Goal: Task Accomplishment & Management: Complete application form

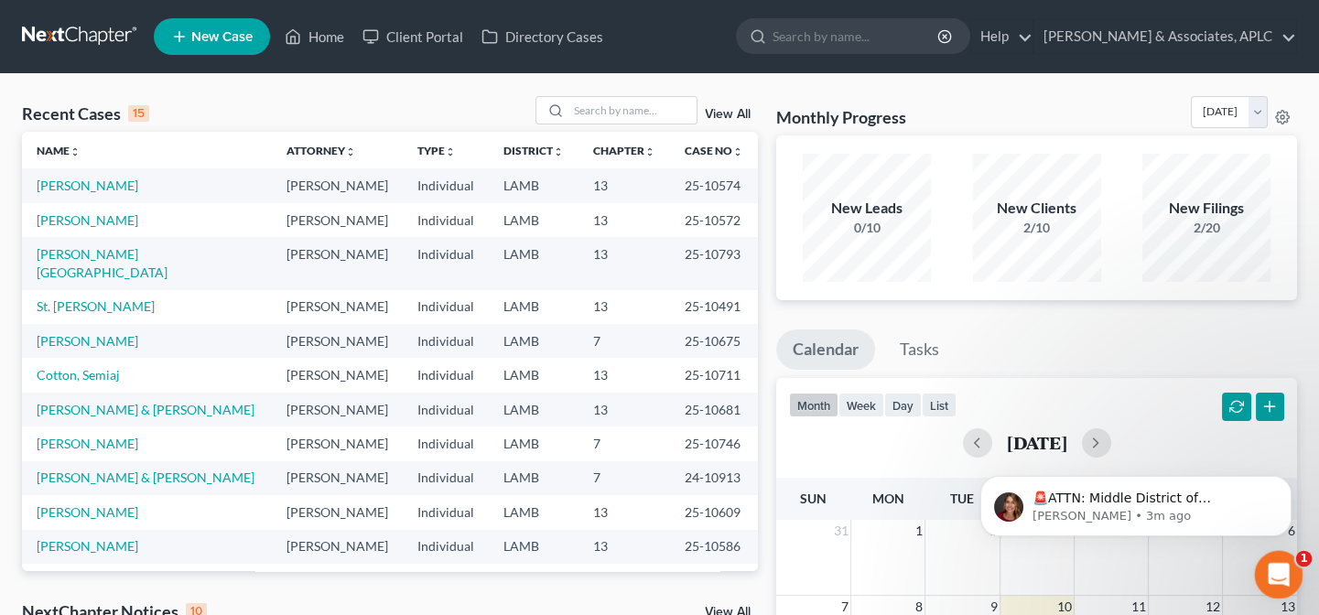
click at [1285, 569] on icon "Open Intercom Messenger" at bounding box center [1276, 572] width 30 height 30
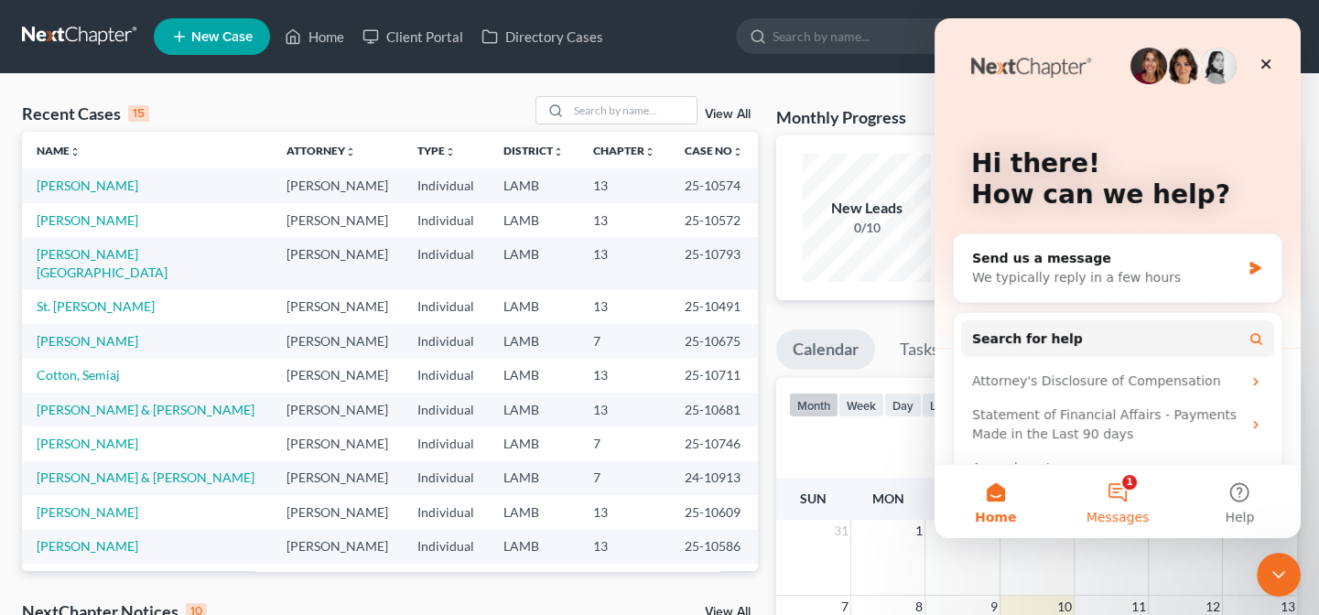
click at [1112, 496] on button "1 Messages" at bounding box center [1117, 501] width 122 height 73
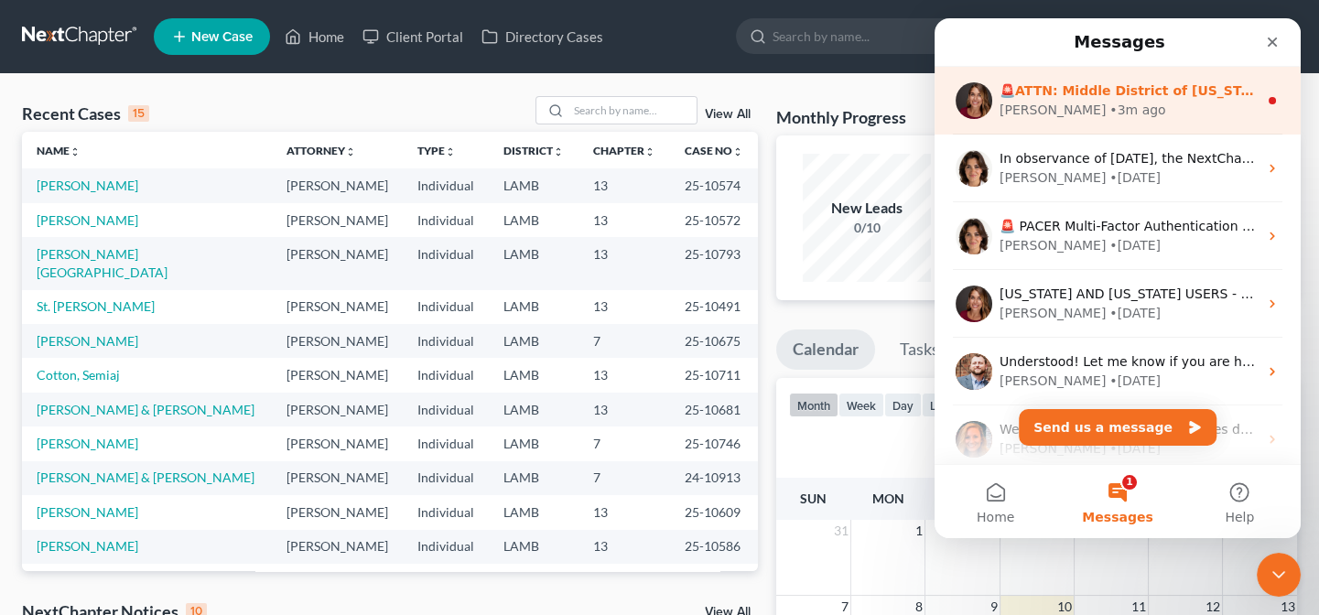
click at [1109, 113] on div "• 3m ago" at bounding box center [1137, 110] width 56 height 19
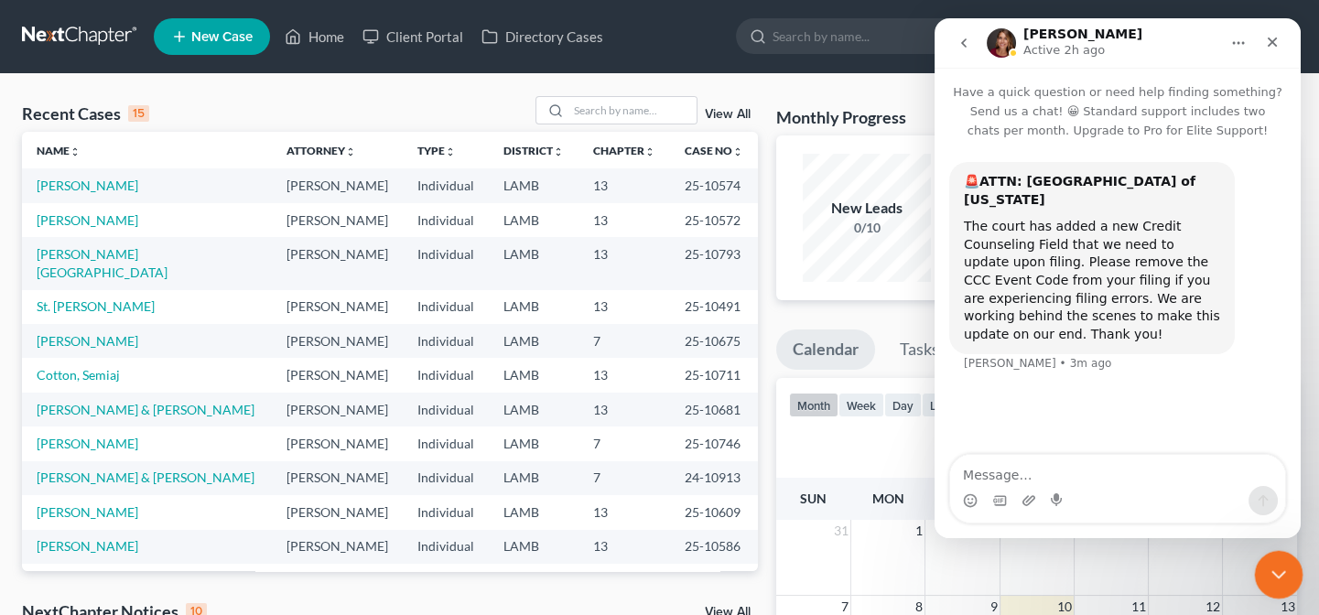
click at [1273, 567] on icon "Close Intercom Messenger" at bounding box center [1276, 572] width 22 height 22
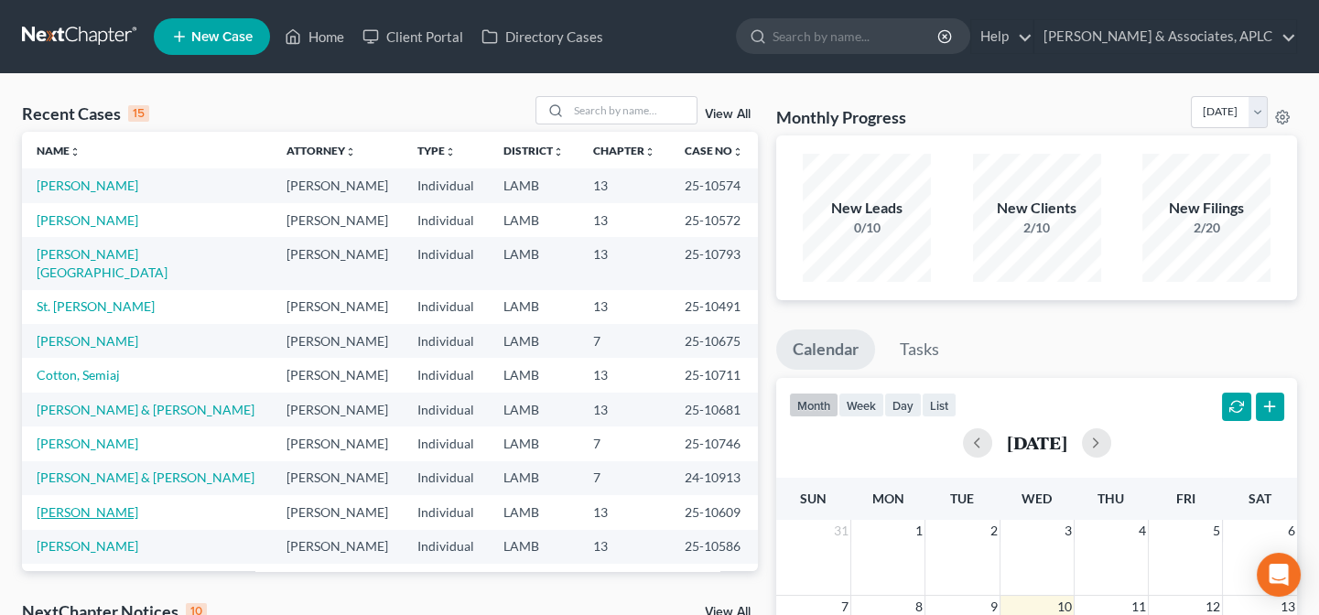
click at [117, 504] on link "[PERSON_NAME]" at bounding box center [88, 512] width 102 height 16
select select "8"
select select "2"
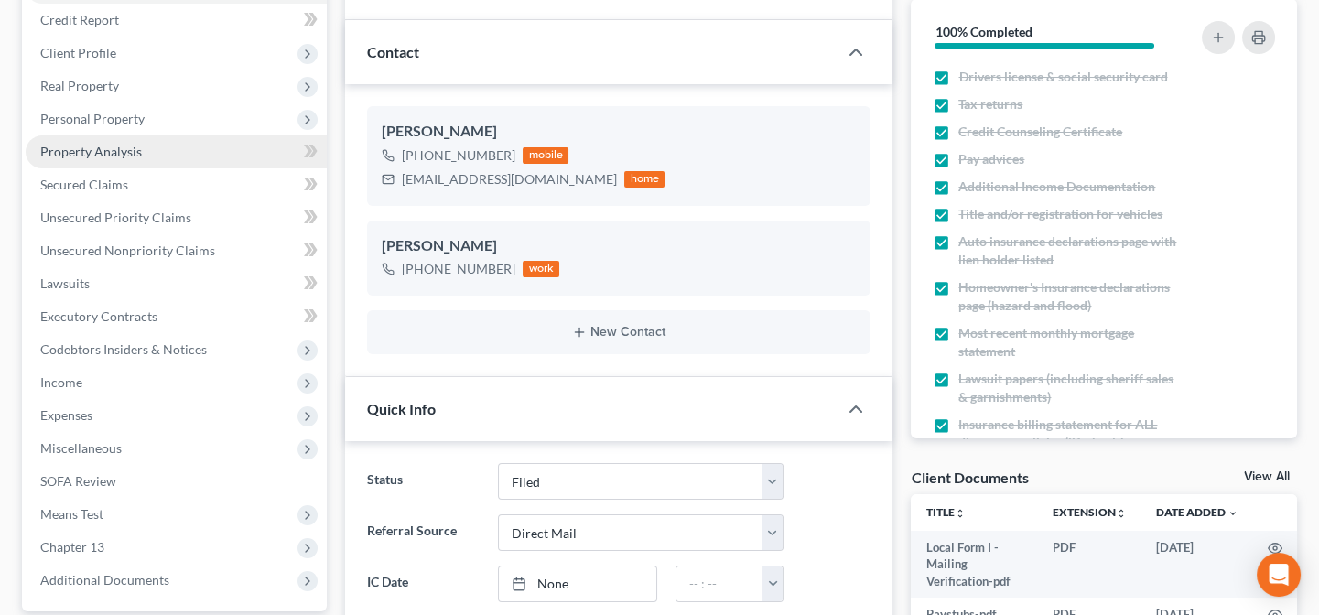
scroll to position [249, 0]
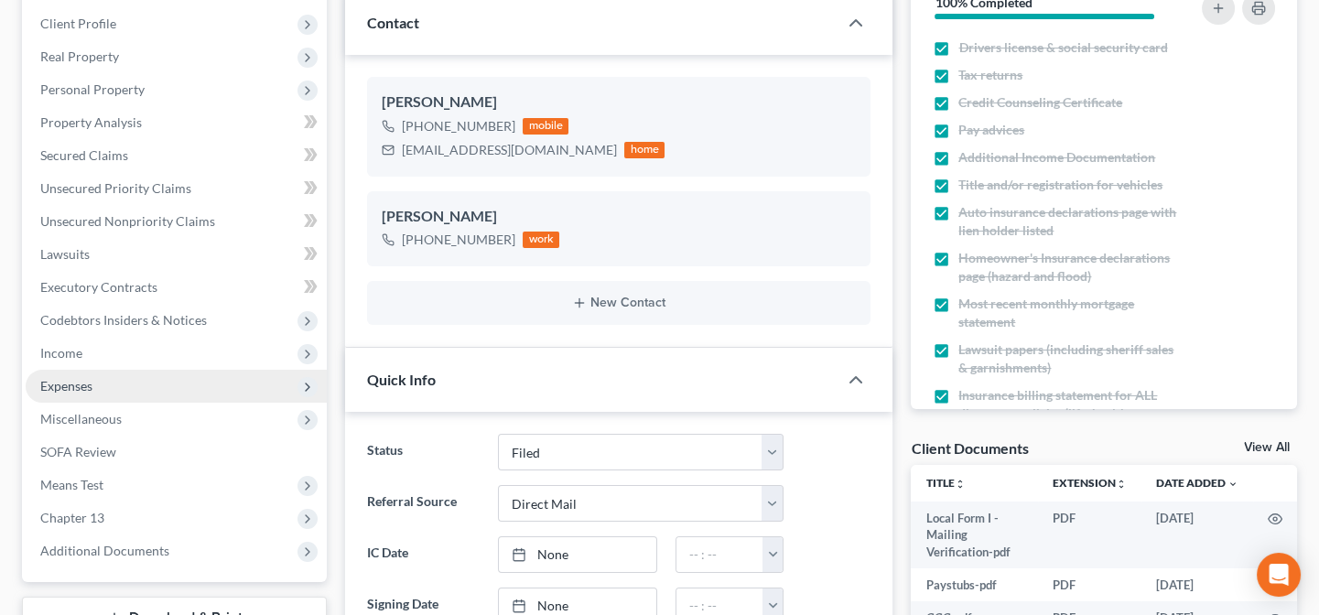
click at [59, 378] on span "Expenses" at bounding box center [66, 386] width 52 height 16
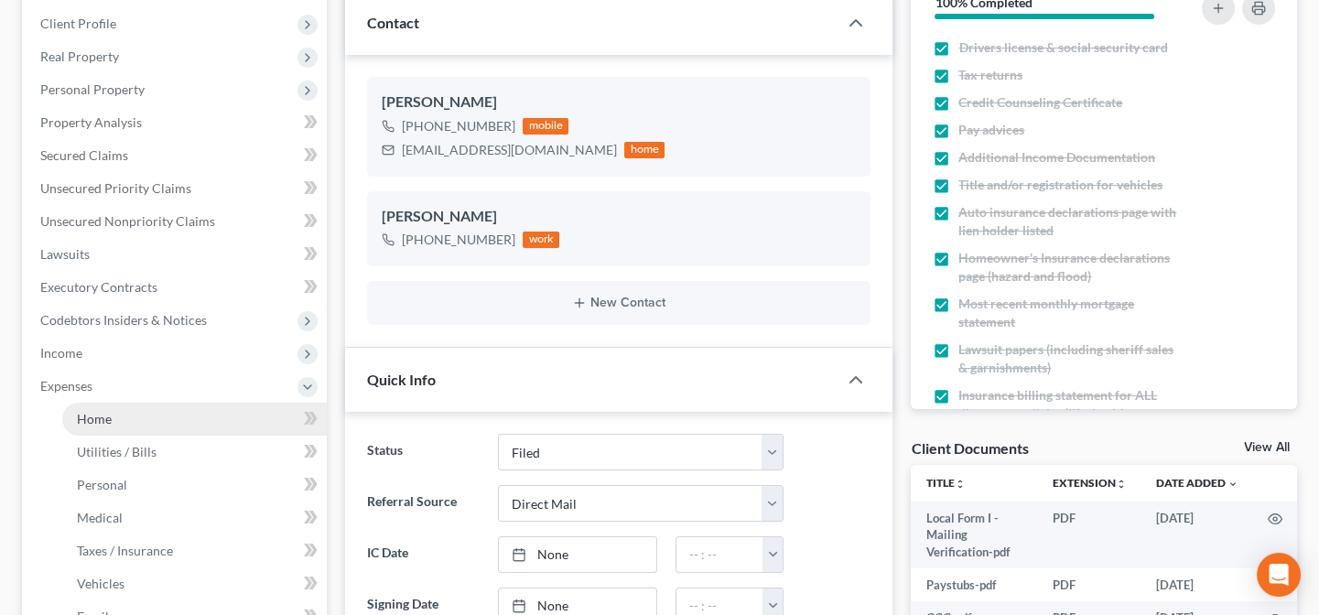
click at [95, 424] on span "Home" at bounding box center [94, 419] width 35 height 16
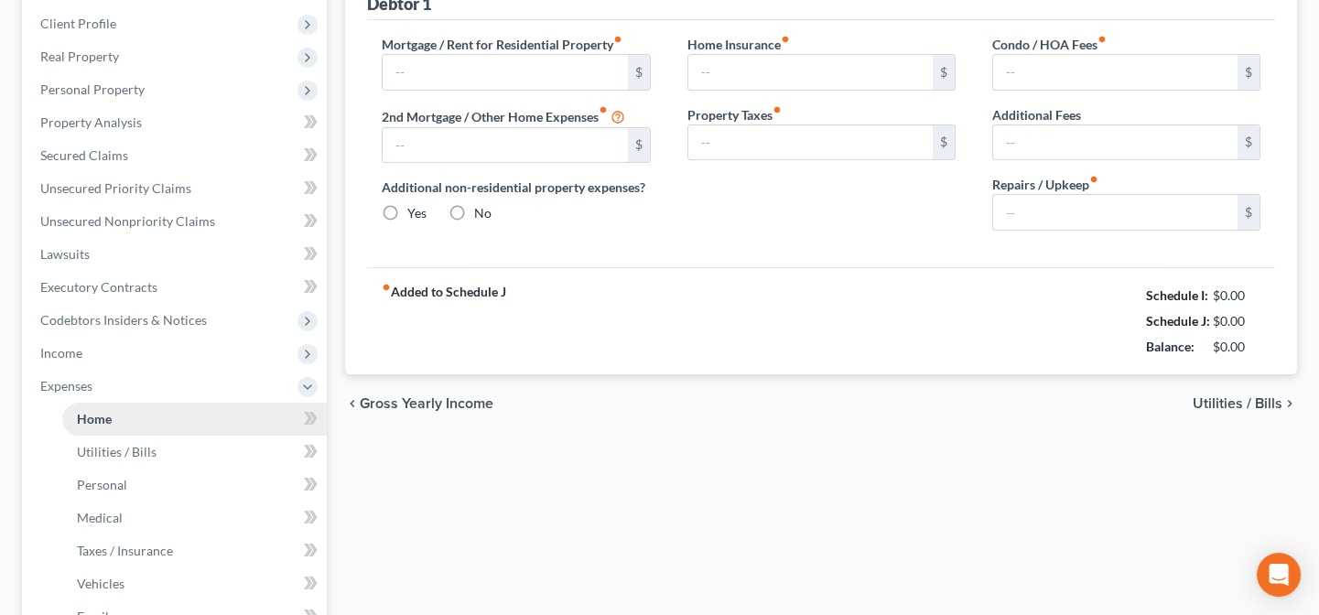
type input "963.05"
type input "0.00"
radio input "true"
type input "0.00"
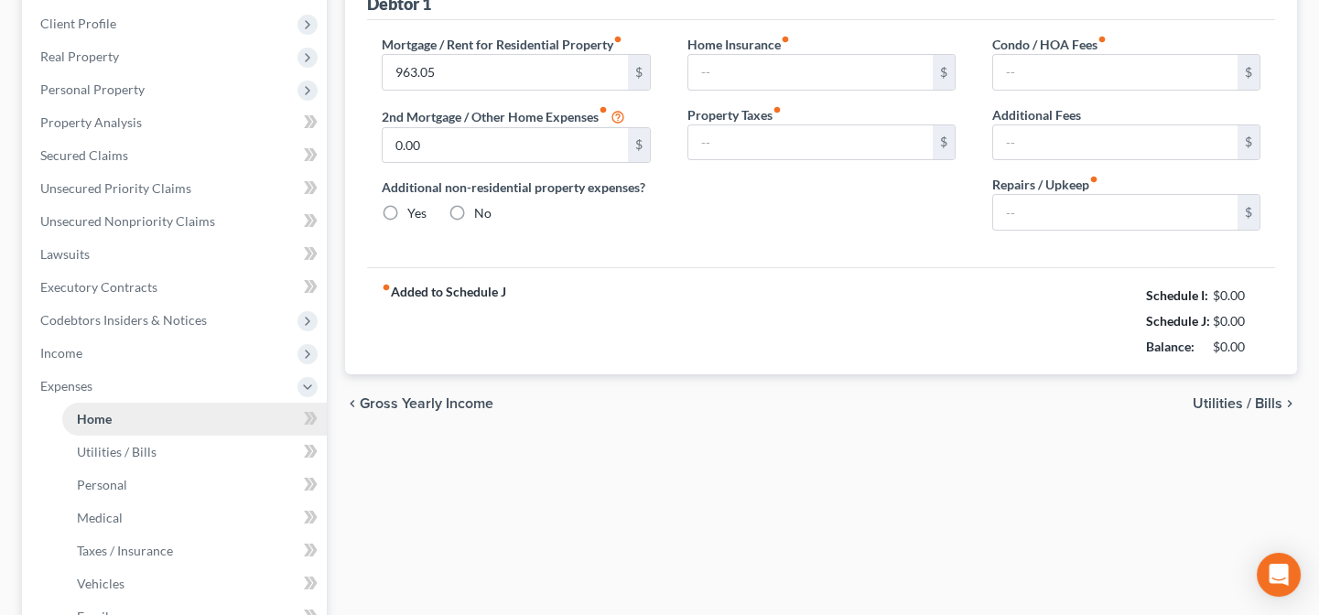
type input "0.00"
type input "25.00"
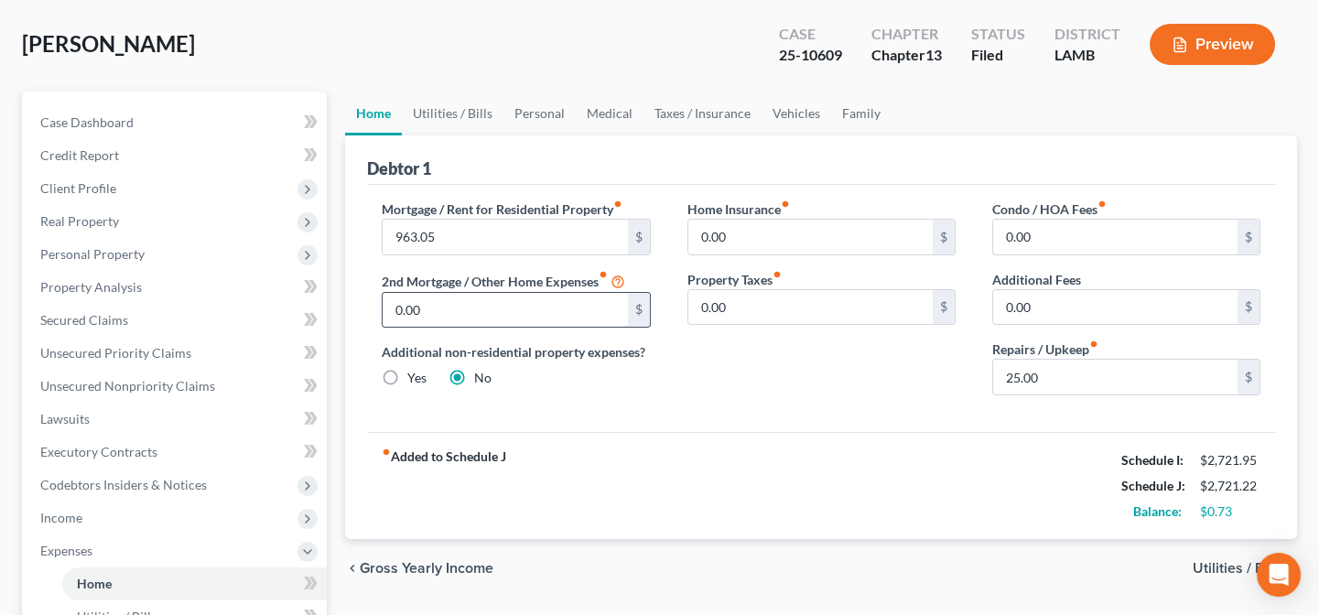
scroll to position [82, 0]
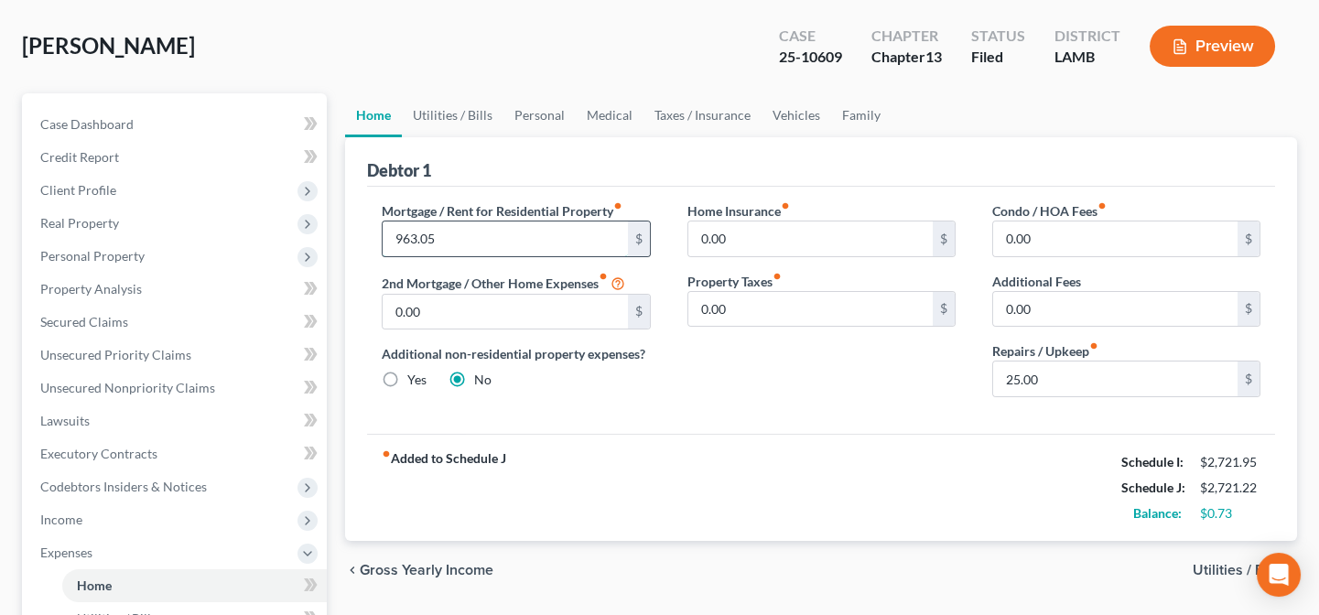
click at [457, 237] on input "963.05" at bounding box center [505, 238] width 244 height 35
type input "930.17"
click at [834, 112] on link "Family" at bounding box center [861, 115] width 60 height 44
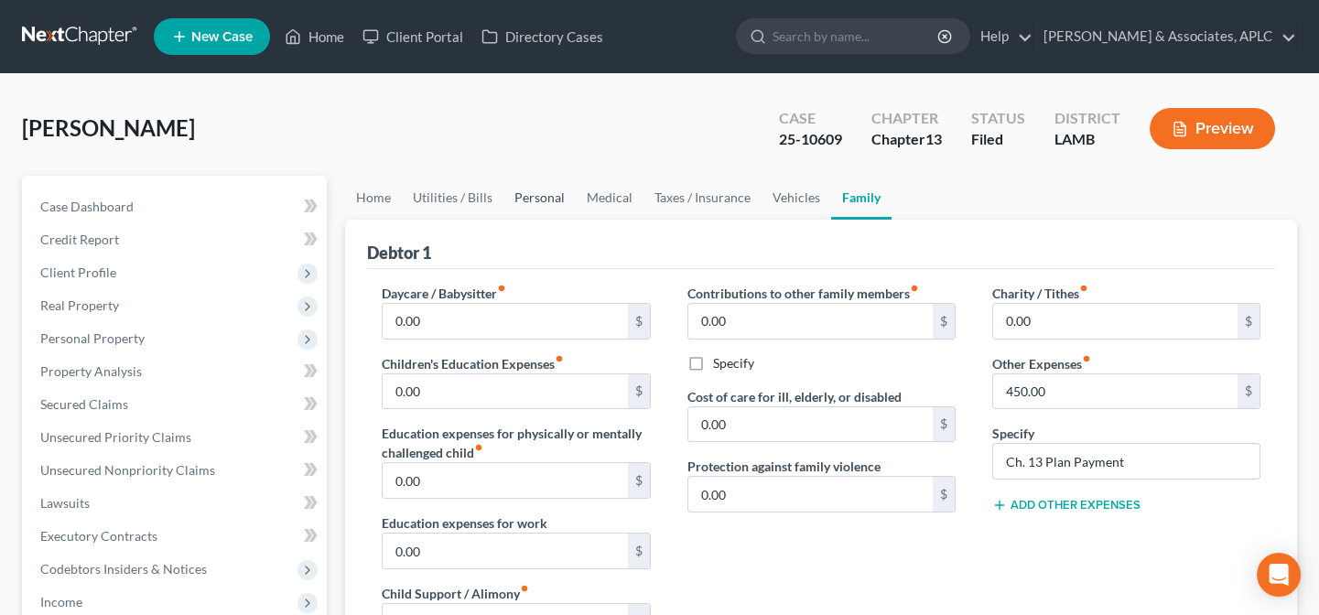
click at [510, 197] on link "Personal" at bounding box center [539, 198] width 72 height 44
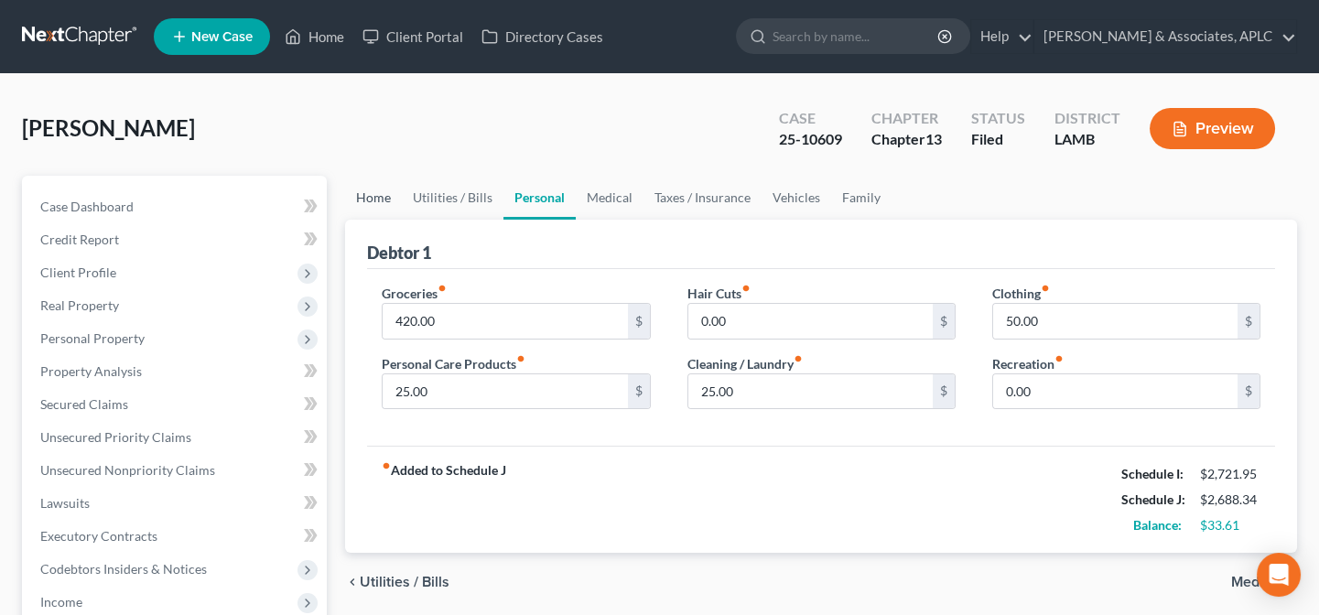
click at [381, 192] on link "Home" at bounding box center [373, 198] width 57 height 44
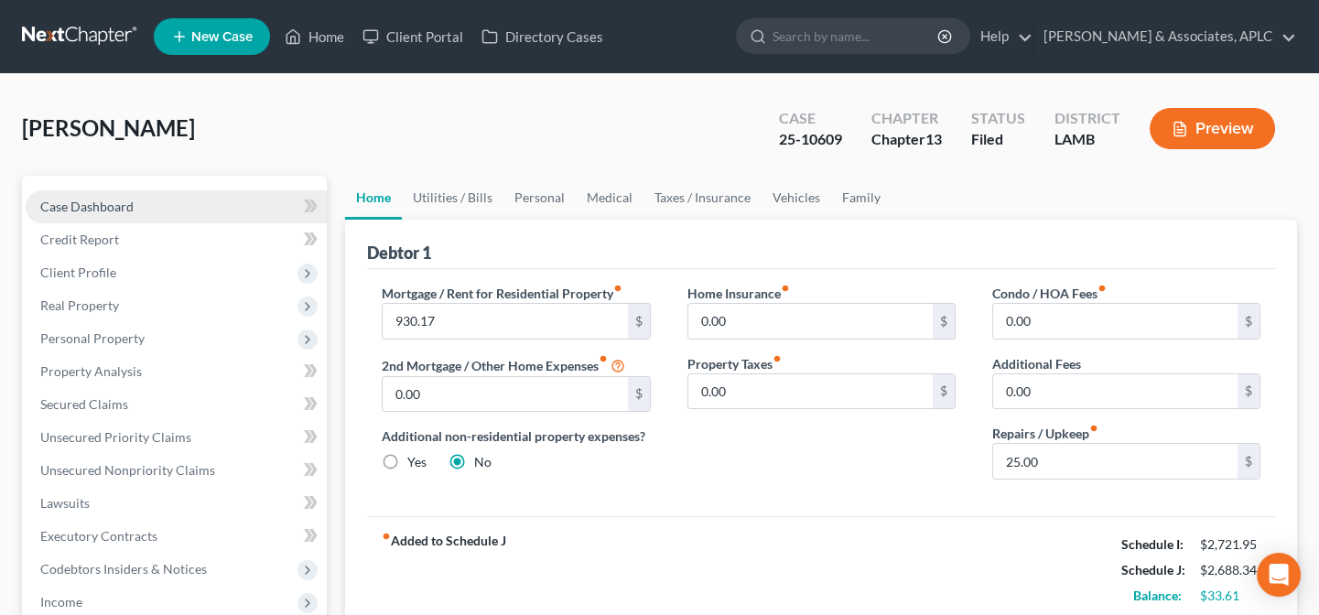
click at [134, 204] on link "Case Dashboard" at bounding box center [176, 206] width 301 height 33
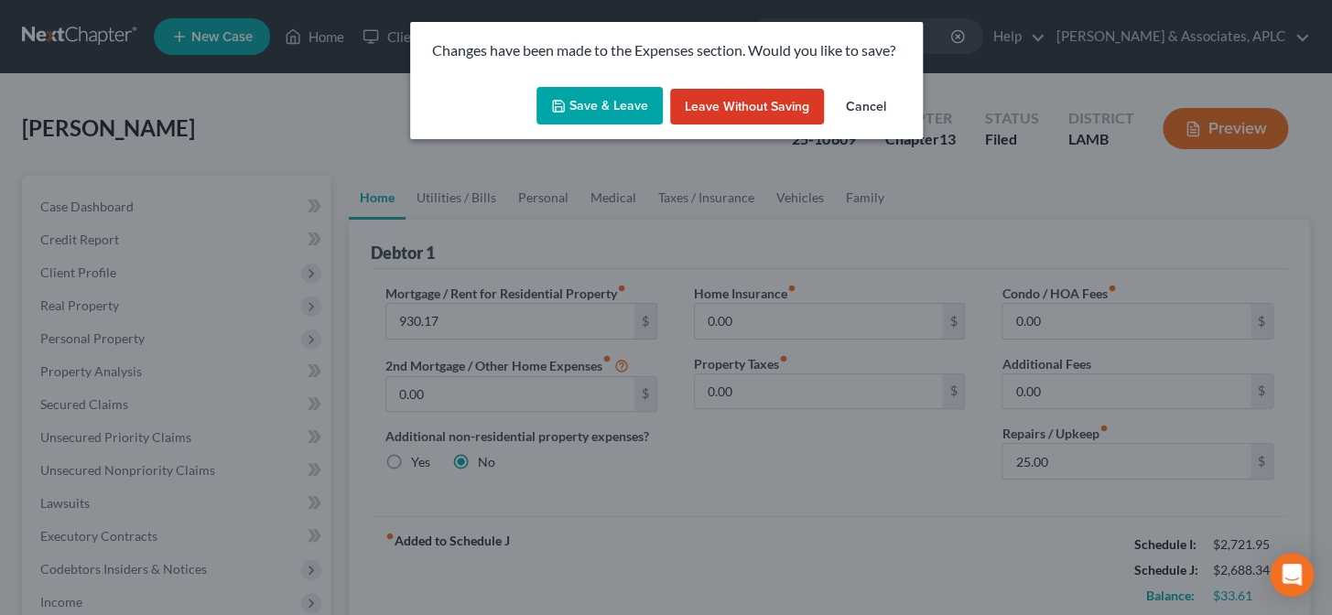
click at [590, 110] on button "Save & Leave" at bounding box center [599, 106] width 126 height 38
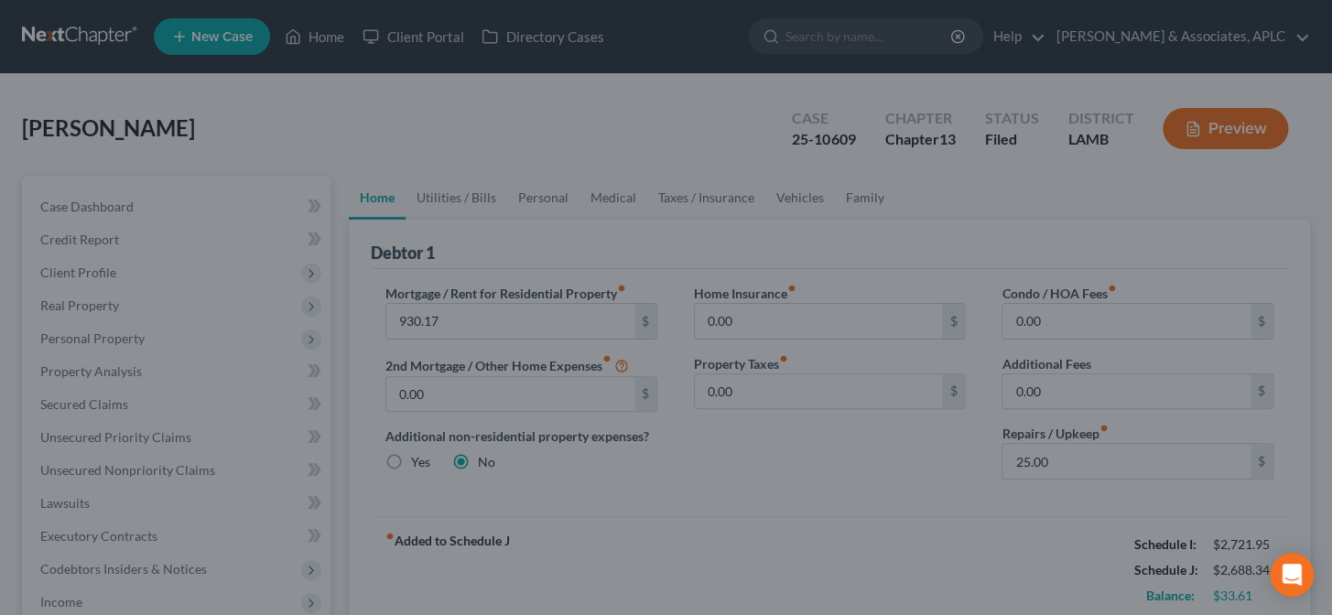
select select "2"
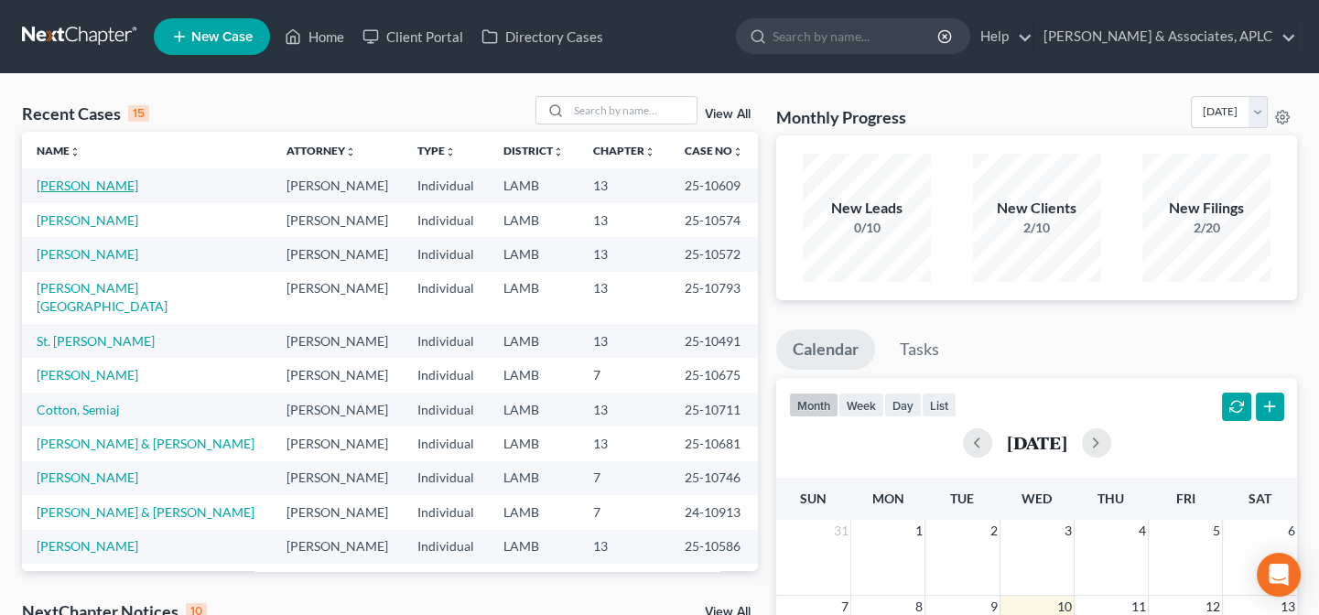
click at [96, 178] on link "[PERSON_NAME]" at bounding box center [88, 186] width 102 height 16
select select "8"
select select "2"
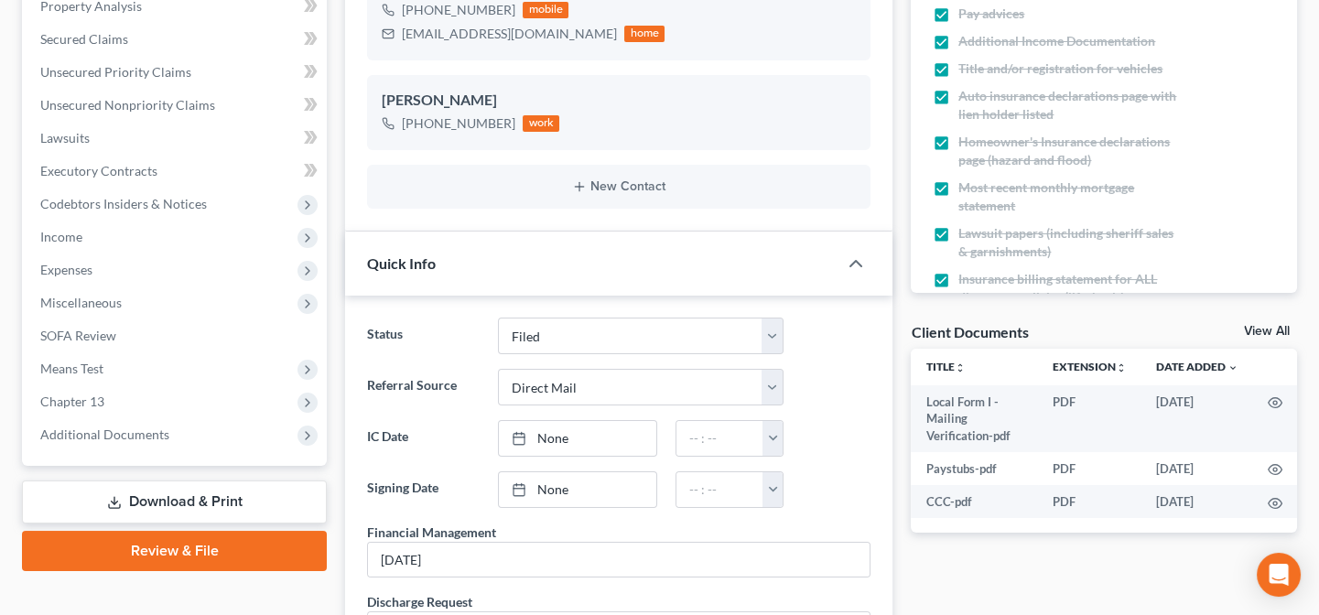
scroll to position [416, 0]
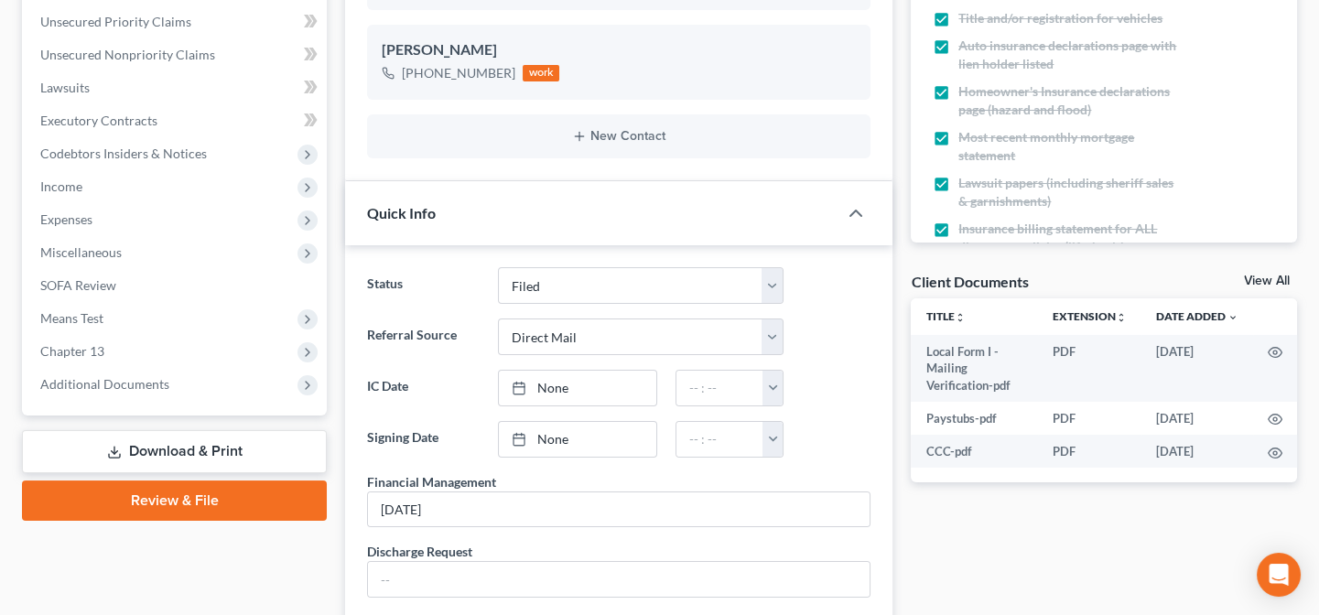
click at [158, 450] on link "Download & Print" at bounding box center [174, 451] width 305 height 43
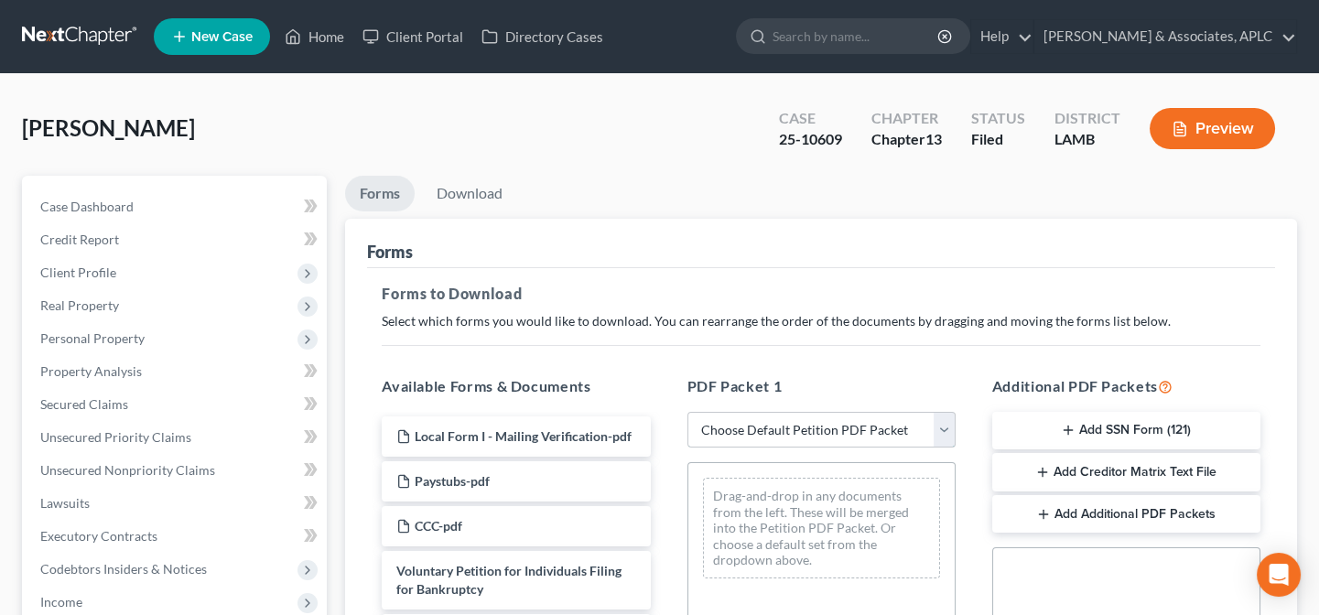
click at [709, 420] on select "Choose Default Petition PDF Packet Complete Bankruptcy Petition (all forms and …" at bounding box center [821, 430] width 268 height 37
select select "2"
click at [687, 412] on select "Choose Default Petition PDF Packet Complete Bankruptcy Petition (all forms and …" at bounding box center [821, 430] width 268 height 37
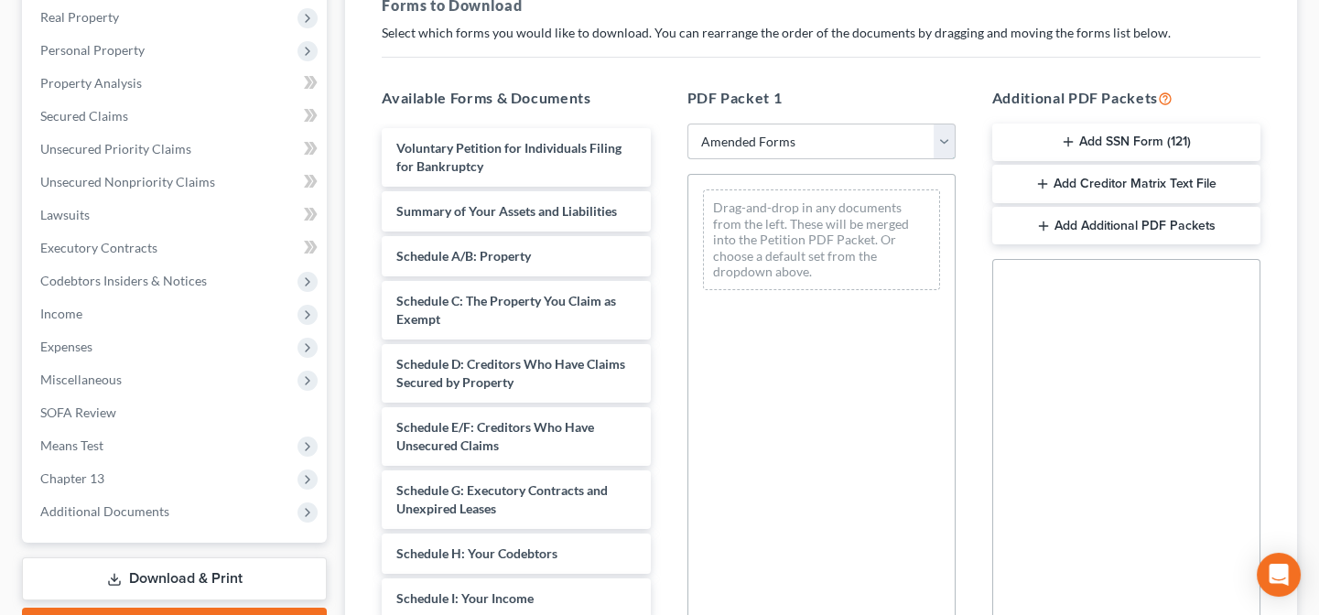
scroll to position [332, 0]
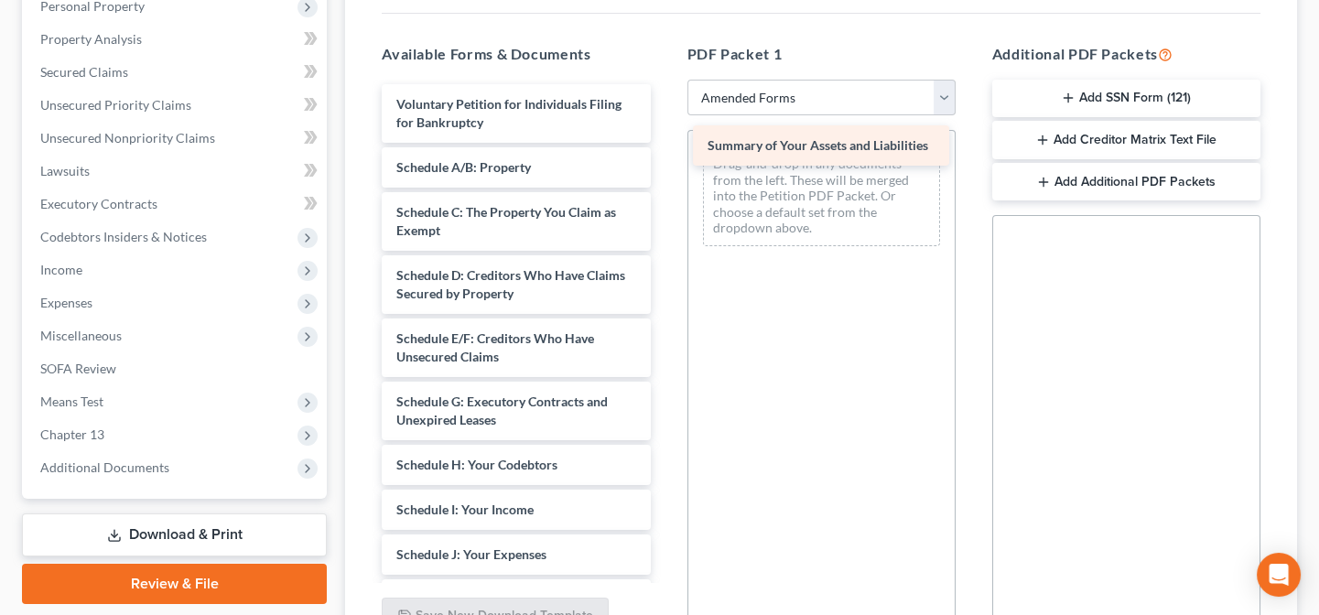
drag, startPoint x: 429, startPoint y: 169, endPoint x: 740, endPoint y: 150, distance: 311.8
click at [664, 150] on div "Summary of Your Assets and Liabilities Voluntary Petition for Individuals Filin…" at bounding box center [515, 523] width 297 height 878
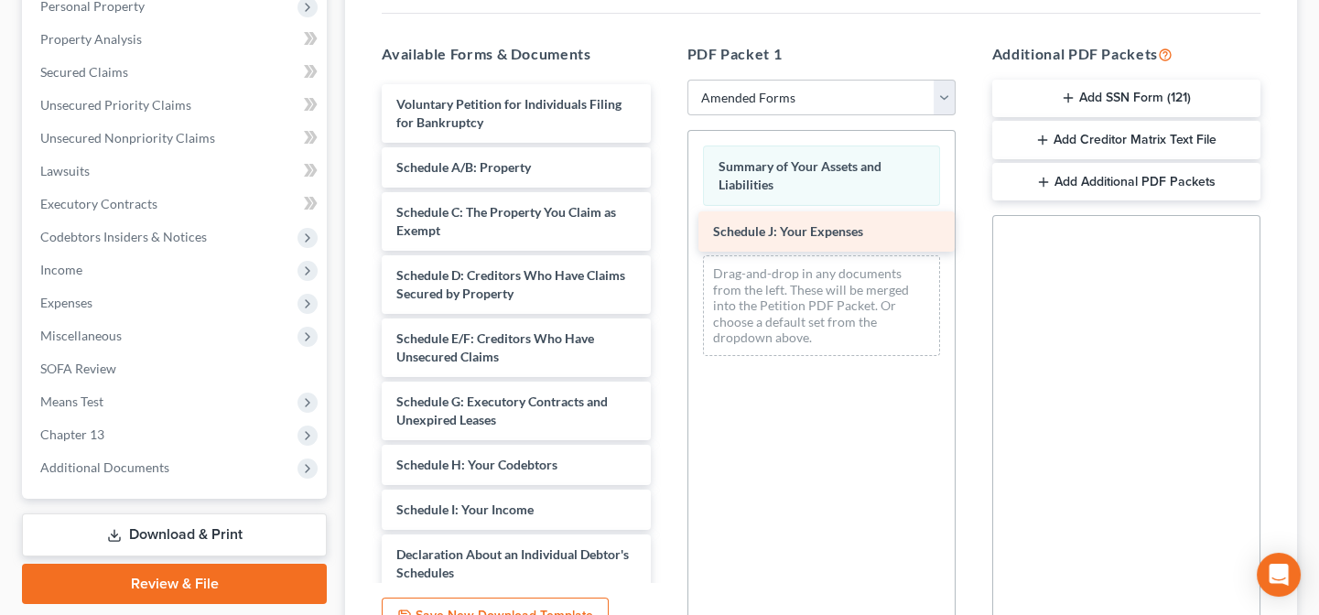
drag, startPoint x: 471, startPoint y: 557, endPoint x: 788, endPoint y: 237, distance: 450.4
click at [664, 237] on div "Schedule J: Your Expenses Voluntary Petition for Individuals Filing for Bankrup…" at bounding box center [515, 500] width 297 height 833
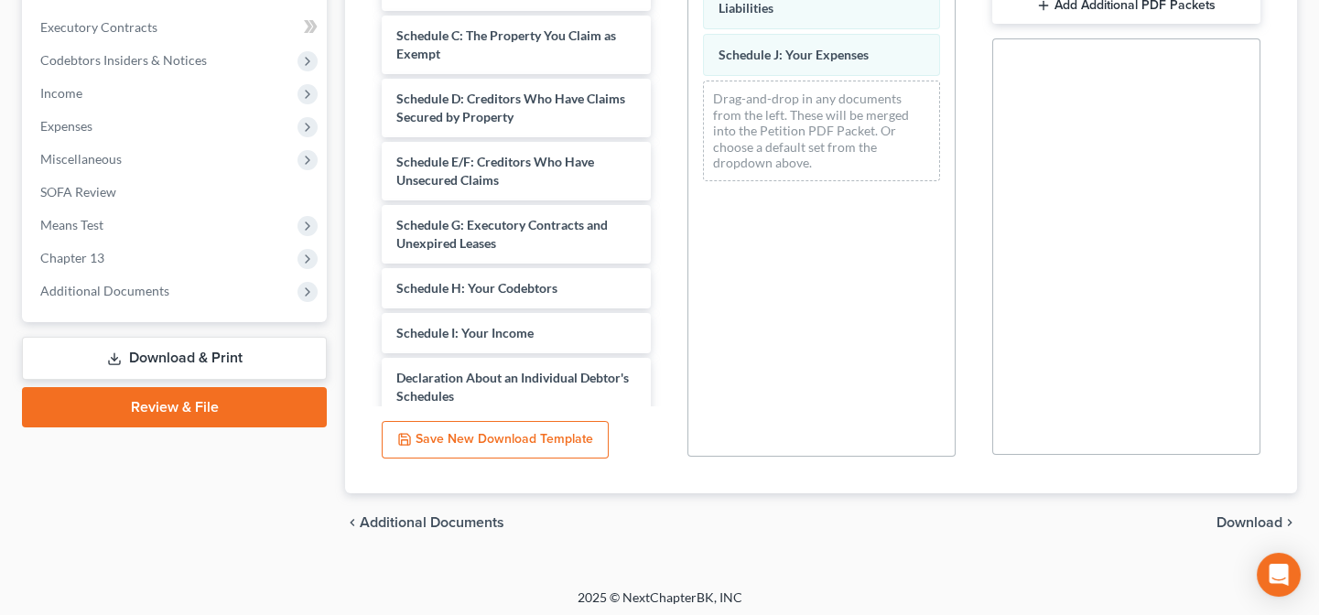
scroll to position [513, 0]
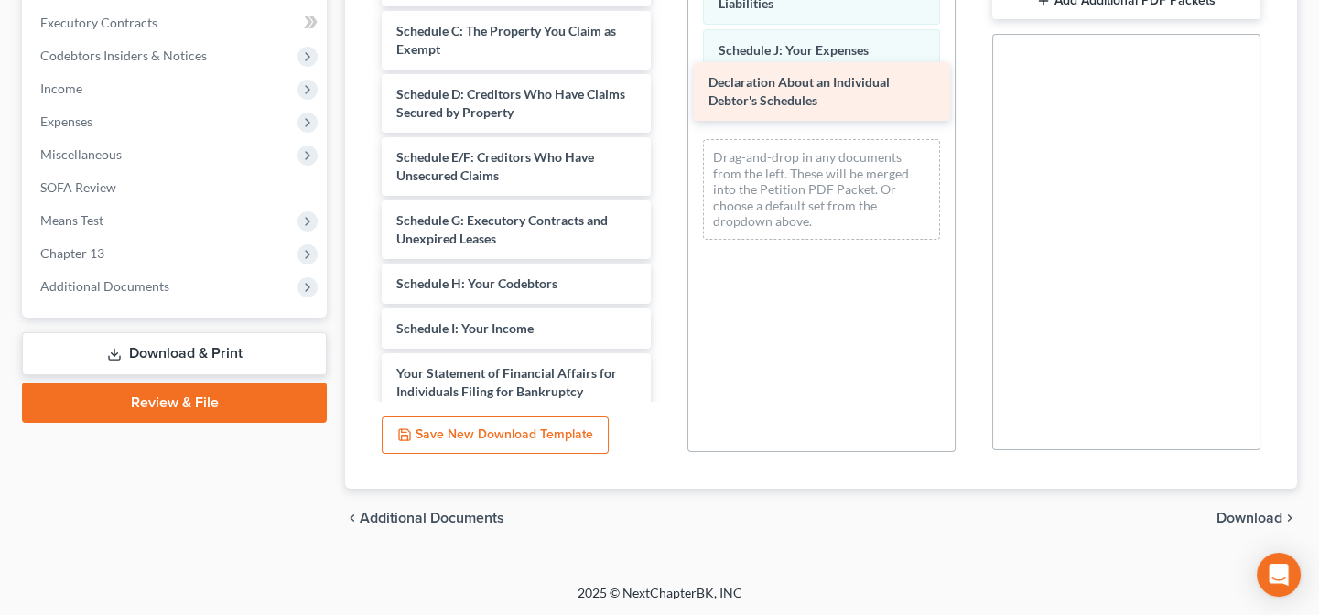
drag, startPoint x: 470, startPoint y: 379, endPoint x: 782, endPoint y: 92, distance: 424.3
click at [664, 92] on div "Declaration About an Individual Debtor's Schedules Voluntary Petition for Indiv…" at bounding box center [515, 288] width 297 height 770
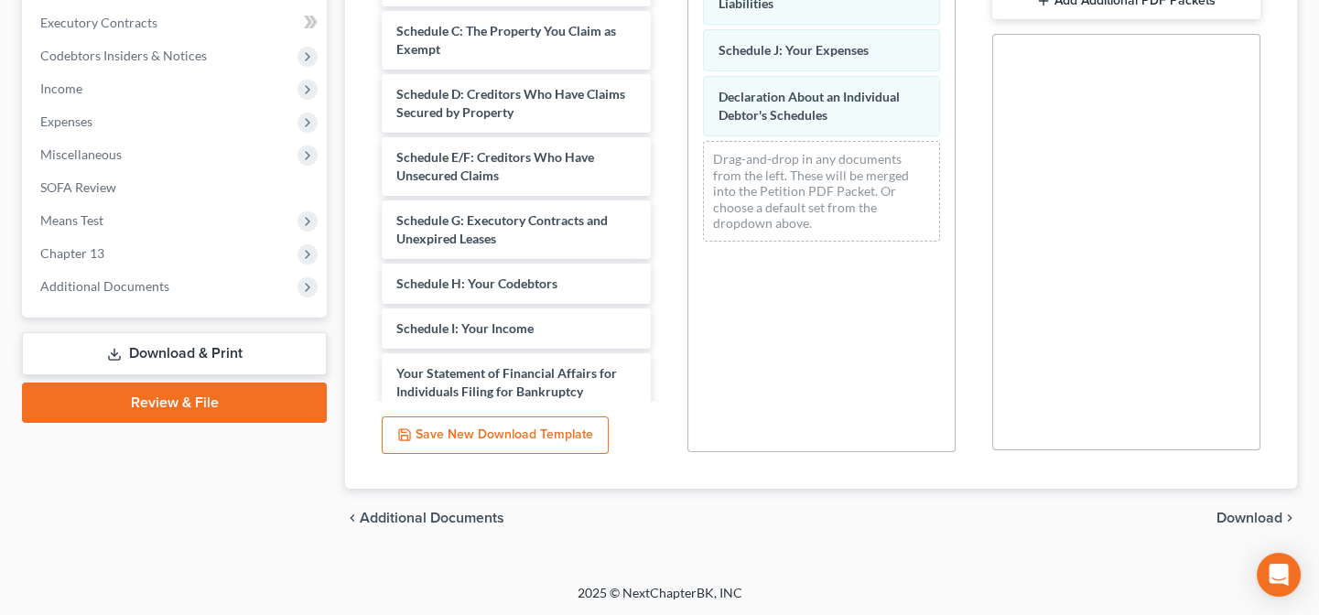
click at [1238, 515] on span "Download" at bounding box center [1249, 518] width 66 height 15
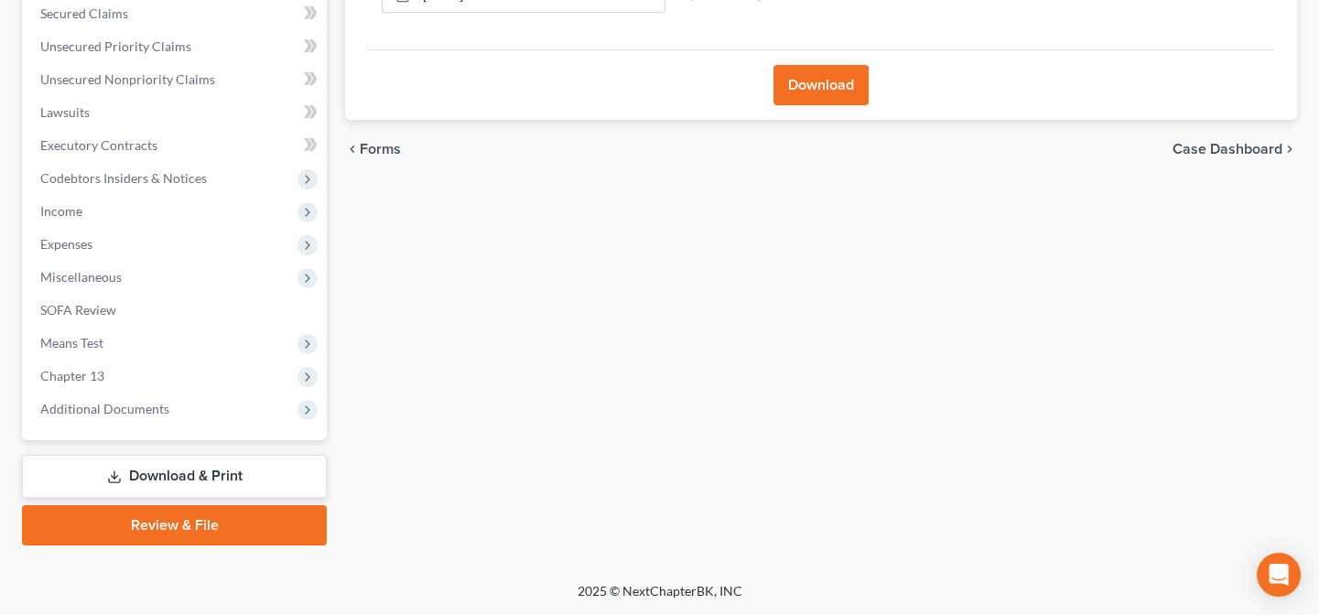
scroll to position [388, 0]
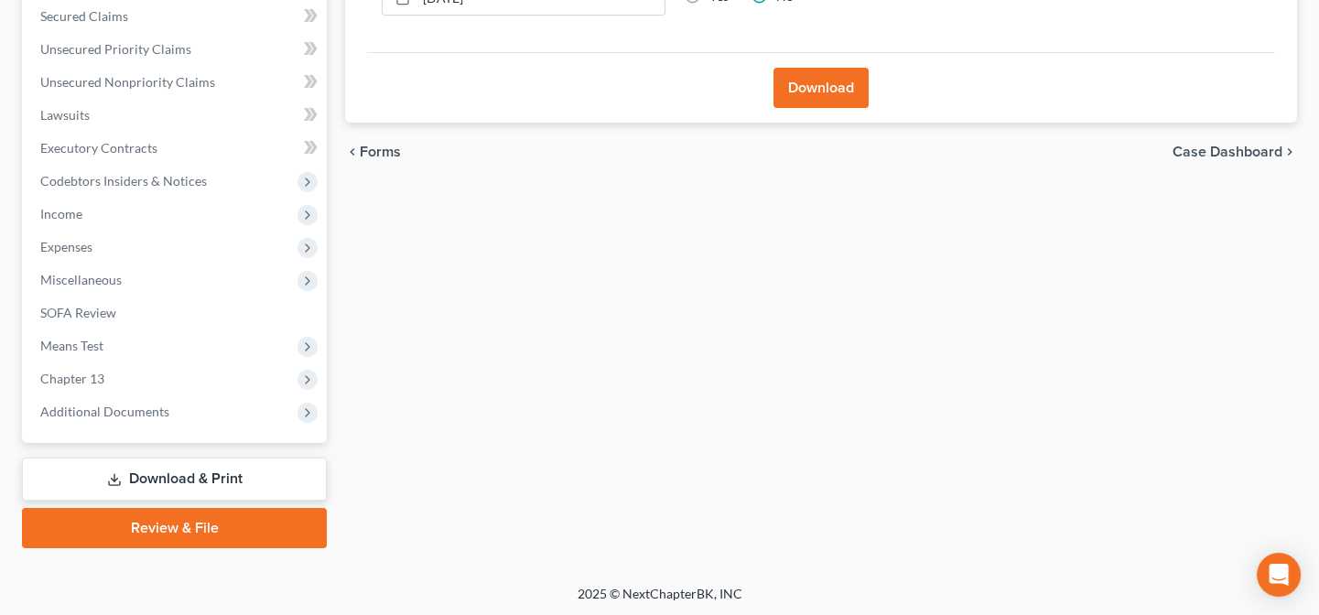
click at [832, 86] on button "Download" at bounding box center [820, 88] width 95 height 40
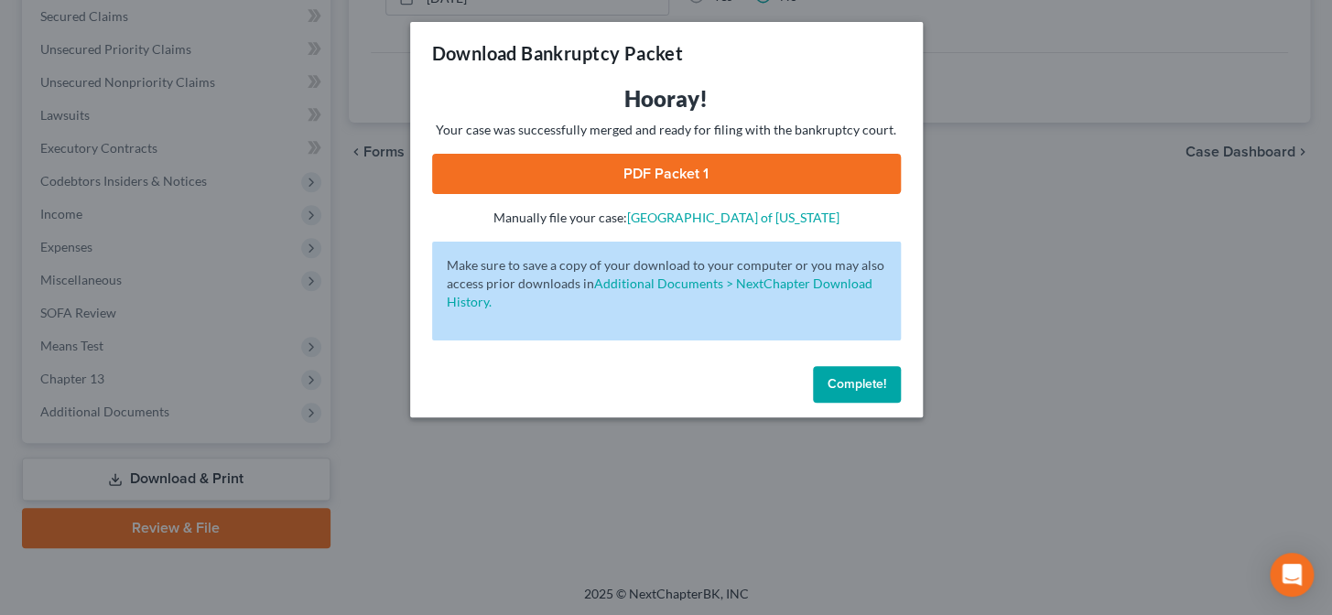
click at [684, 167] on link "PDF Packet 1" at bounding box center [666, 174] width 469 height 40
click at [864, 391] on button "Complete!" at bounding box center [857, 384] width 88 height 37
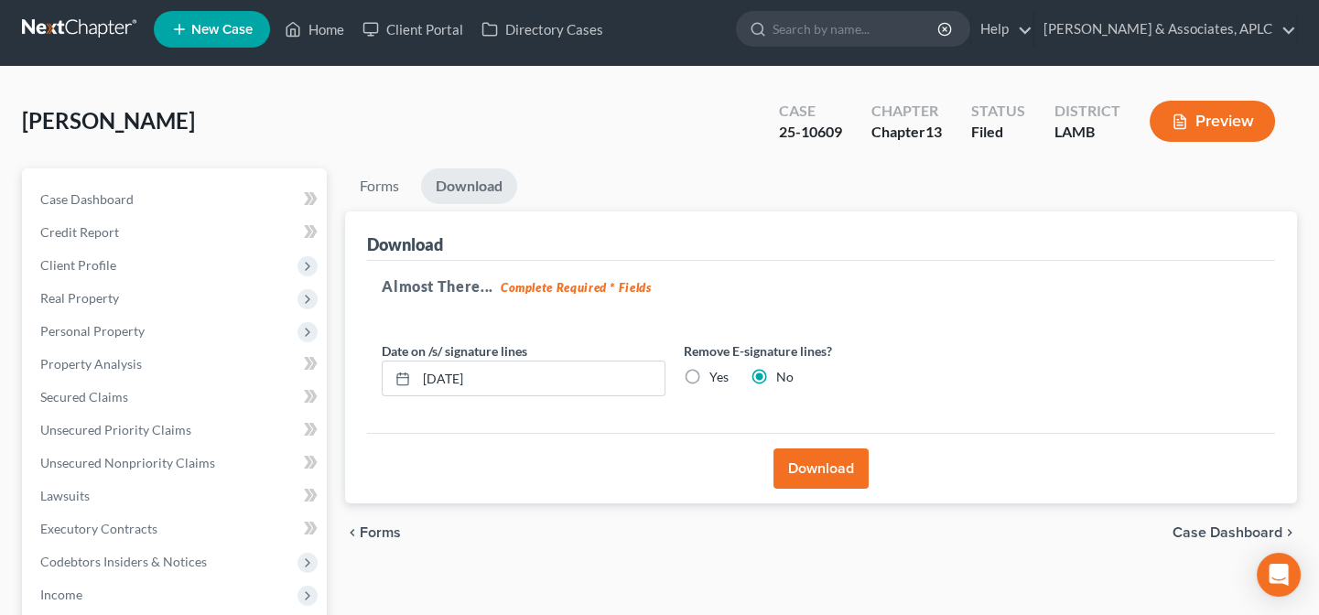
scroll to position [0, 0]
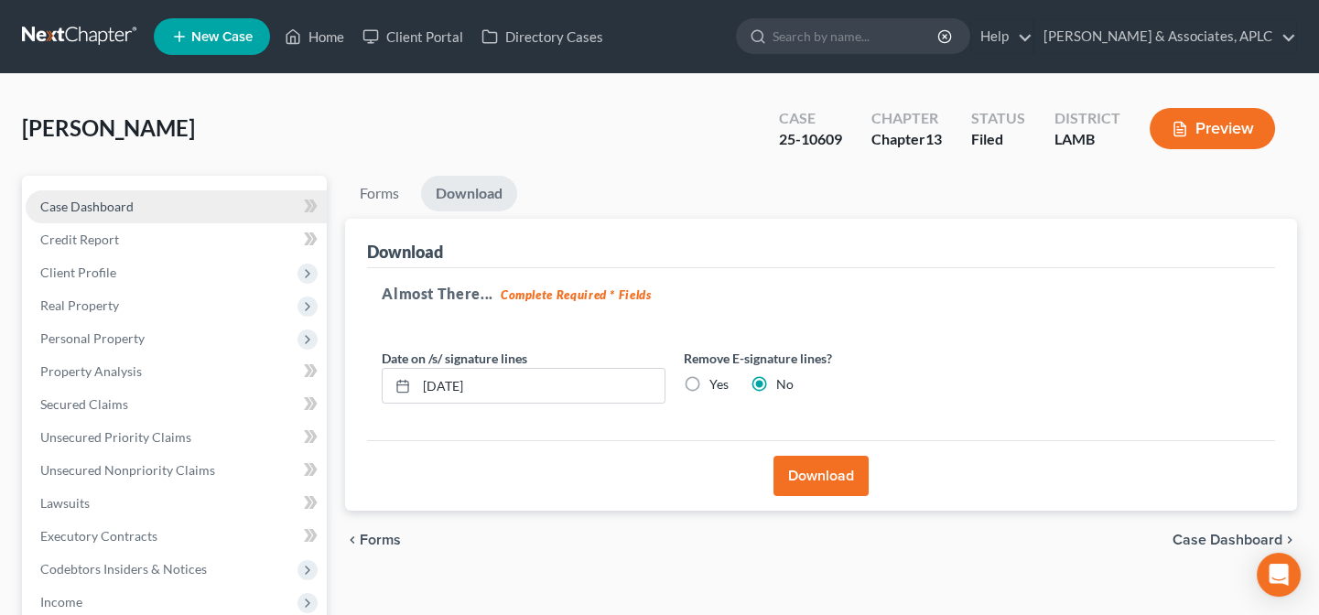
click at [131, 200] on span "Case Dashboard" at bounding box center [86, 207] width 93 height 16
select select "8"
select select "2"
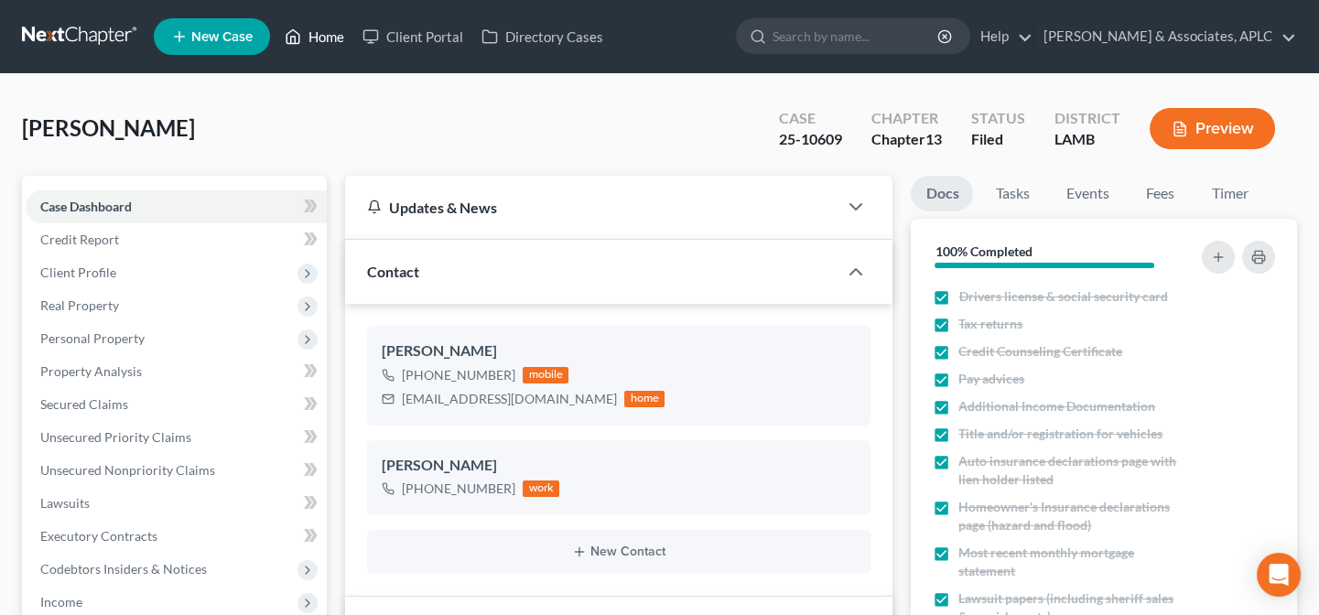
drag, startPoint x: 333, startPoint y: 38, endPoint x: 344, endPoint y: 177, distance: 138.6
click at [333, 38] on link "Home" at bounding box center [314, 36] width 78 height 33
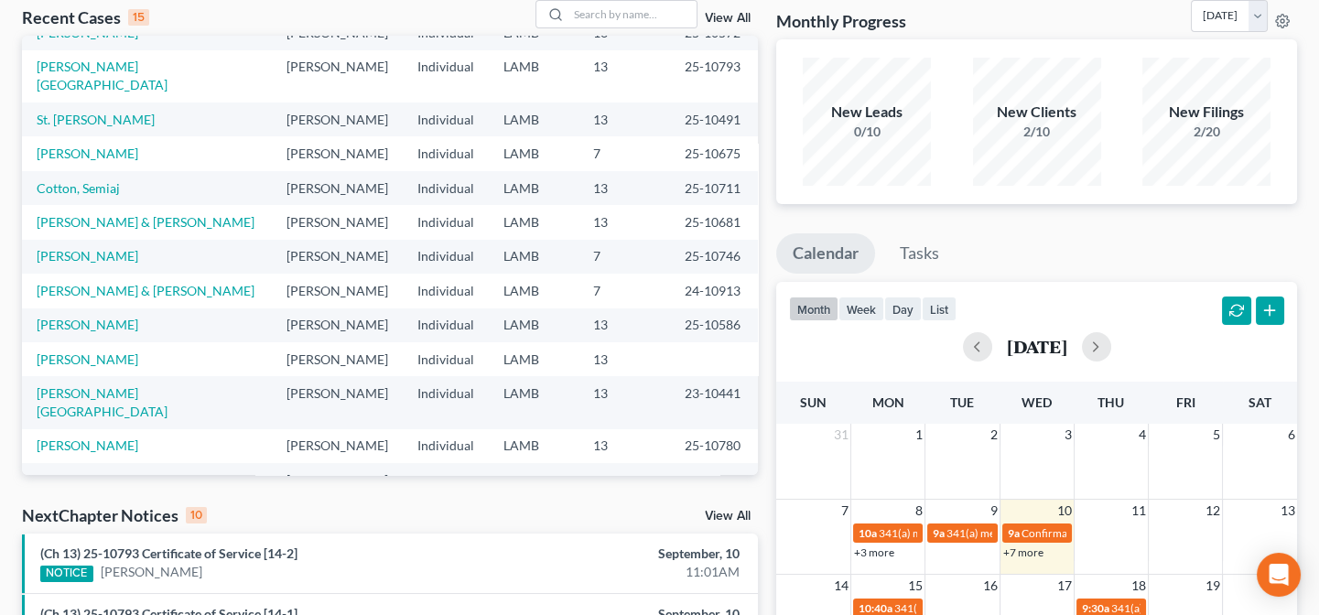
scroll to position [249, 0]
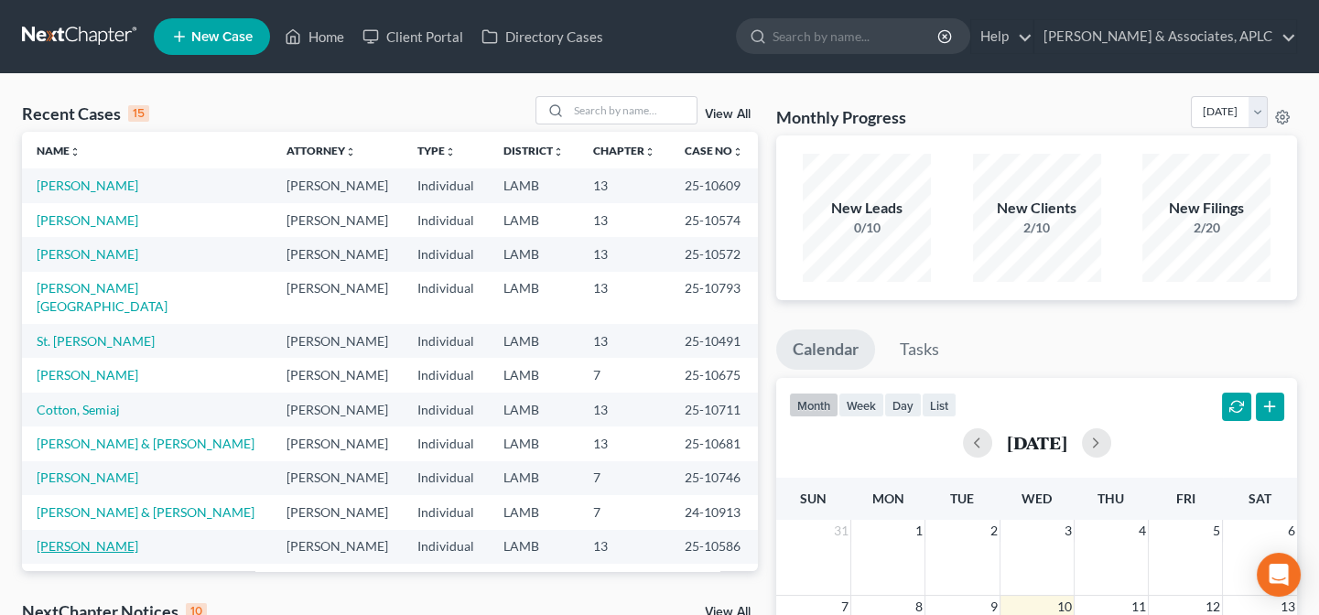
click at [91, 538] on link "[PERSON_NAME]" at bounding box center [88, 546] width 102 height 16
select select "8"
select select "1"
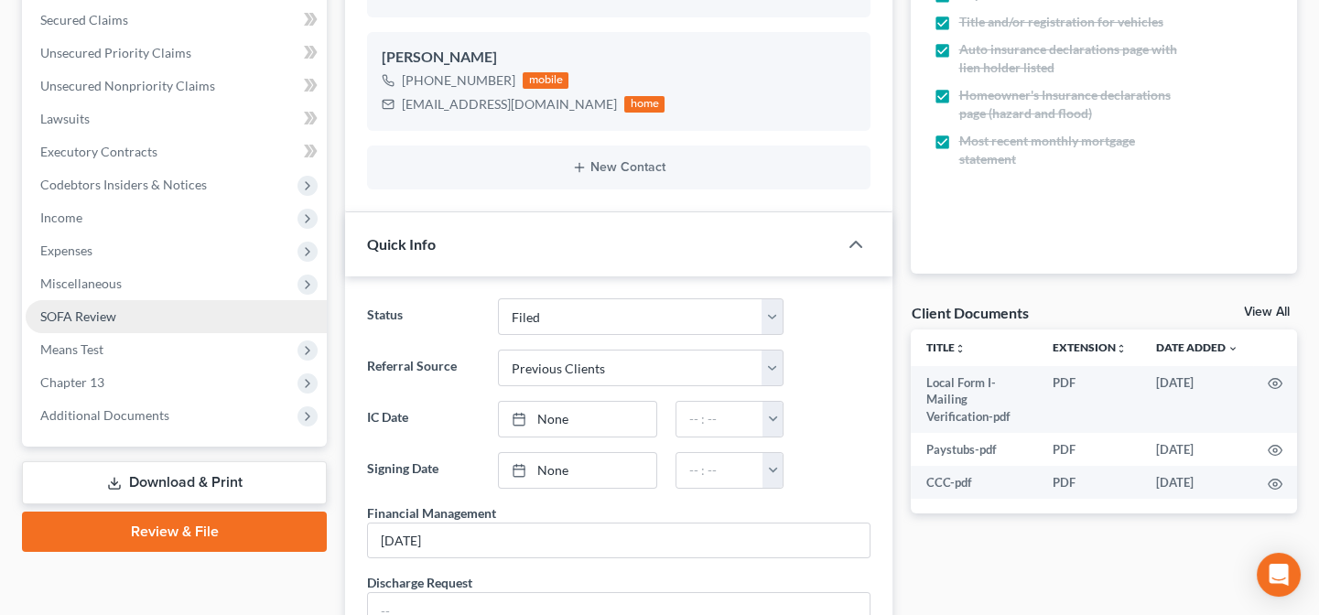
scroll to position [332, 0]
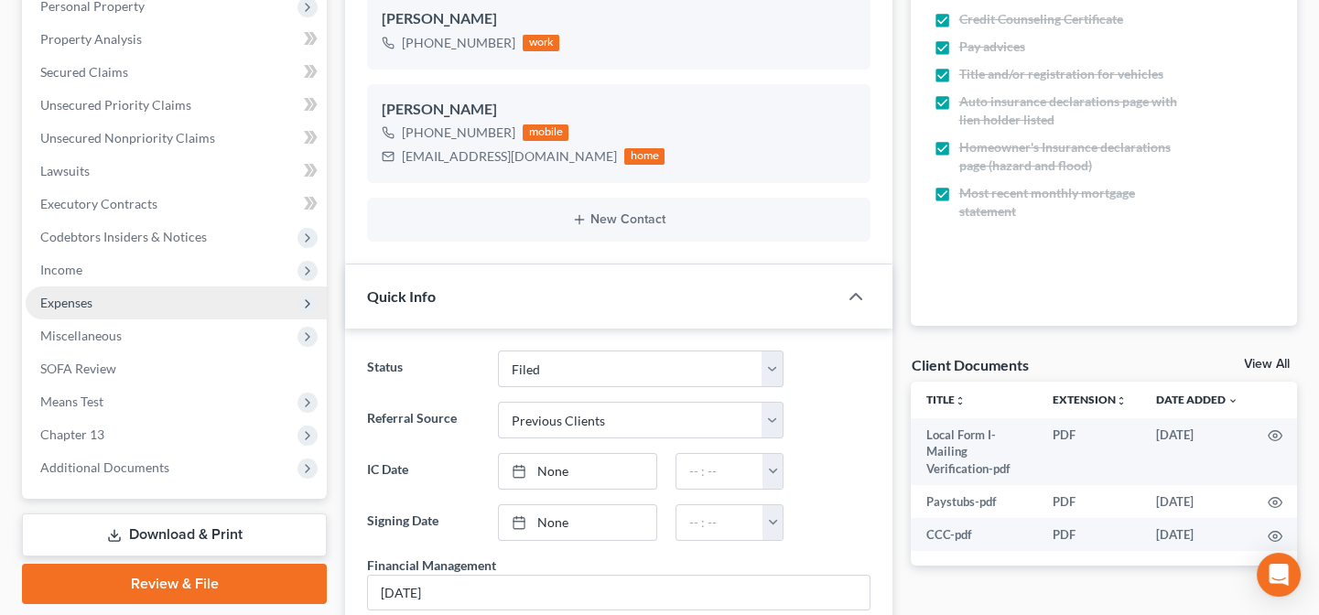
click at [81, 291] on span "Expenses" at bounding box center [176, 302] width 301 height 33
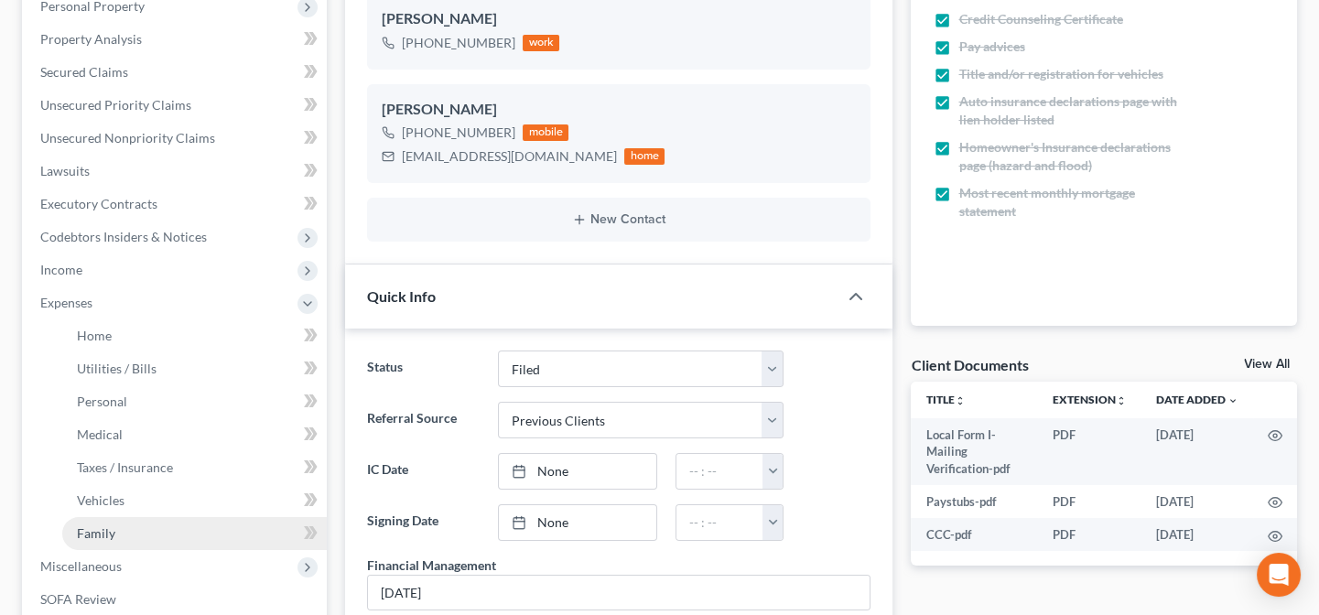
click at [115, 525] on link "Family" at bounding box center [194, 533] width 264 height 33
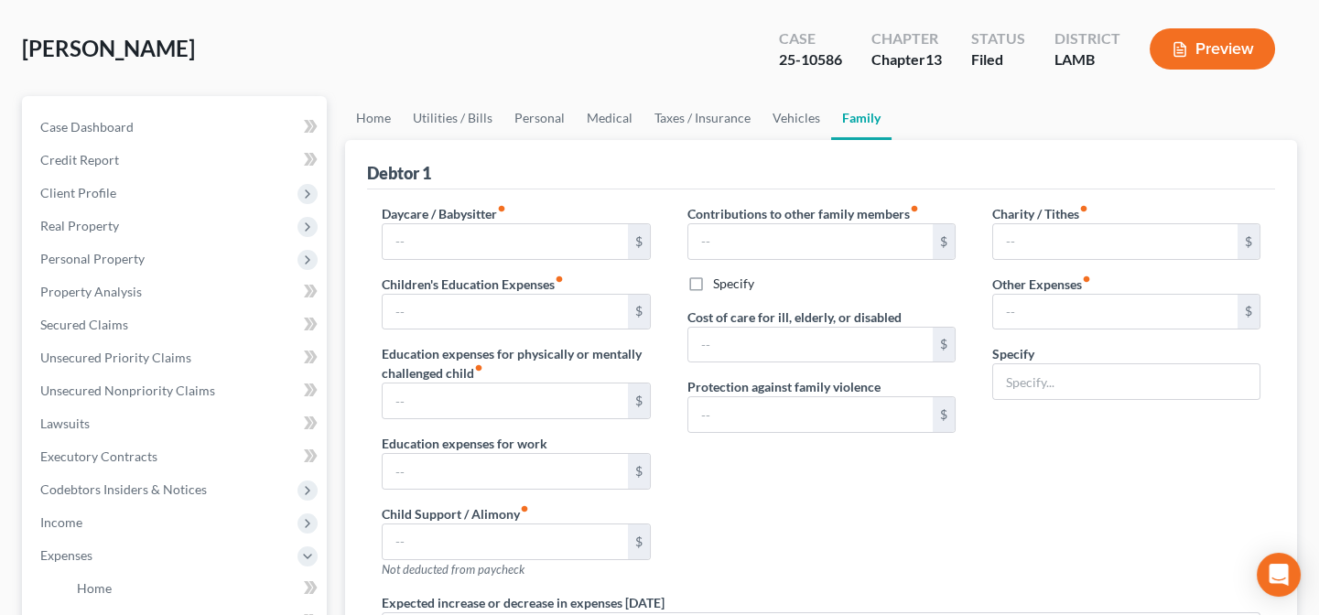
type input "0.00"
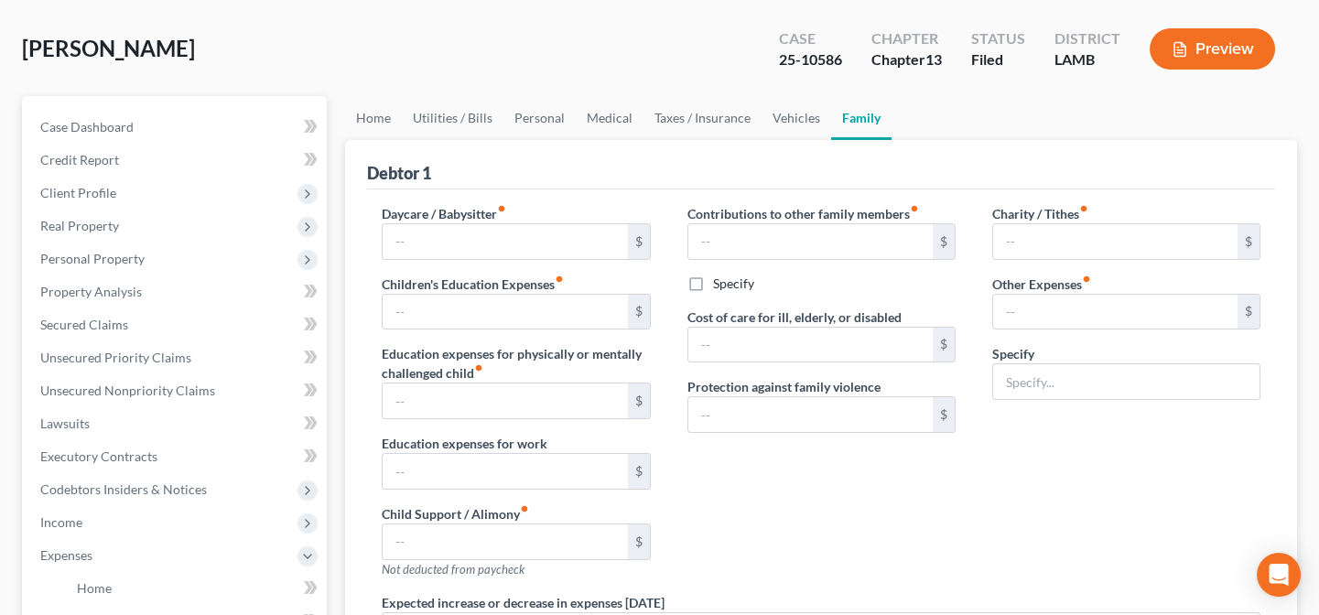
type input "0.00"
type input "300.00"
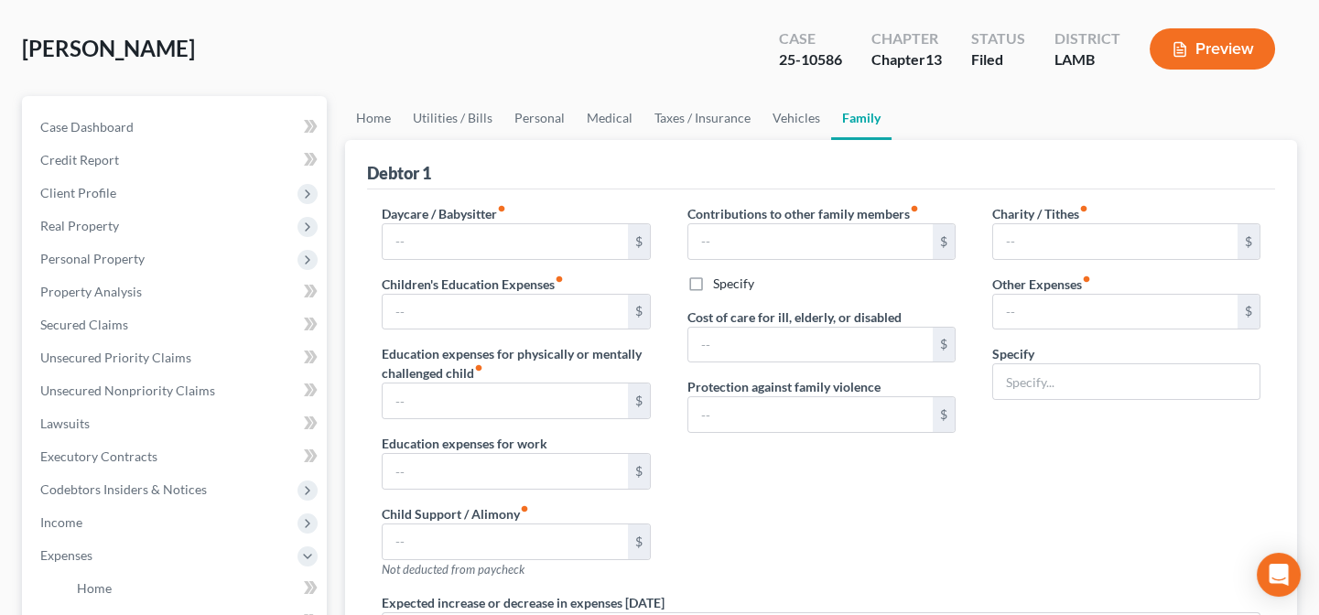
type input "Ch. 13 Plan Payment"
radio input "true"
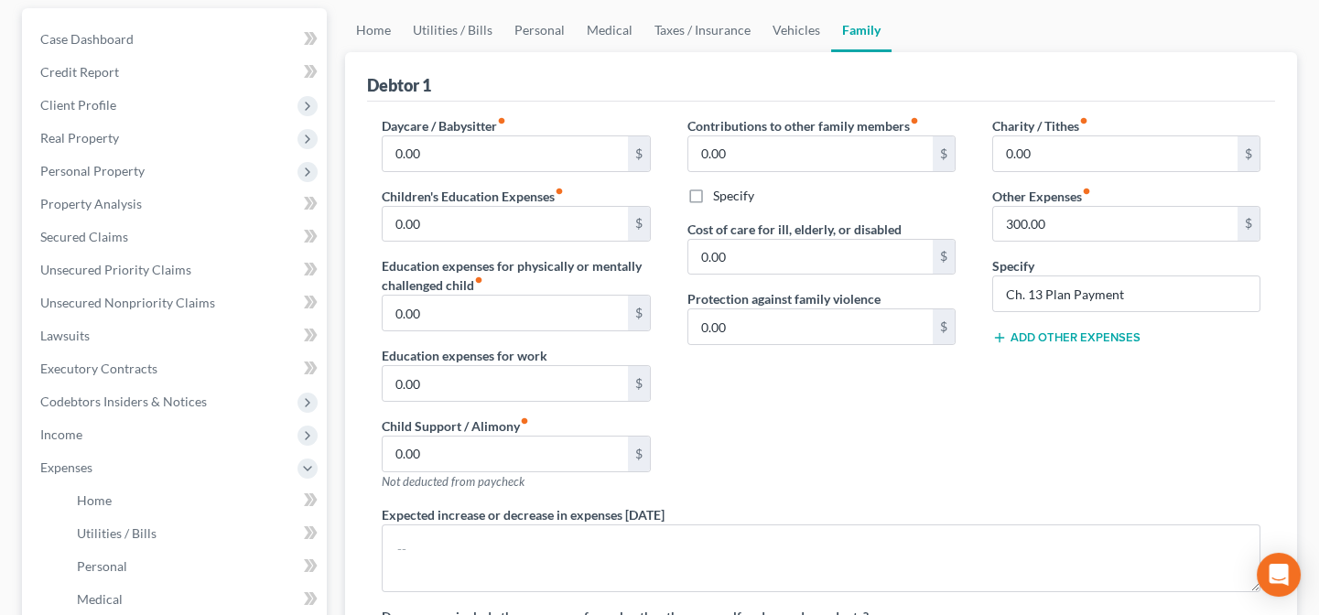
scroll to position [166, 0]
click at [531, 38] on link "Personal" at bounding box center [539, 32] width 72 height 44
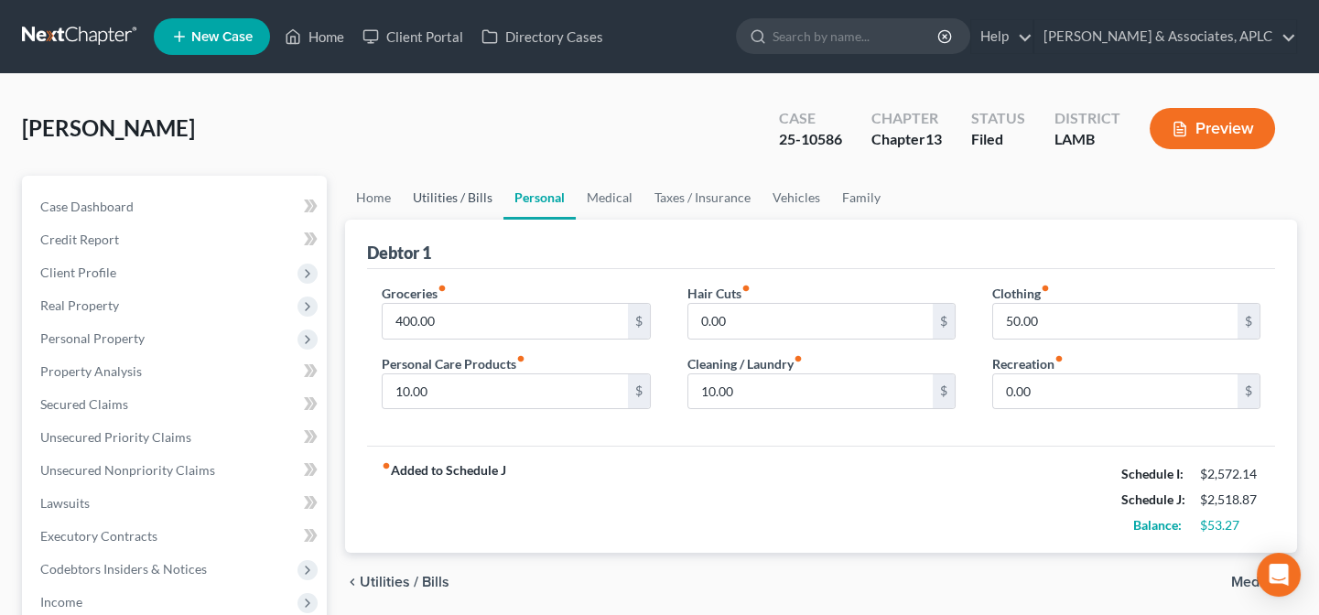
click at [432, 192] on link "Utilities / Bills" at bounding box center [453, 198] width 102 height 44
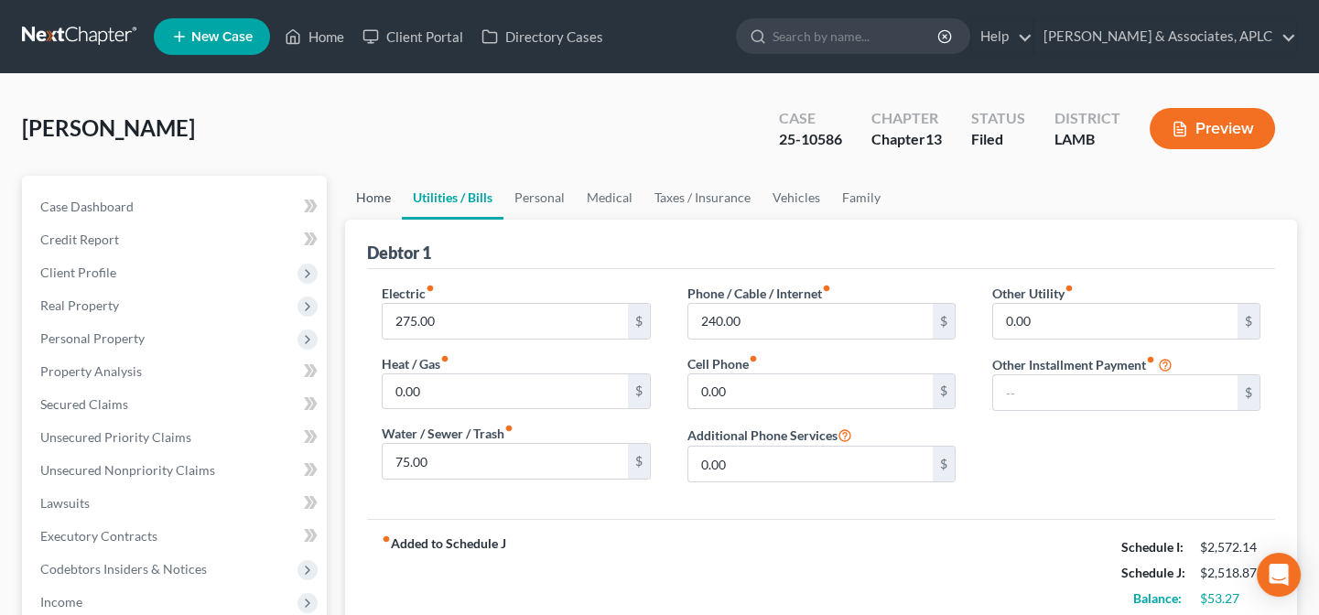
click at [381, 198] on link "Home" at bounding box center [373, 198] width 57 height 44
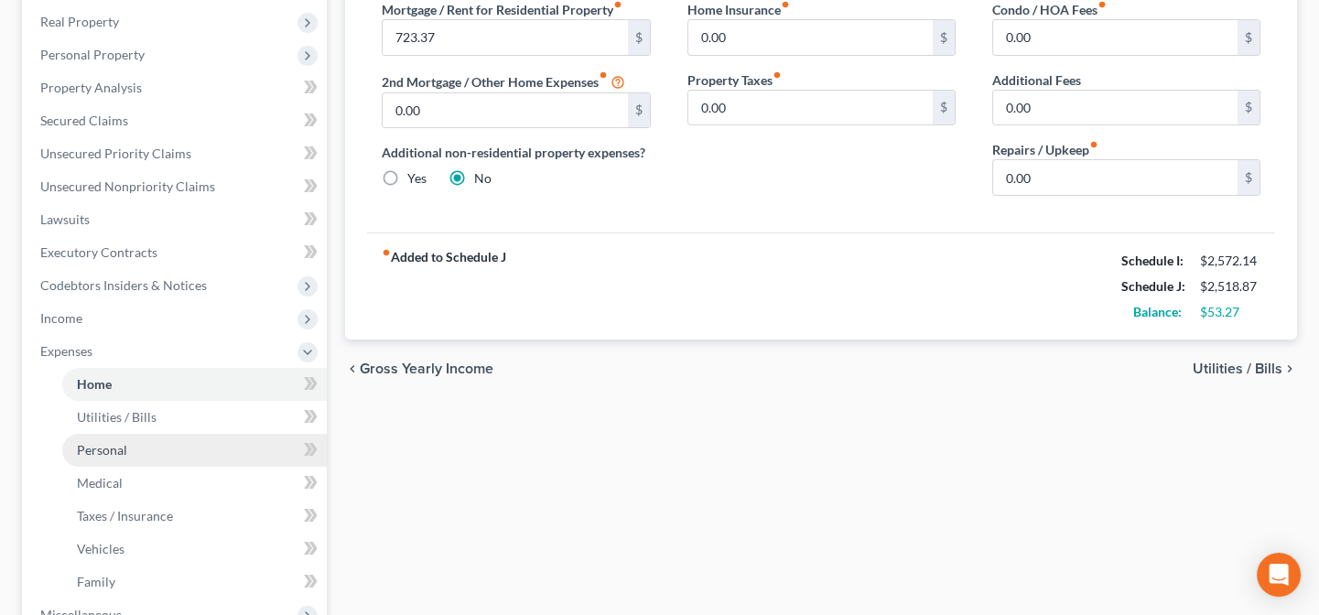
scroll to position [332, 0]
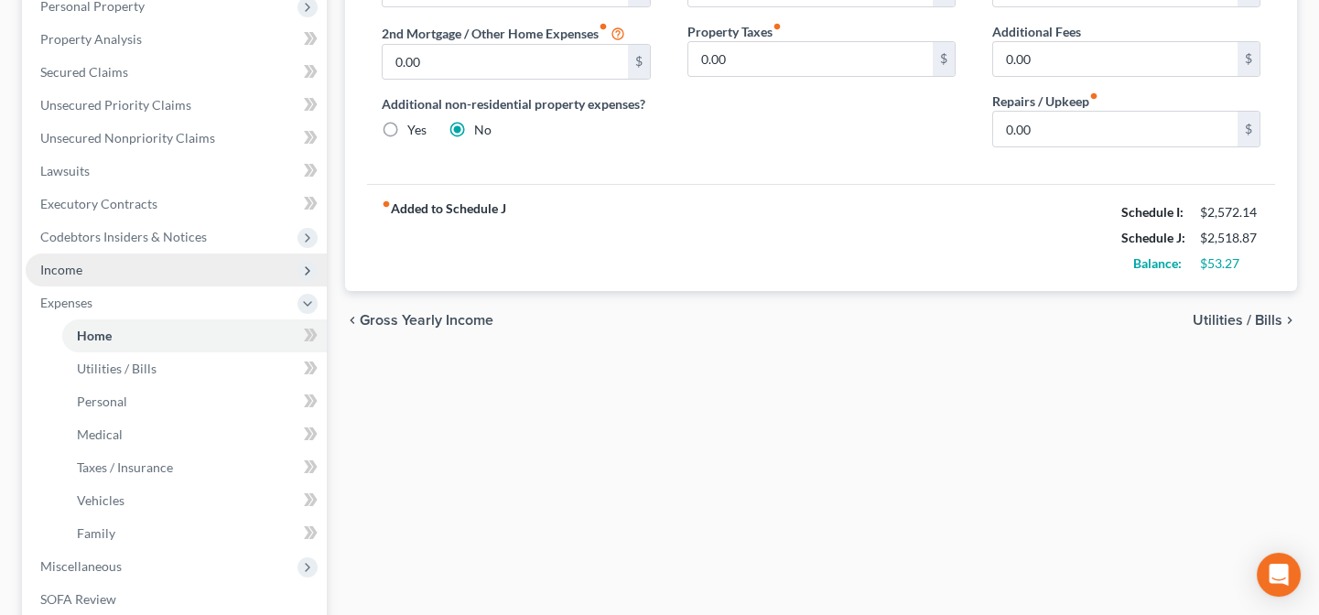
click at [76, 268] on span "Income" at bounding box center [61, 270] width 42 height 16
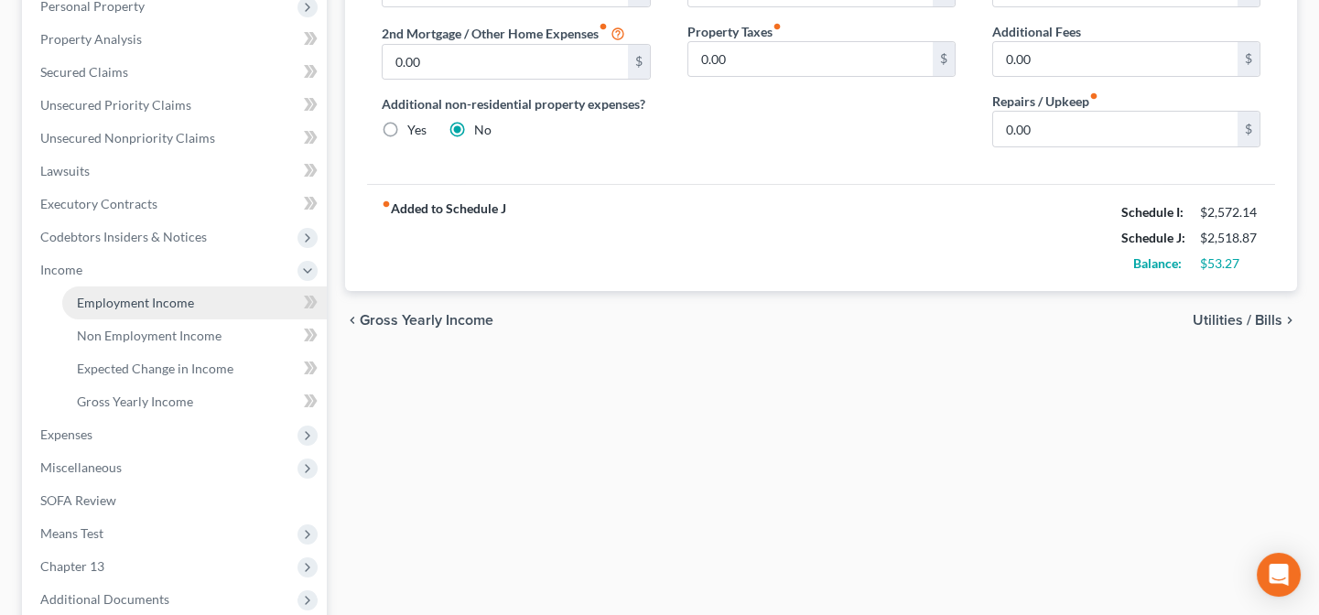
click at [99, 309] on link "Employment Income" at bounding box center [194, 302] width 264 height 33
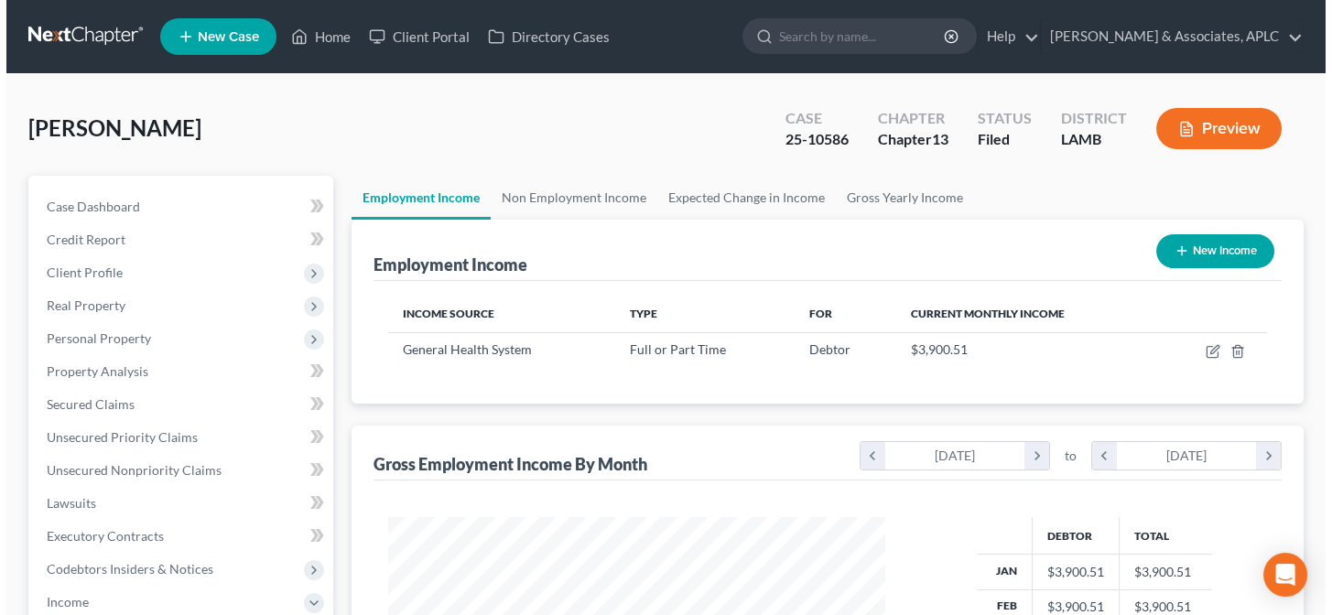
scroll to position [328, 534]
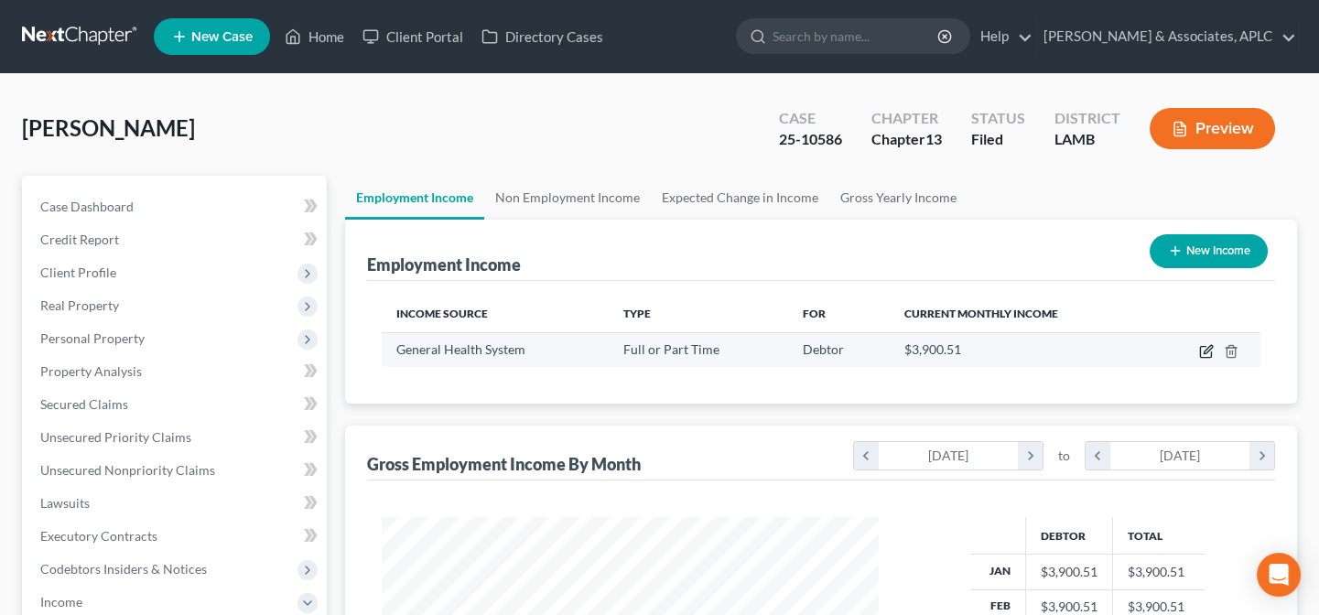
click at [1201, 348] on icon "button" at bounding box center [1206, 351] width 15 height 15
select select "0"
select select "19"
select select "0"
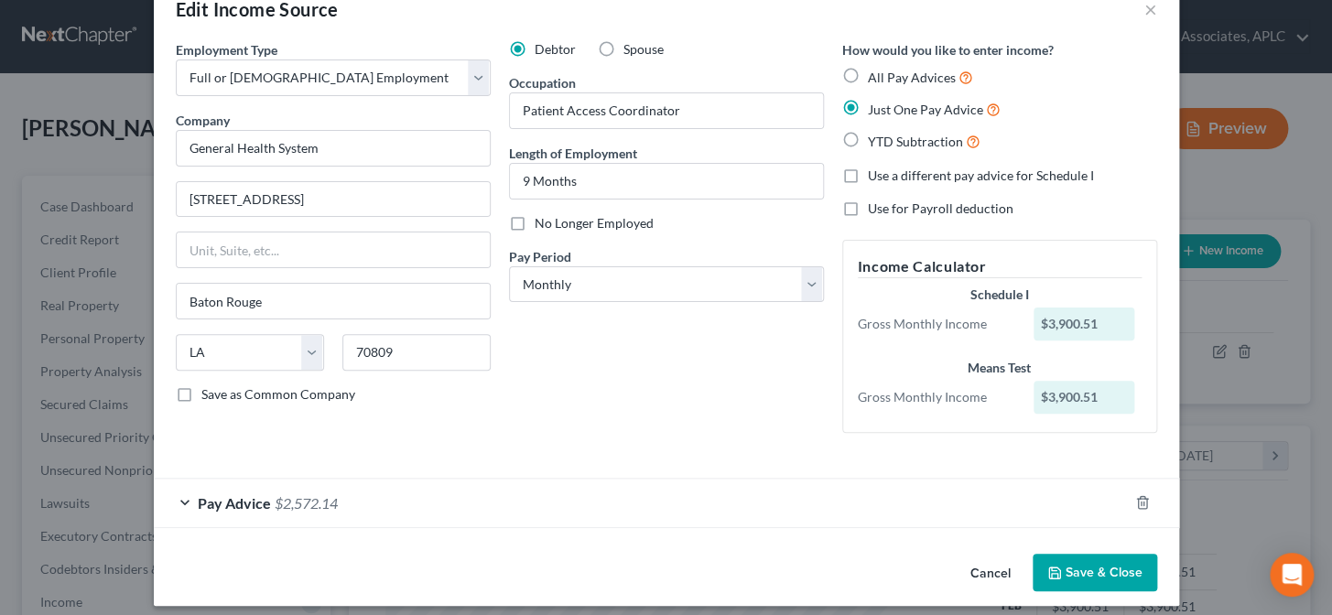
scroll to position [56, 0]
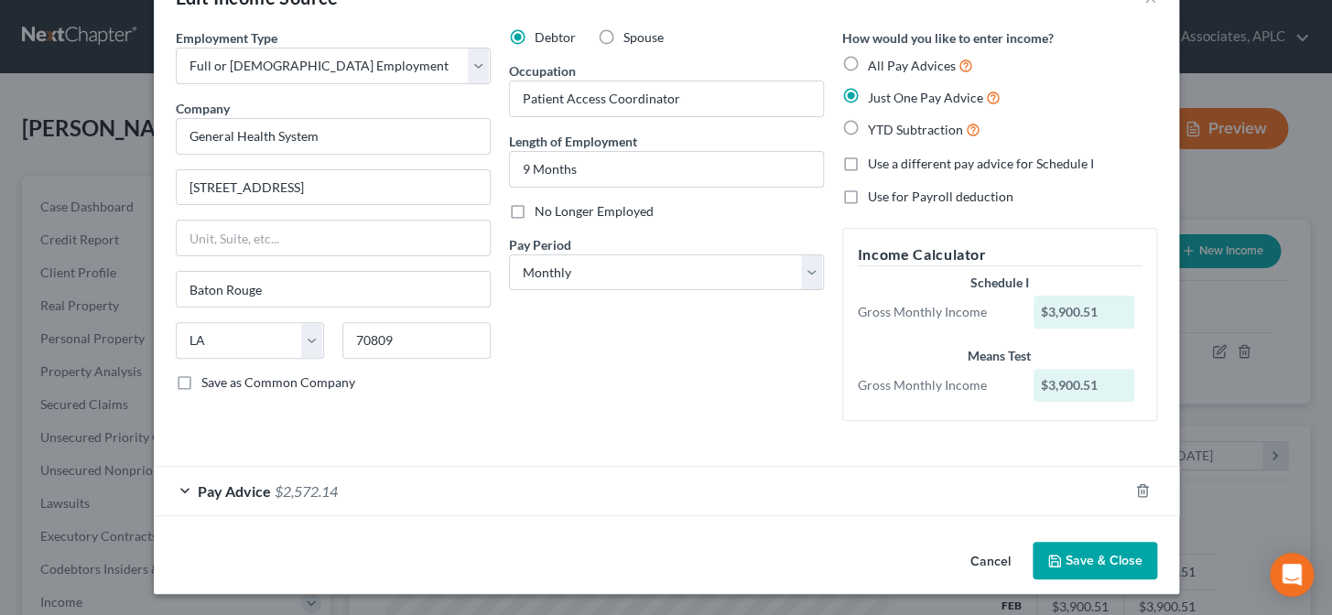
click at [282, 485] on span "$2,572.14" at bounding box center [306, 490] width 63 height 17
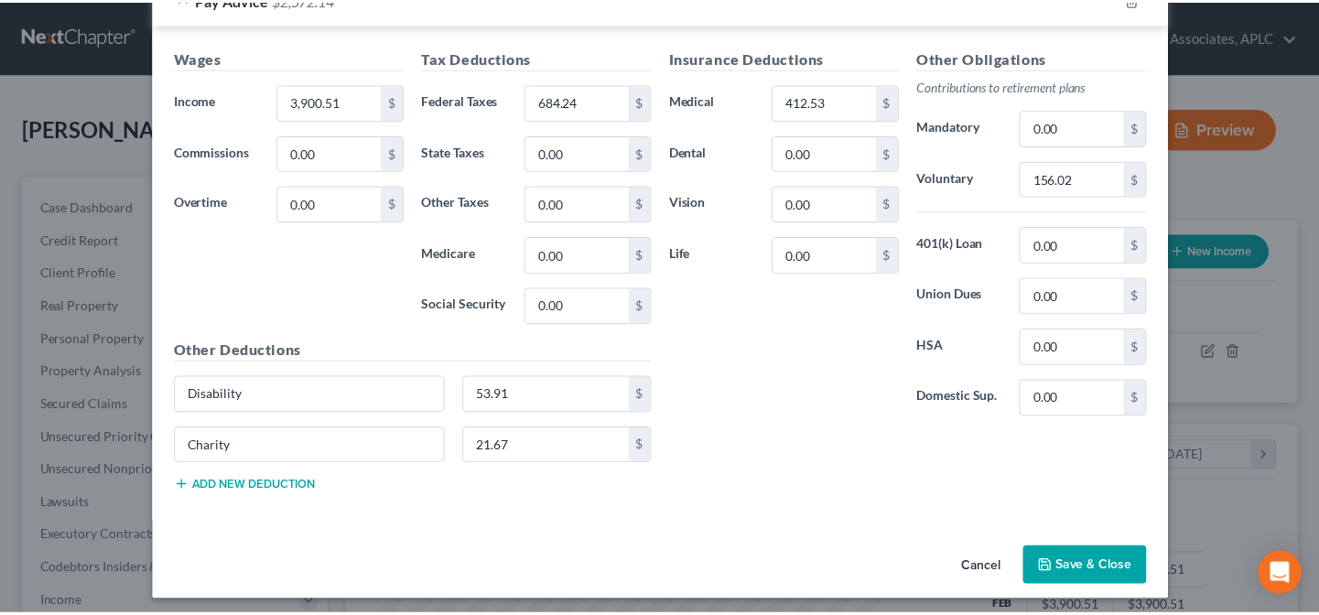
scroll to position [553, 0]
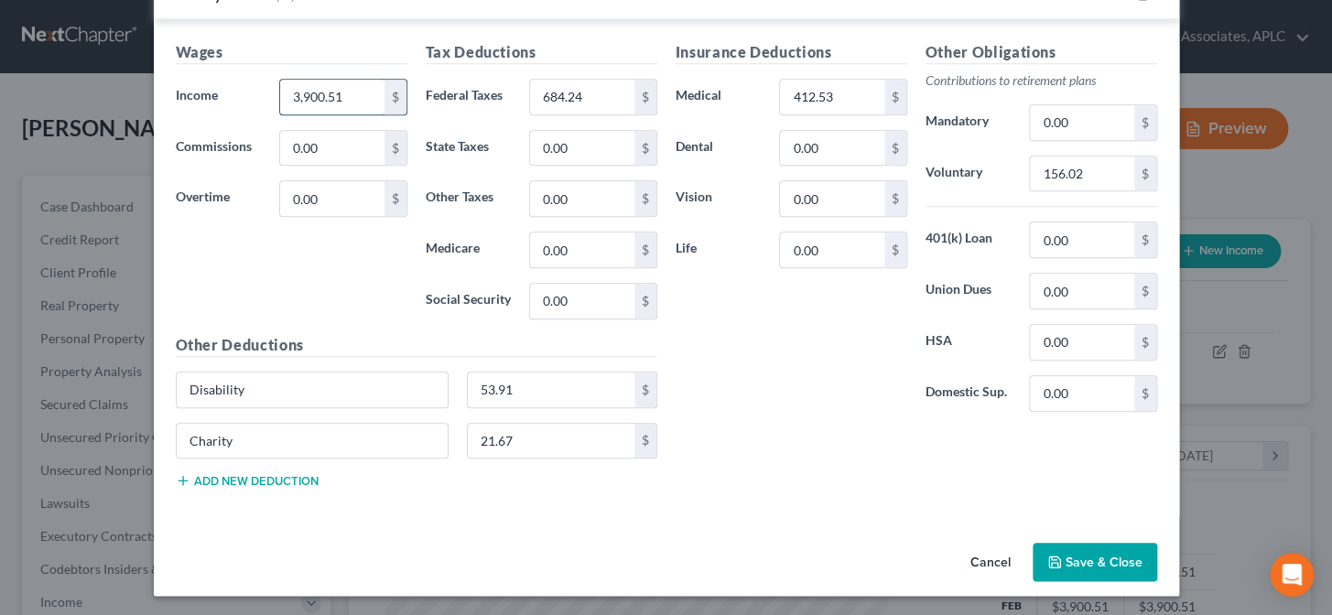
click at [341, 92] on input "3,900.51" at bounding box center [331, 97] width 103 height 35
type input "3,863.83"
click at [599, 98] on input "684.24" at bounding box center [581, 97] width 103 height 35
type input "659.41"
click at [865, 94] on input "412.53" at bounding box center [831, 97] width 103 height 35
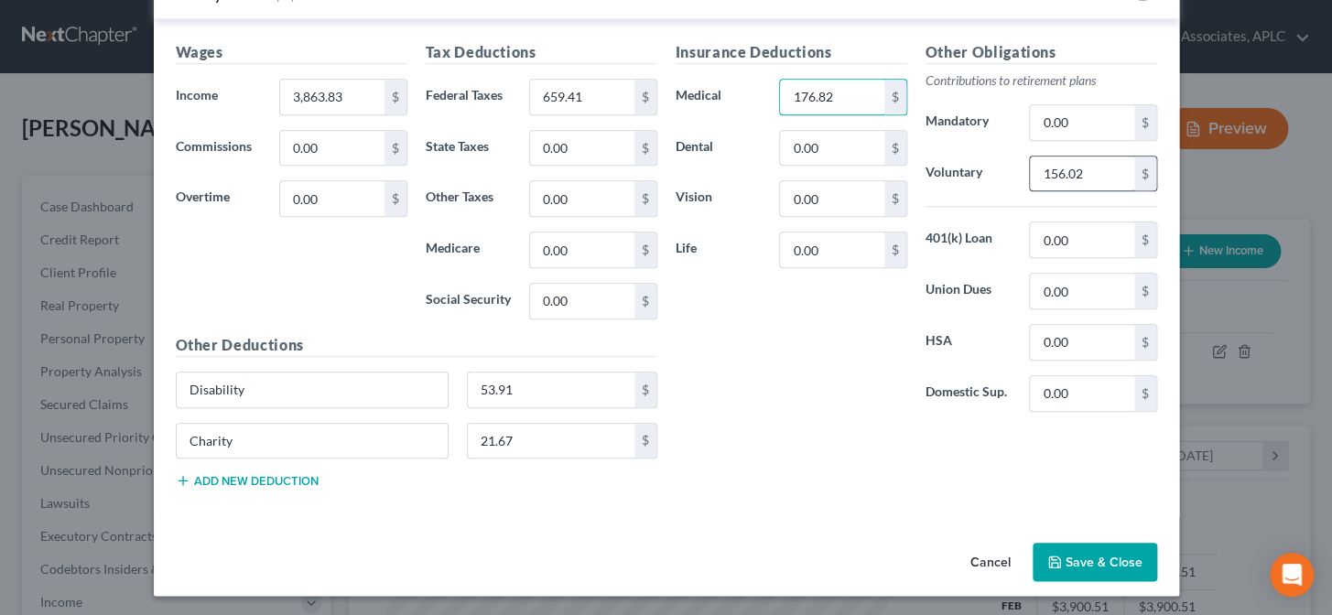
type input "176.82"
click at [1097, 167] on input "156.02" at bounding box center [1081, 174] width 103 height 35
type input "154.56"
click at [824, 257] on input "0.00" at bounding box center [831, 249] width 103 height 35
type input "2.28"
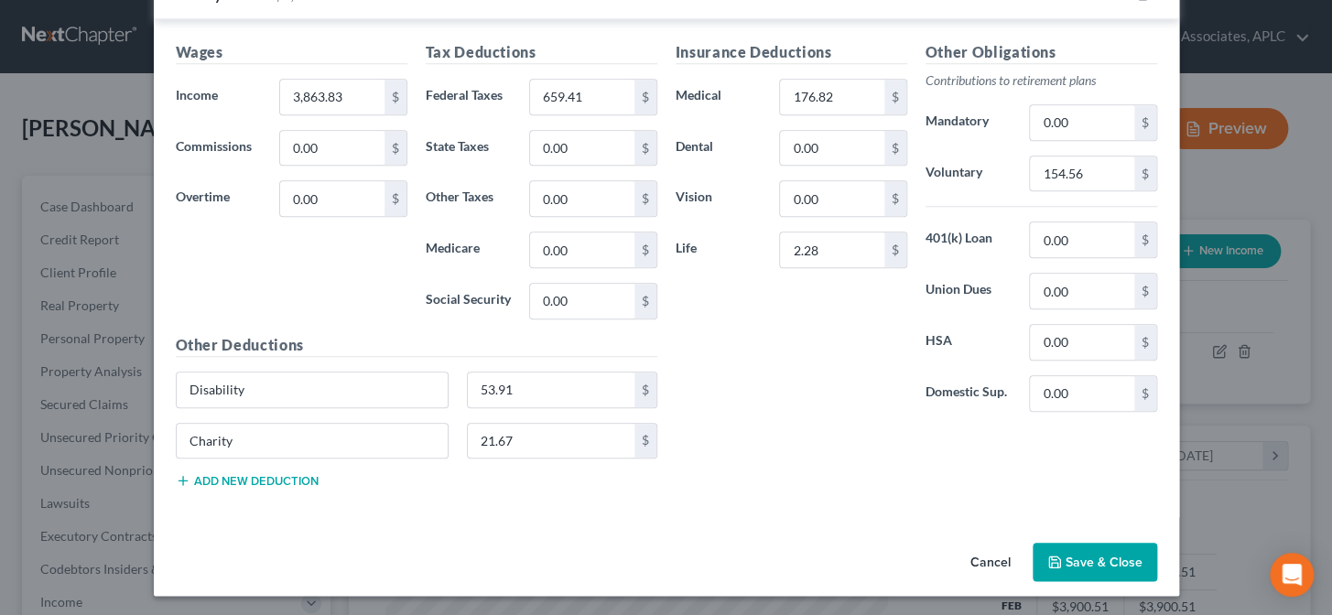
click at [1056, 556] on button "Save & Close" at bounding box center [1094, 562] width 124 height 38
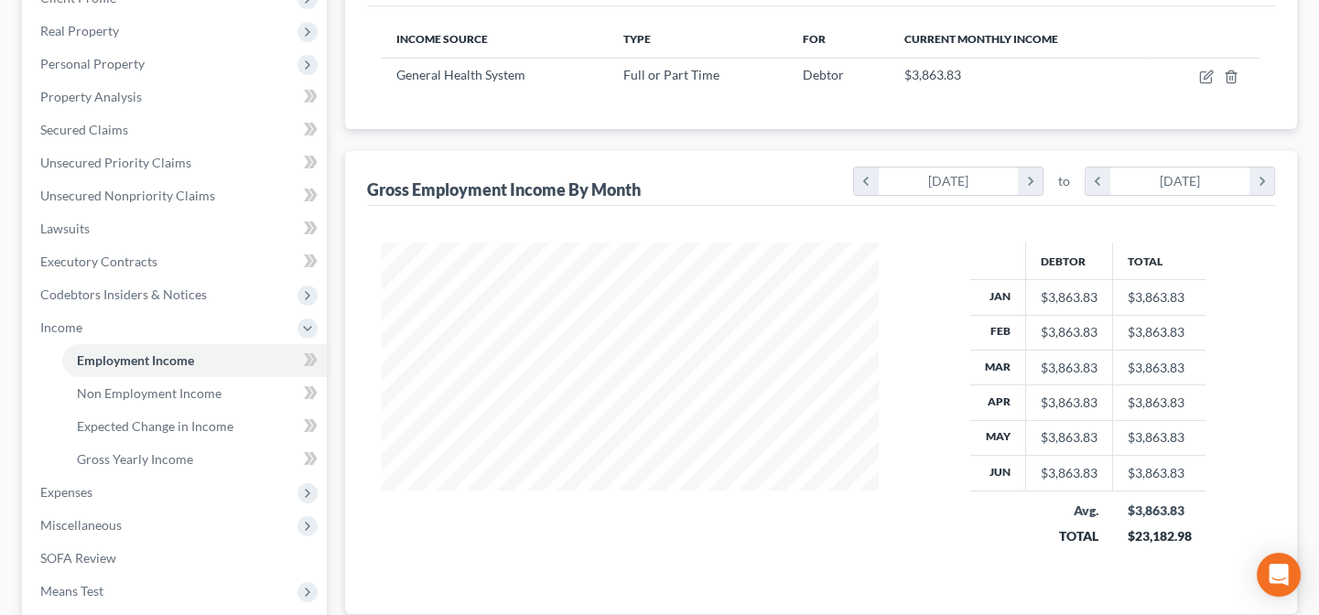
scroll to position [332, 0]
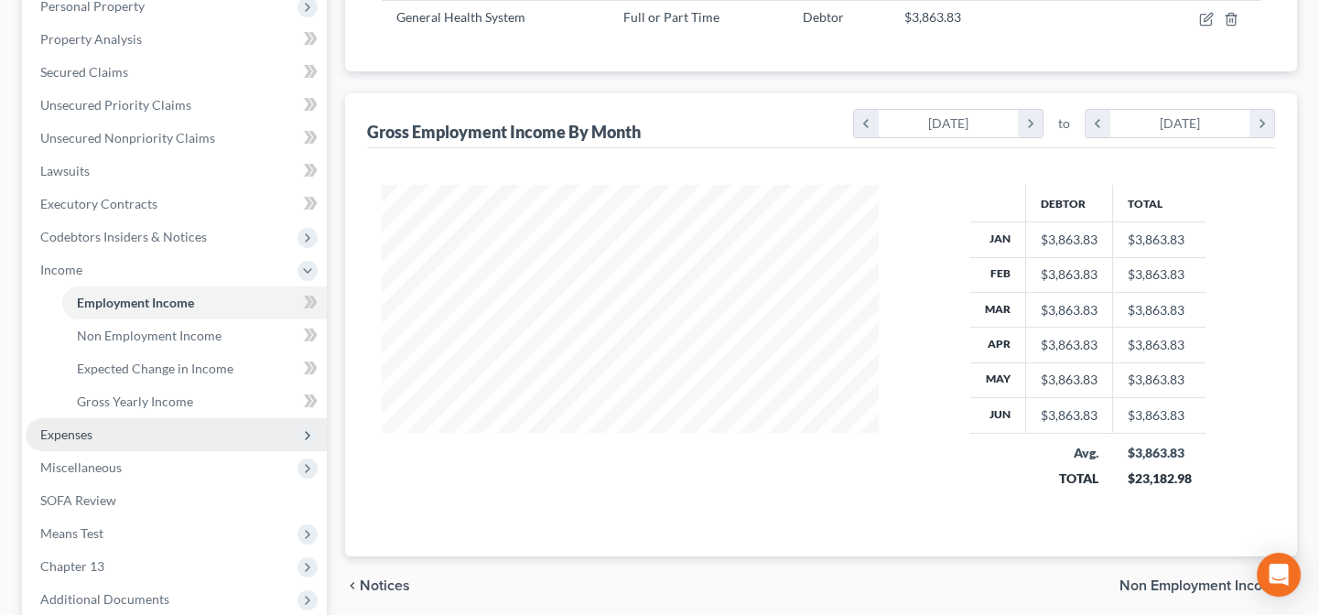
click at [103, 429] on span "Expenses" at bounding box center [176, 434] width 301 height 33
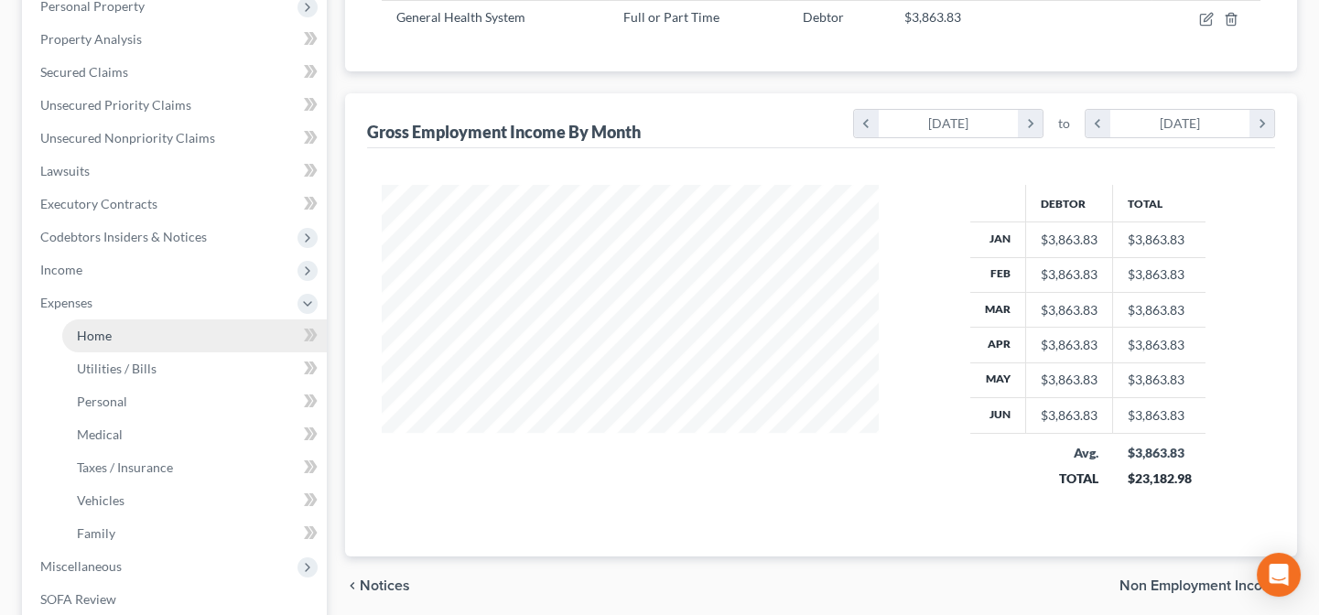
click at [106, 328] on span "Home" at bounding box center [94, 336] width 35 height 16
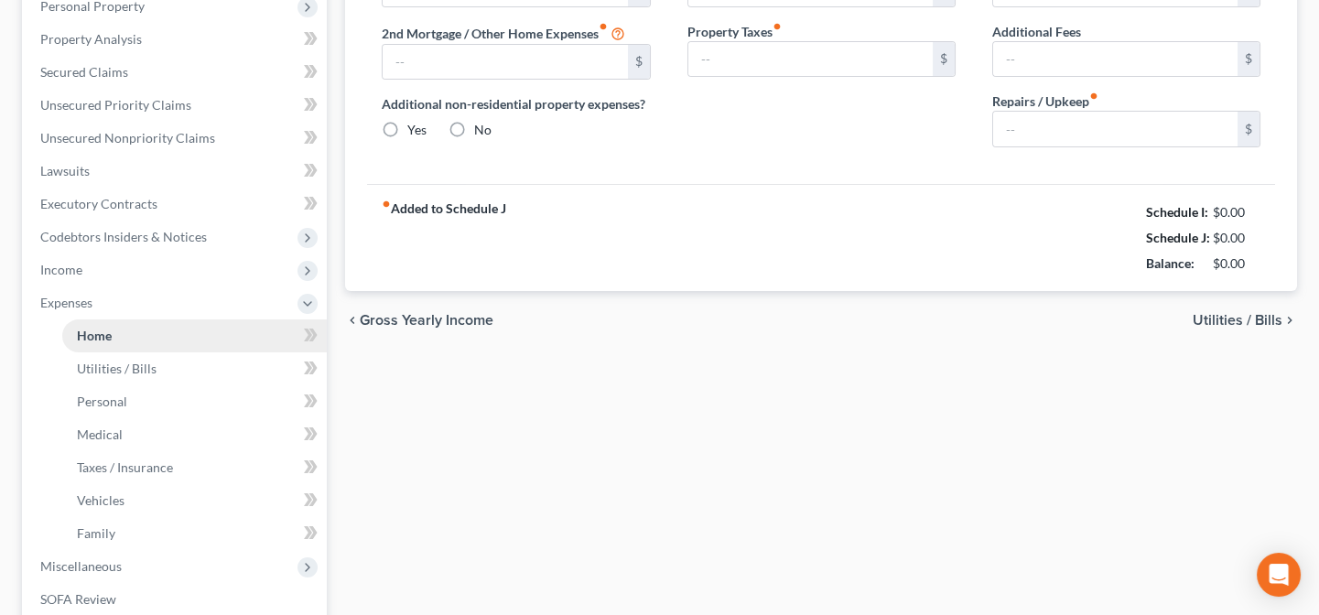
type input "723.37"
type input "0.00"
radio input "true"
type input "0.00"
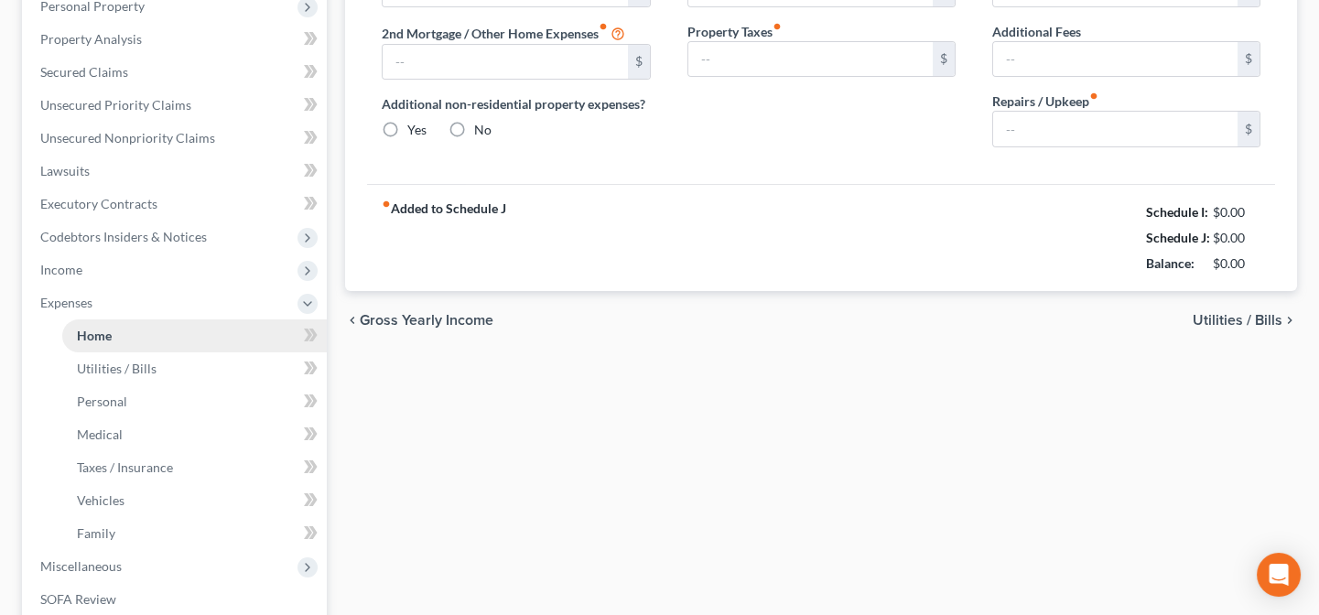
type input "0.00"
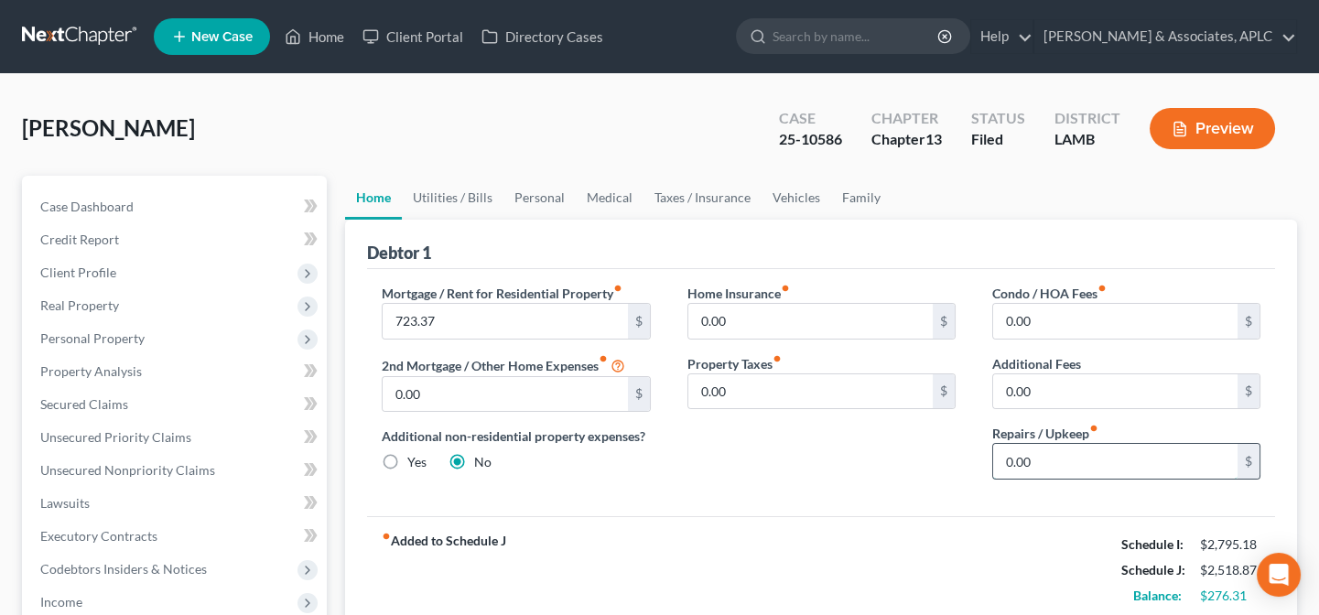
click at [1063, 466] on input "0.00" at bounding box center [1115, 461] width 244 height 35
type input "75.00"
click at [476, 193] on link "Utilities / Bills" at bounding box center [453, 198] width 102 height 44
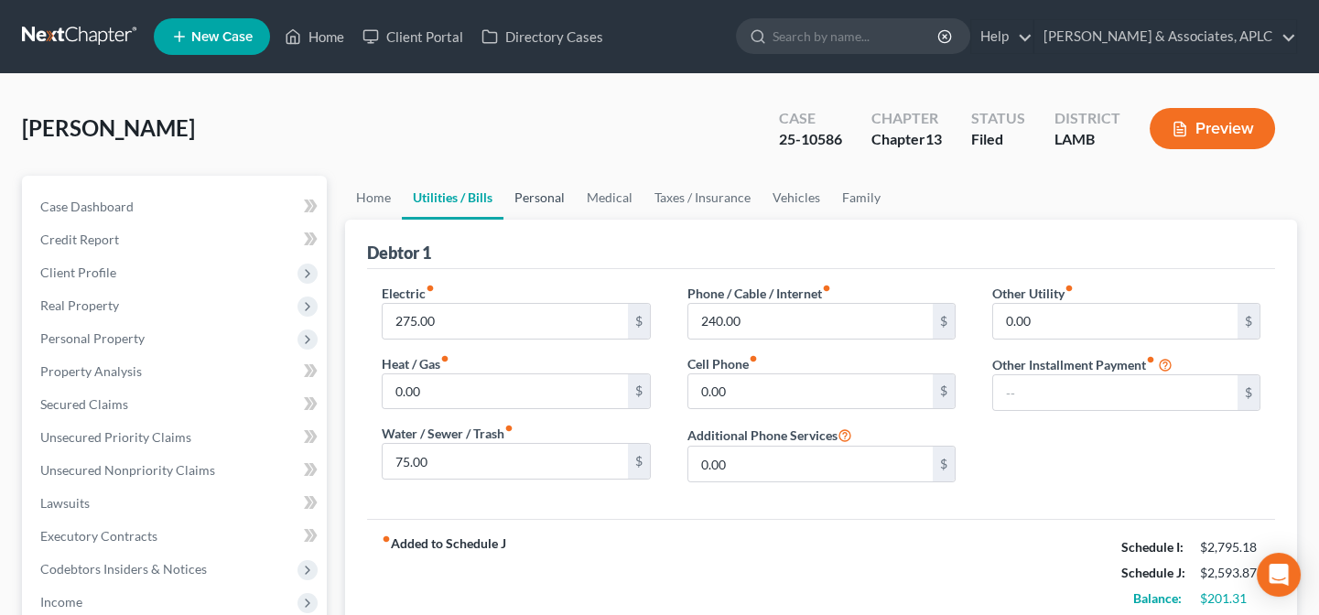
click at [550, 199] on link "Personal" at bounding box center [539, 198] width 72 height 44
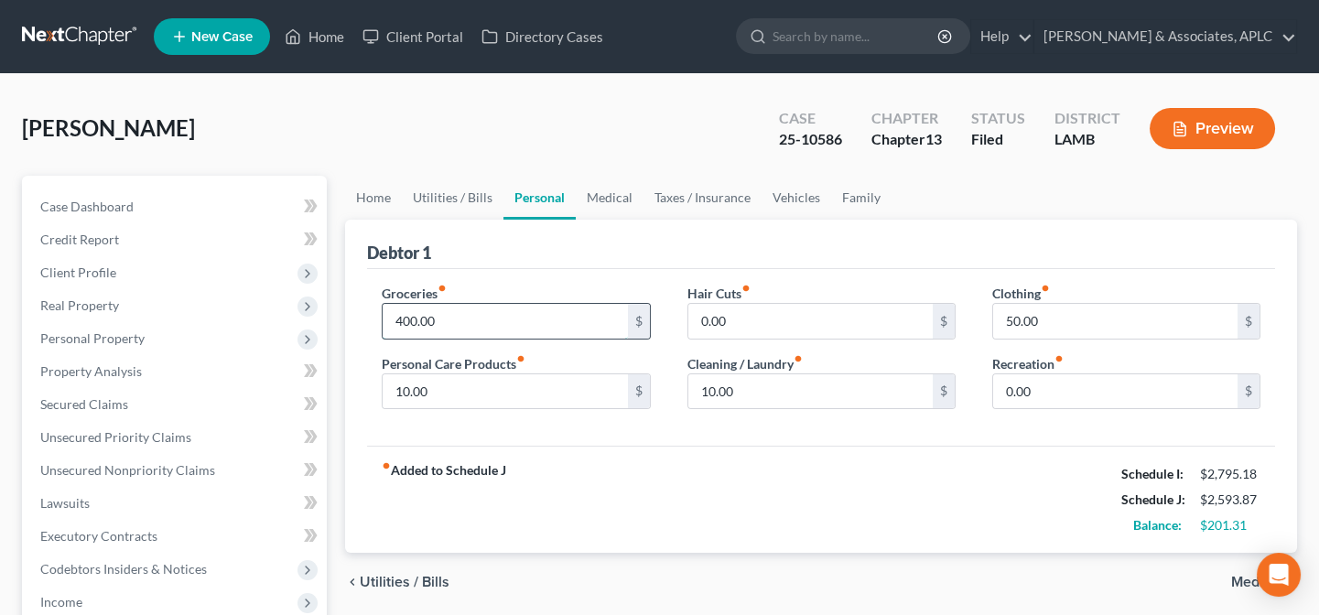
click at [477, 322] on input "400.00" at bounding box center [505, 321] width 244 height 35
type input "458.00"
type input "48.00"
type input "44.00"
type input "87.00"
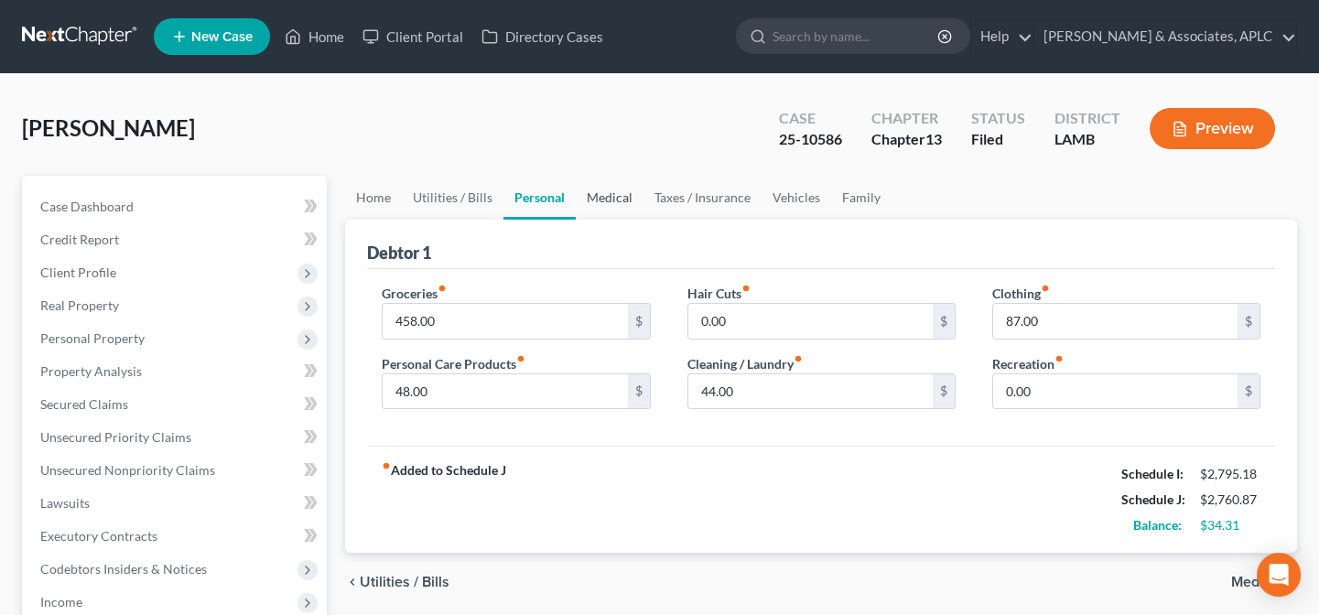
click at [612, 195] on link "Medical" at bounding box center [610, 198] width 68 height 44
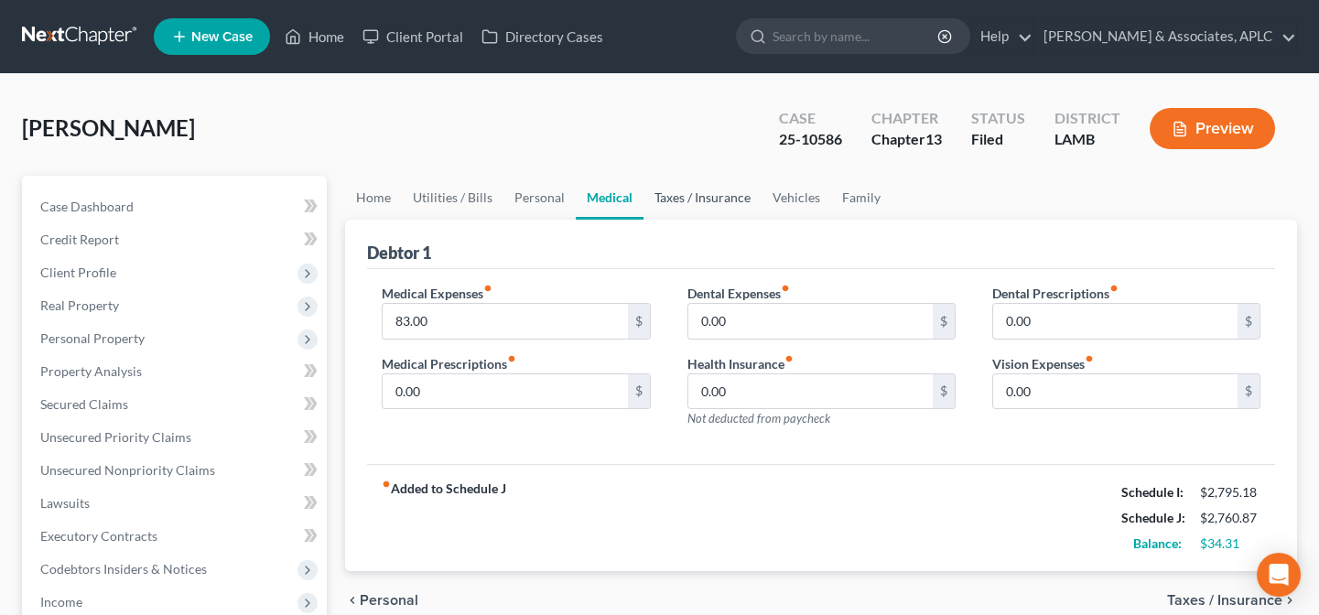
click at [689, 190] on link "Taxes / Insurance" at bounding box center [702, 198] width 118 height 44
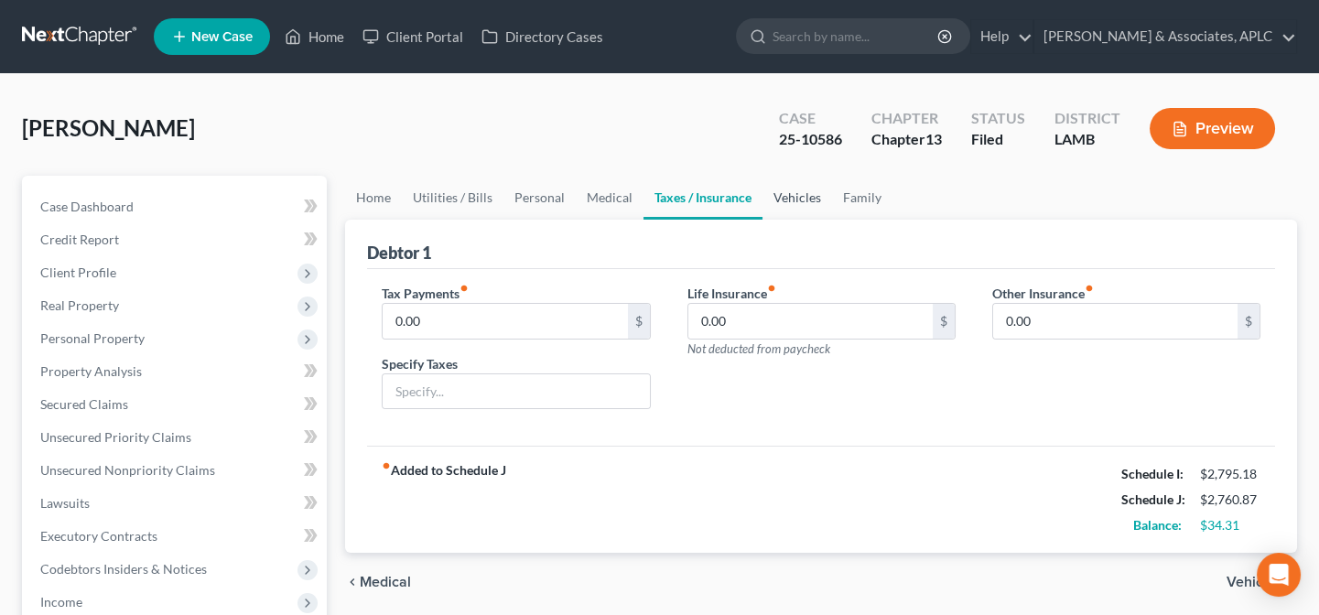
click at [785, 191] on link "Vehicles" at bounding box center [797, 198] width 70 height 44
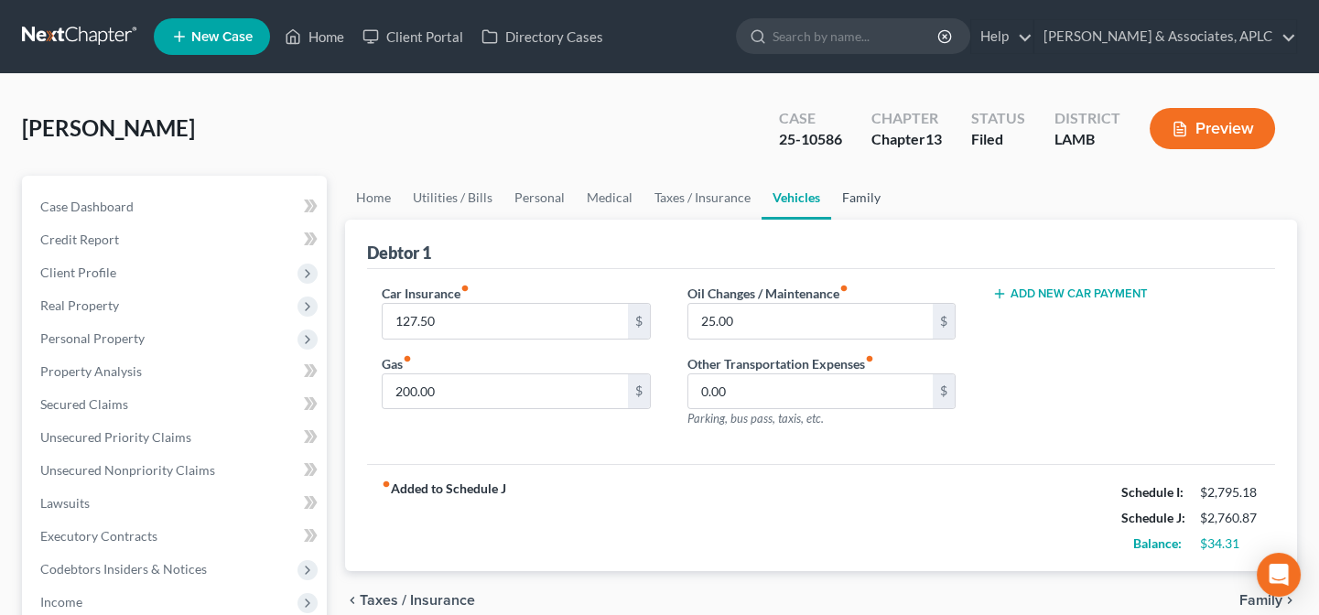
click at [848, 195] on link "Family" at bounding box center [861, 198] width 60 height 44
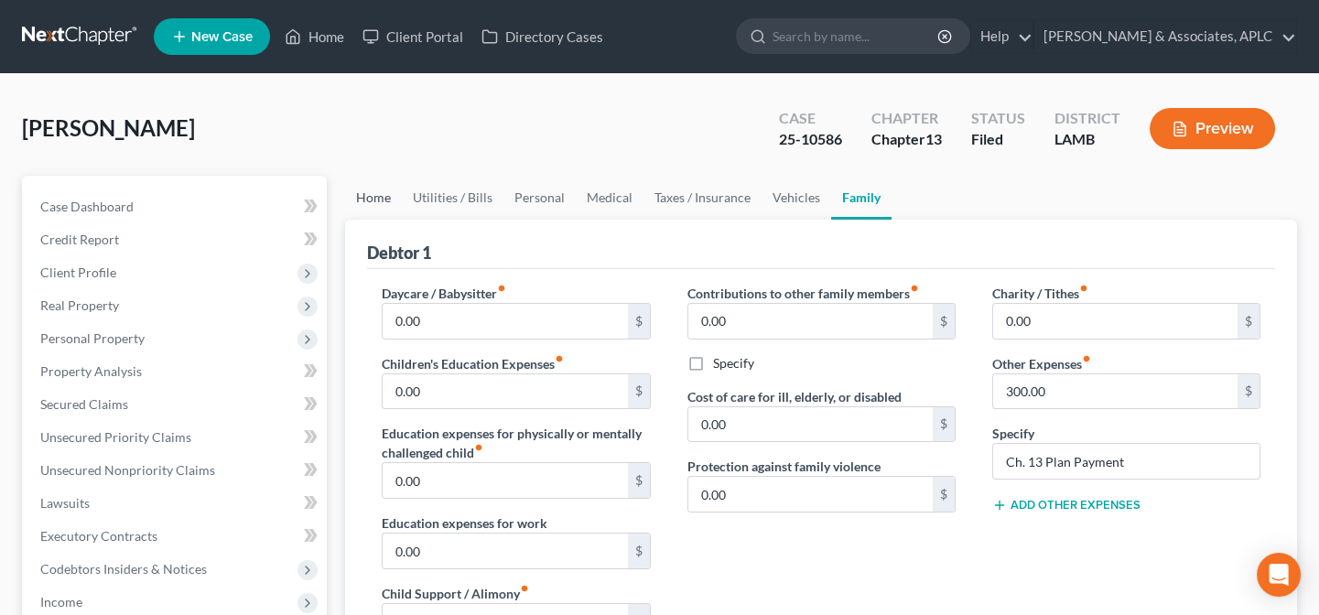
click at [391, 199] on link "Home" at bounding box center [373, 198] width 57 height 44
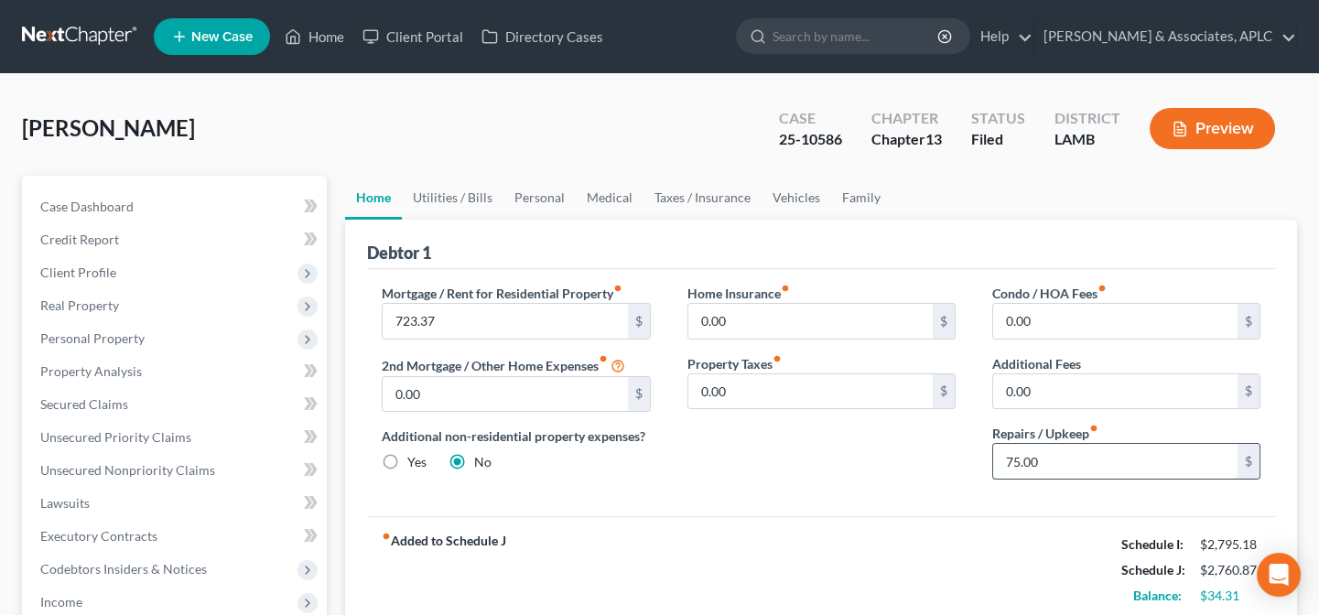
click at [1074, 458] on input "75.00" at bounding box center [1115, 461] width 244 height 35
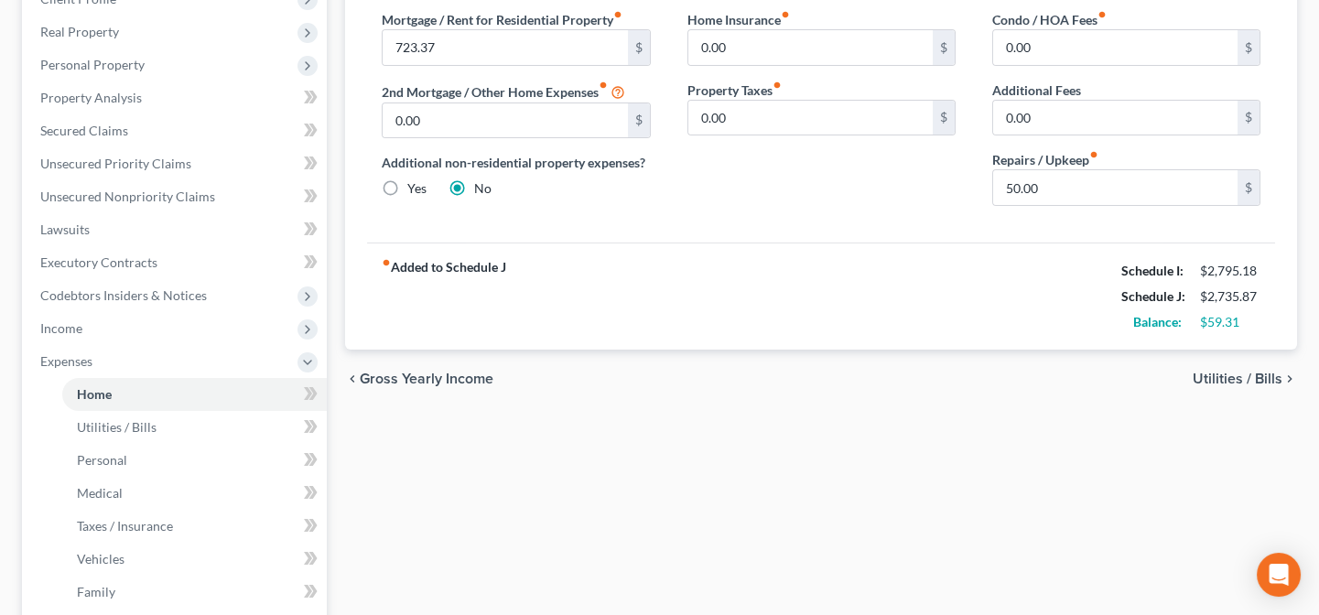
scroll to position [176, 0]
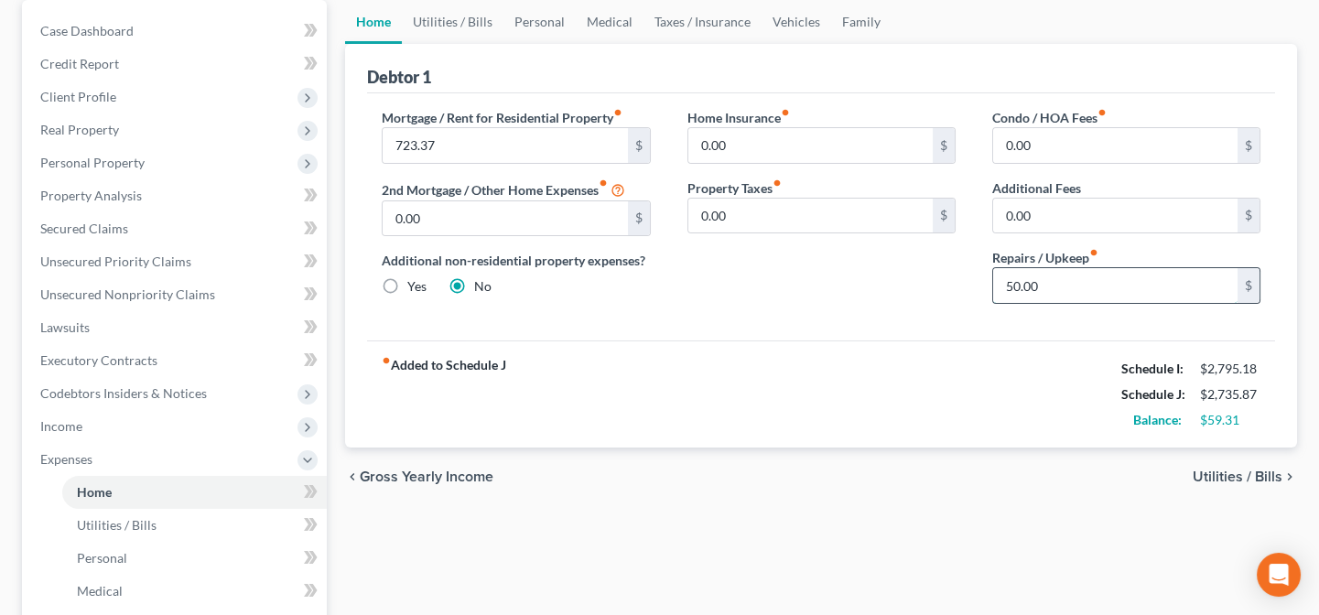
click at [1063, 276] on input "50.00" at bounding box center [1115, 285] width 244 height 35
type input "40.00"
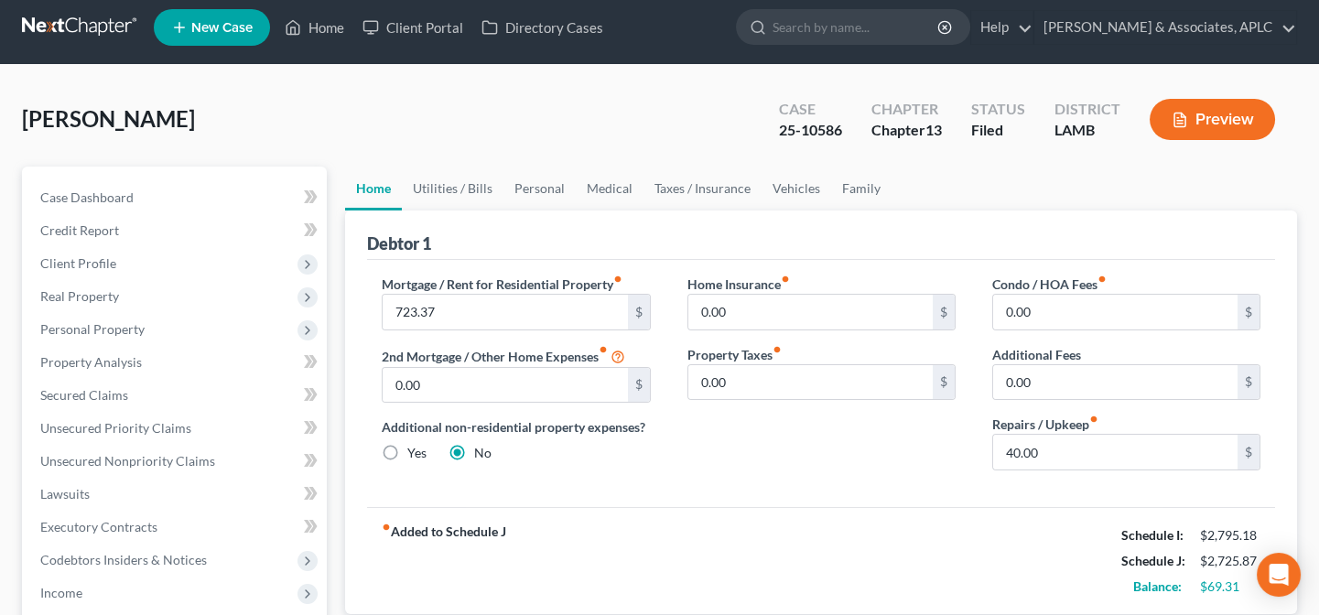
scroll to position [0, 0]
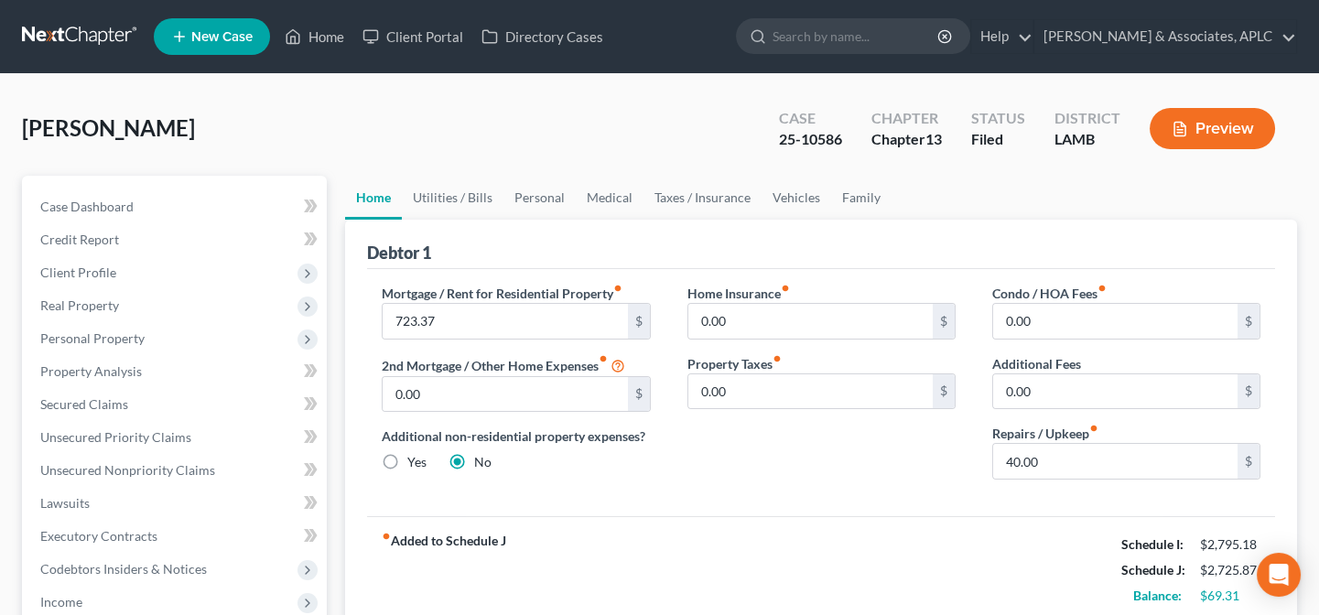
click at [335, 128] on div "[PERSON_NAME] Upgraded Case 25-10586 Chapter Chapter 13 Status Filed District […" at bounding box center [659, 136] width 1275 height 80
click at [129, 207] on span "Case Dashboard" at bounding box center [86, 207] width 93 height 16
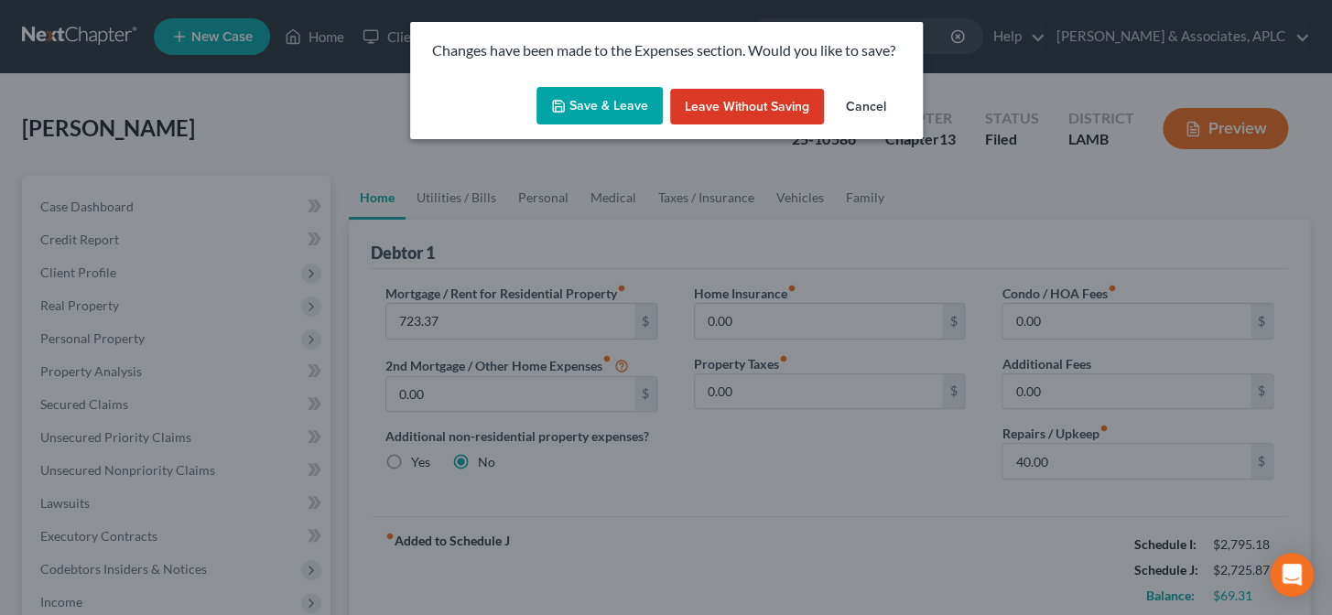
click at [605, 94] on button "Save & Leave" at bounding box center [599, 106] width 126 height 38
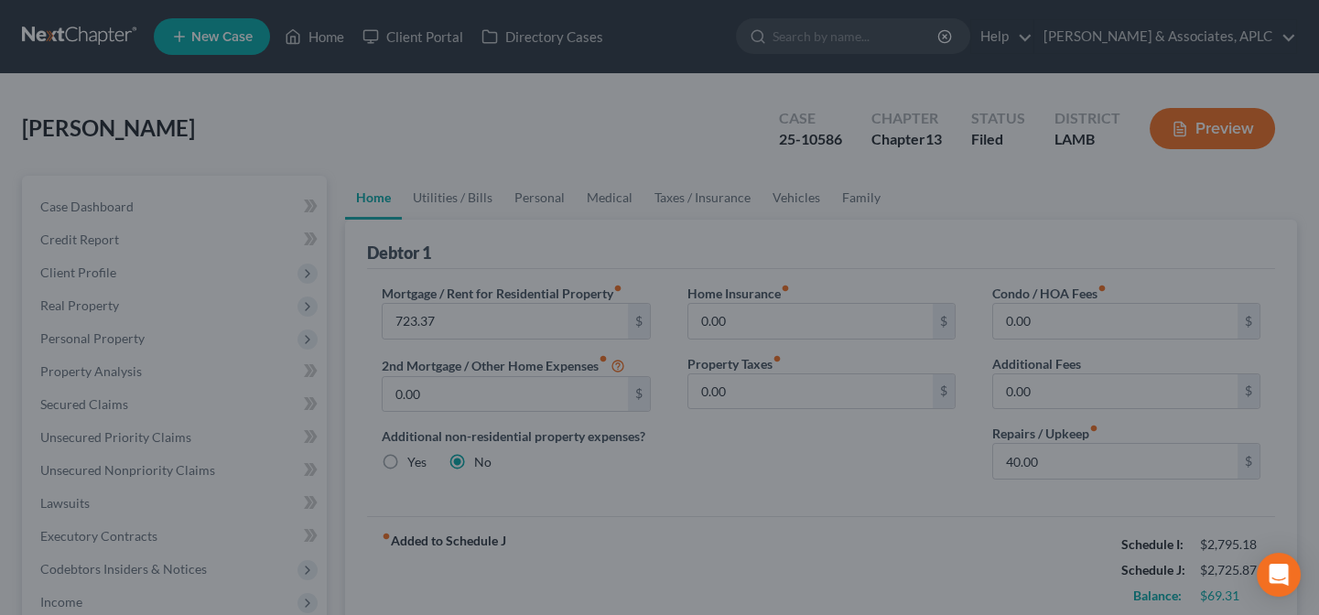
select select "8"
select select "1"
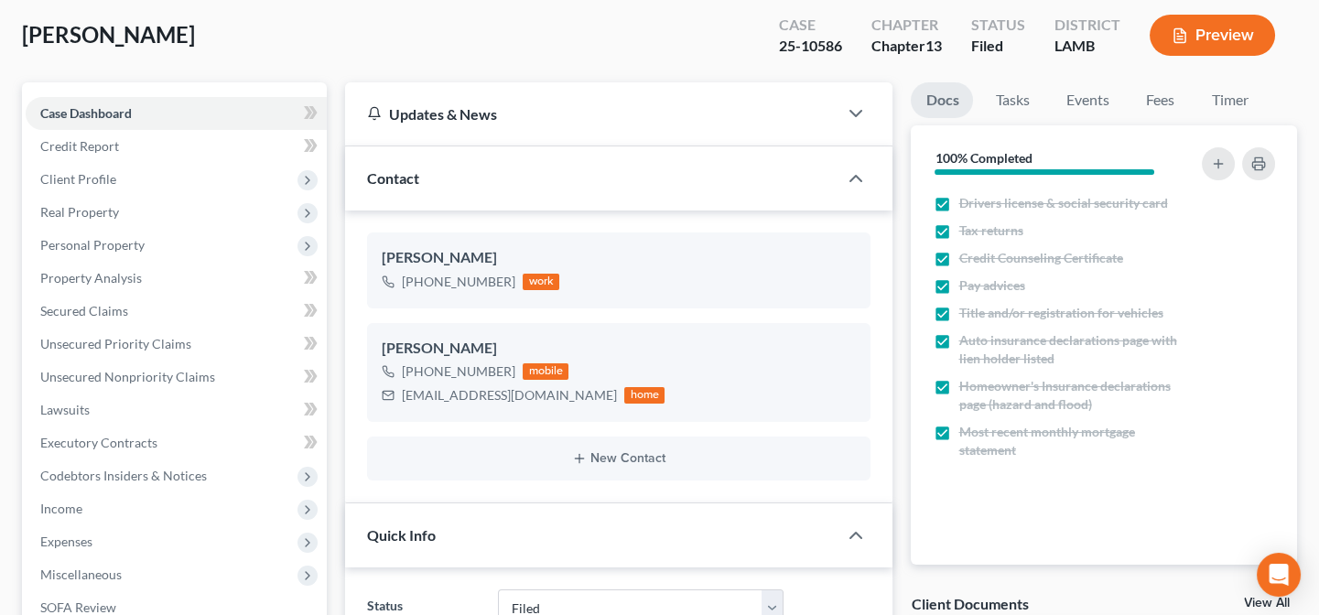
scroll to position [416, 0]
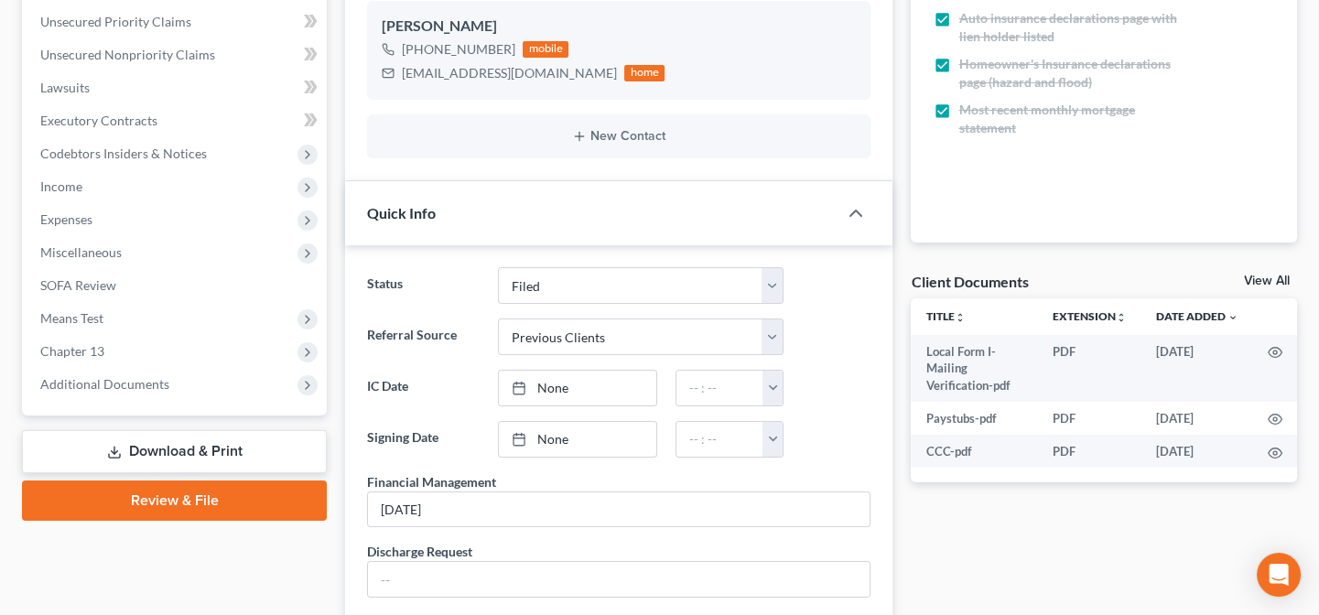
click at [217, 446] on link "Download & Print" at bounding box center [174, 451] width 305 height 43
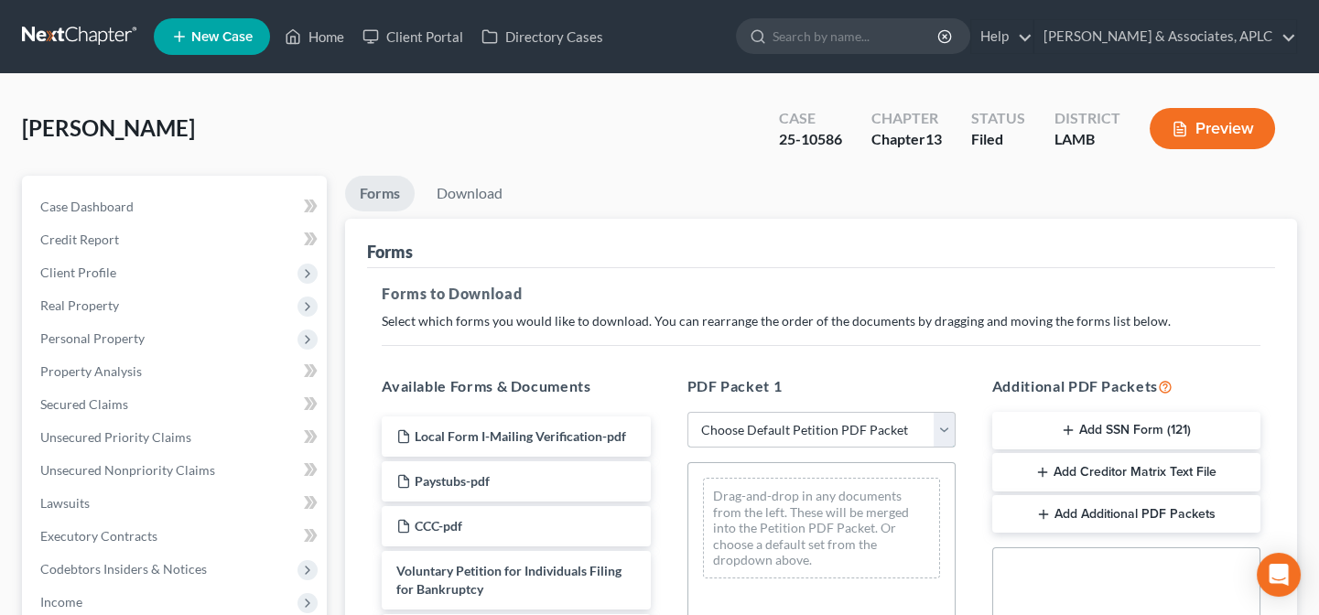
click at [747, 437] on select "Choose Default Petition PDF Packet Complete Bankruptcy Petition (all forms and …" at bounding box center [821, 430] width 268 height 37
select select "2"
click at [687, 412] on select "Choose Default Petition PDF Packet Complete Bankruptcy Petition (all forms and …" at bounding box center [821, 430] width 268 height 37
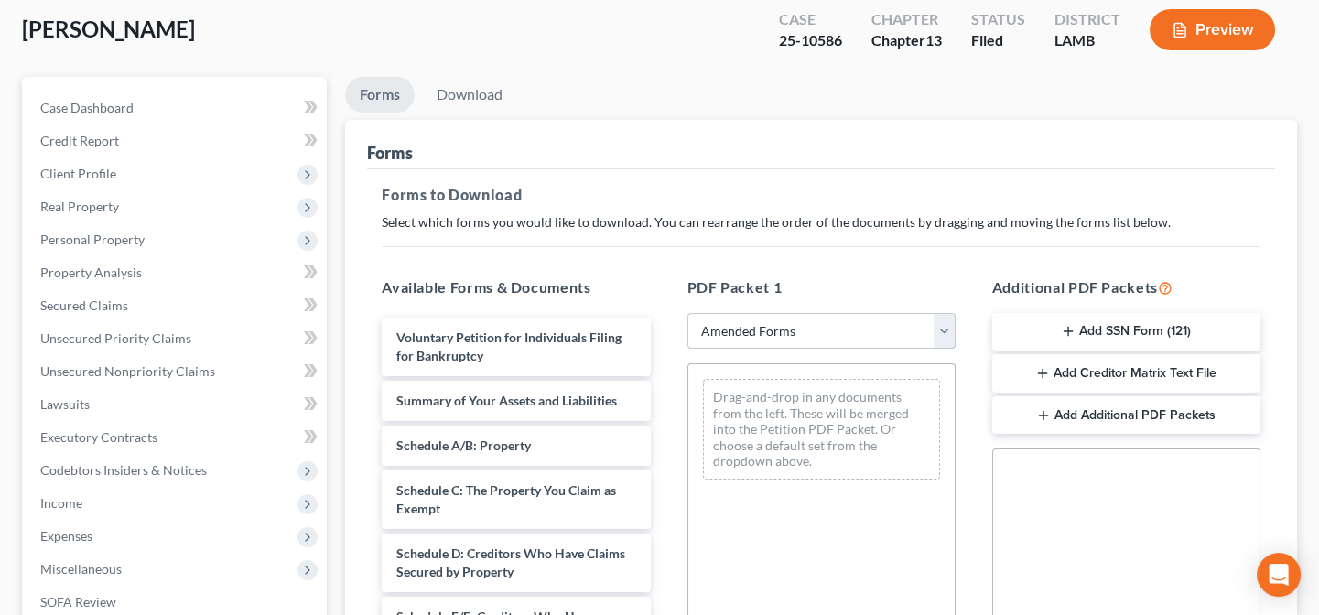
scroll to position [332, 0]
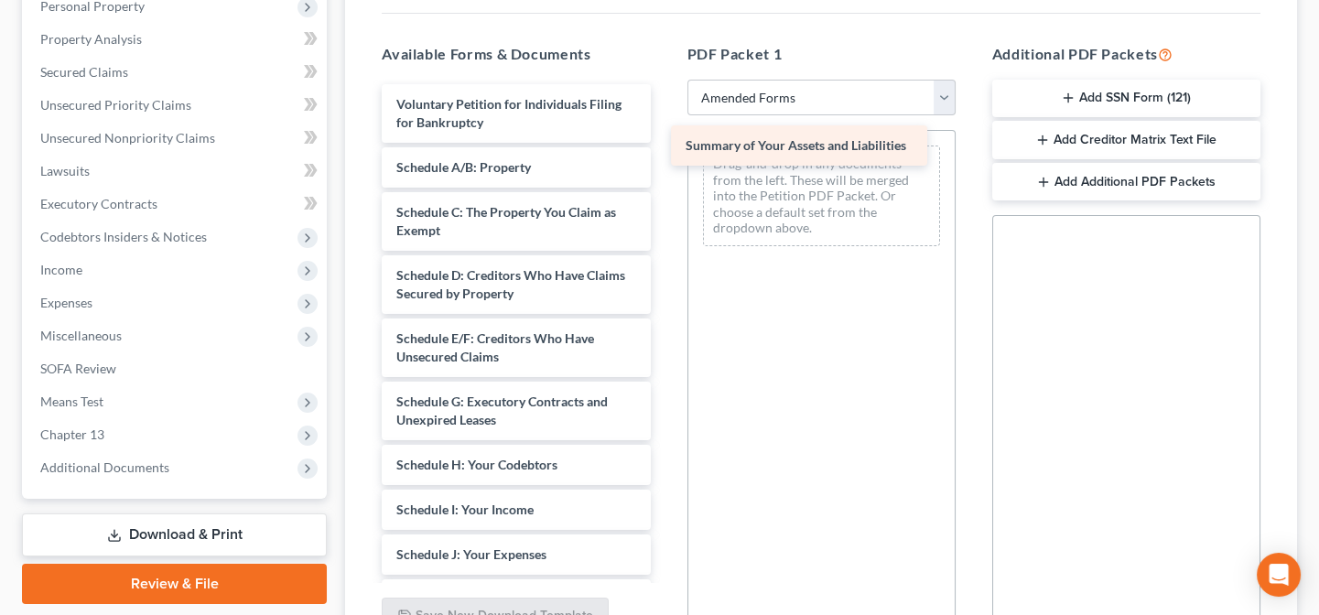
drag, startPoint x: 442, startPoint y: 163, endPoint x: 731, endPoint y: 144, distance: 289.8
click at [664, 144] on div "Summary of Your Assets and Liabilities Voluntary Petition for Individuals Filin…" at bounding box center [515, 523] width 297 height 878
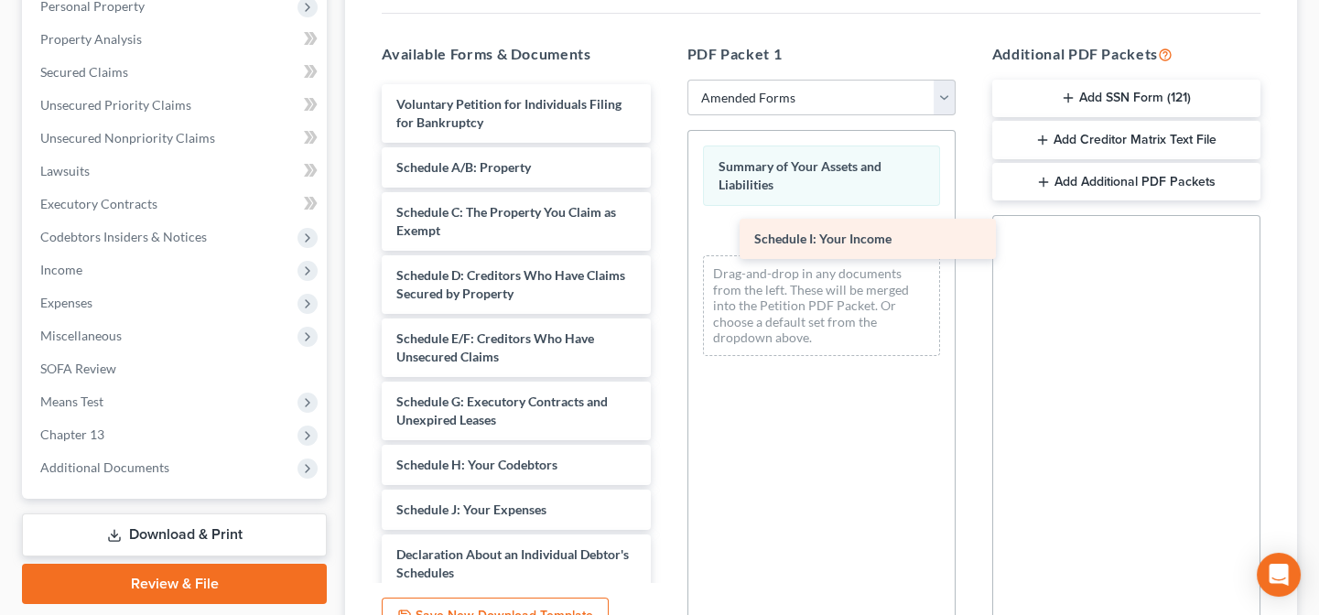
drag, startPoint x: 445, startPoint y: 514, endPoint x: 802, endPoint y: 246, distance: 446.4
click at [664, 246] on div "Schedule I: Your Income Voluntary Petition for Individuals Filing for Bankruptc…" at bounding box center [515, 500] width 297 height 833
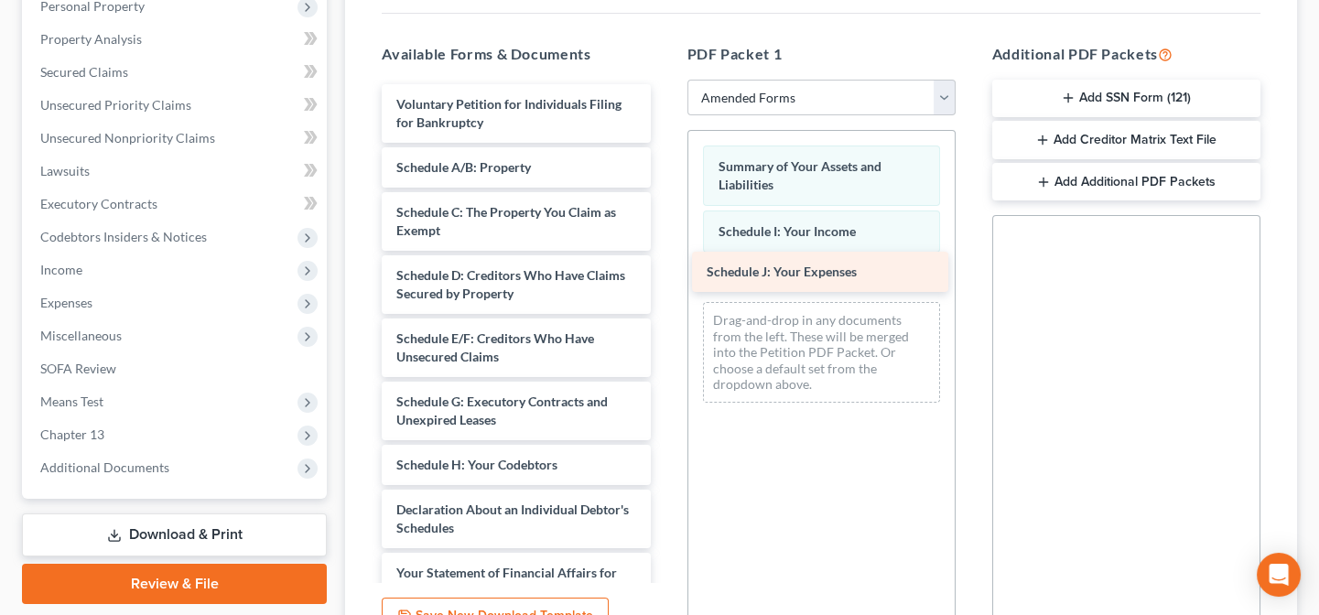
drag, startPoint x: 494, startPoint y: 512, endPoint x: 804, endPoint y: 274, distance: 390.3
click at [664, 273] on div "Schedule J: Your Expenses Voluntary Petition for Individuals Filing for Bankrup…" at bounding box center [515, 478] width 297 height 788
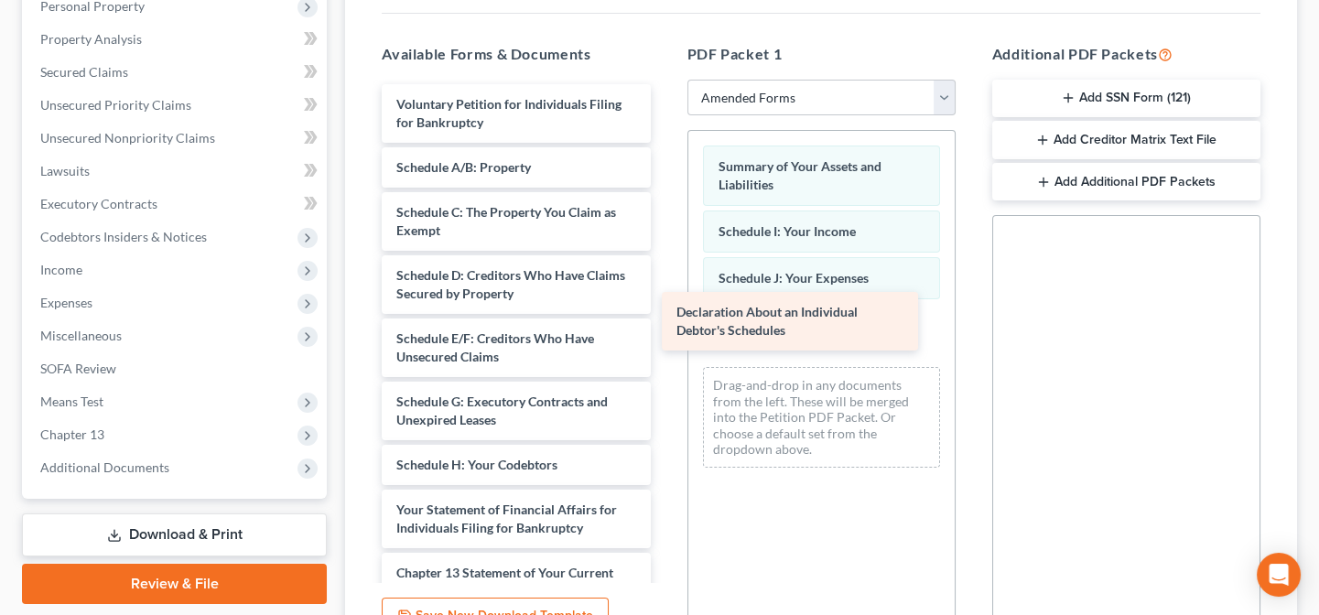
drag, startPoint x: 535, startPoint y: 513, endPoint x: 815, endPoint y: 318, distance: 341.2
click at [664, 318] on div "Declaration About an Individual Debtor's Schedules Voluntary Petition for Indiv…" at bounding box center [515, 446] width 297 height 725
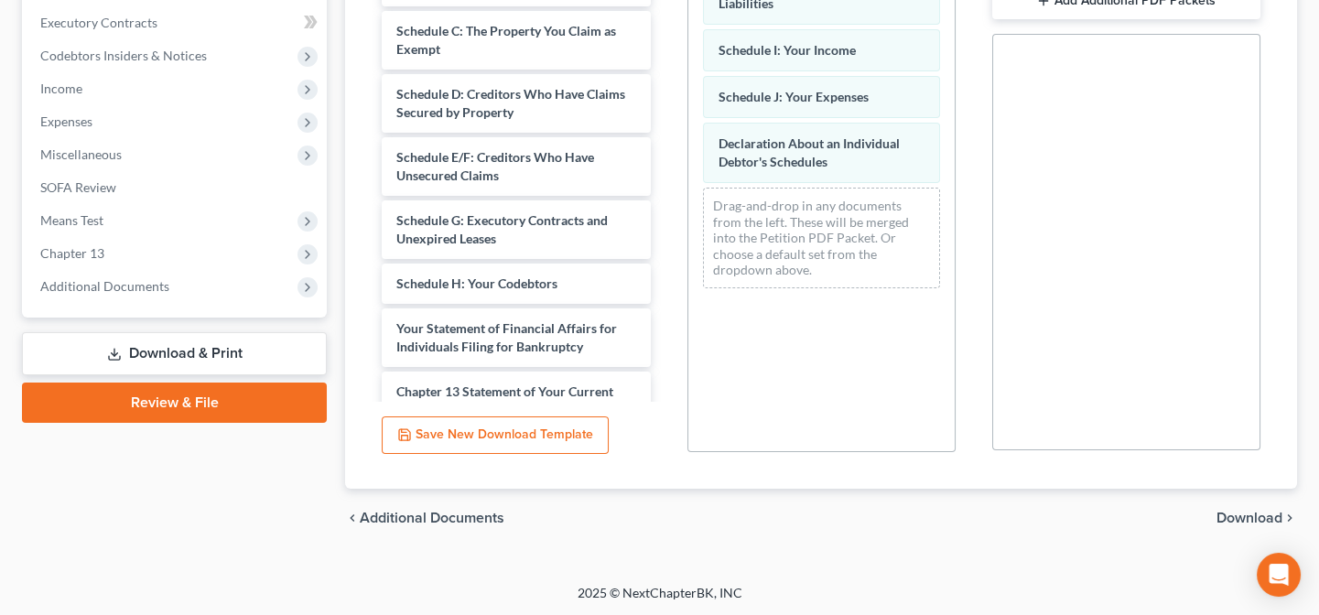
click at [1224, 511] on span "Download" at bounding box center [1249, 518] width 66 height 15
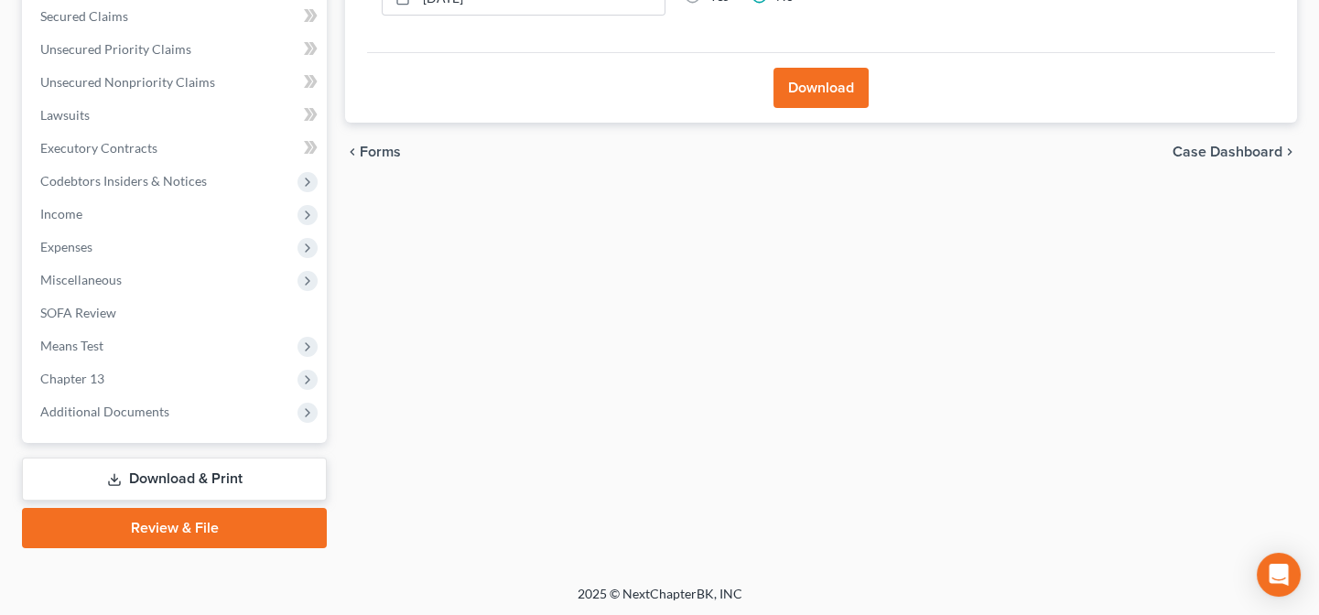
click at [828, 68] on button "Download" at bounding box center [820, 88] width 95 height 40
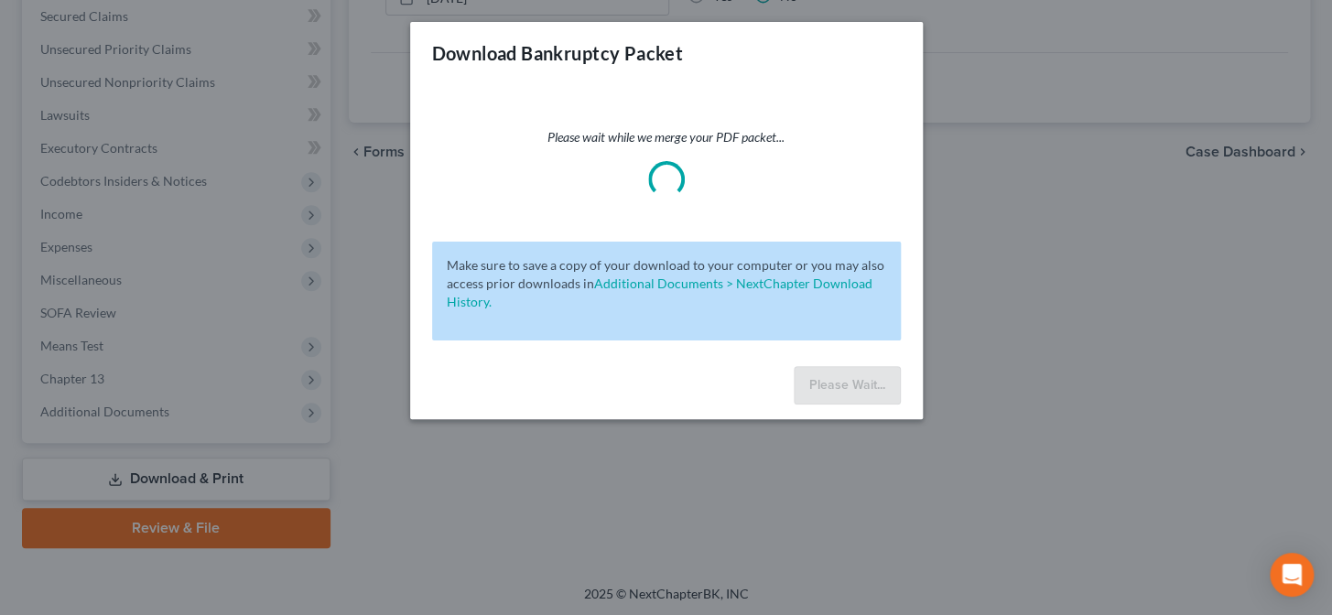
click at [826, 83] on div "Download Bankruptcy Packet" at bounding box center [666, 53] width 513 height 62
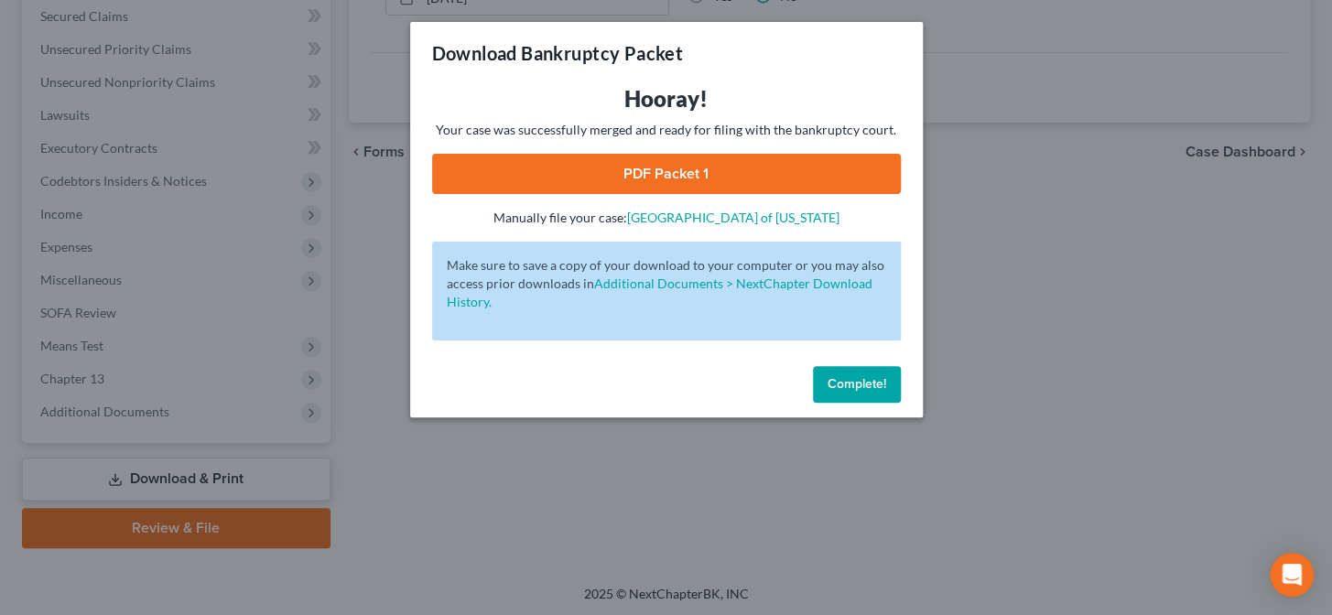
click at [718, 178] on link "PDF Packet 1" at bounding box center [666, 174] width 469 height 40
click at [855, 394] on button "Complete!" at bounding box center [857, 384] width 88 height 37
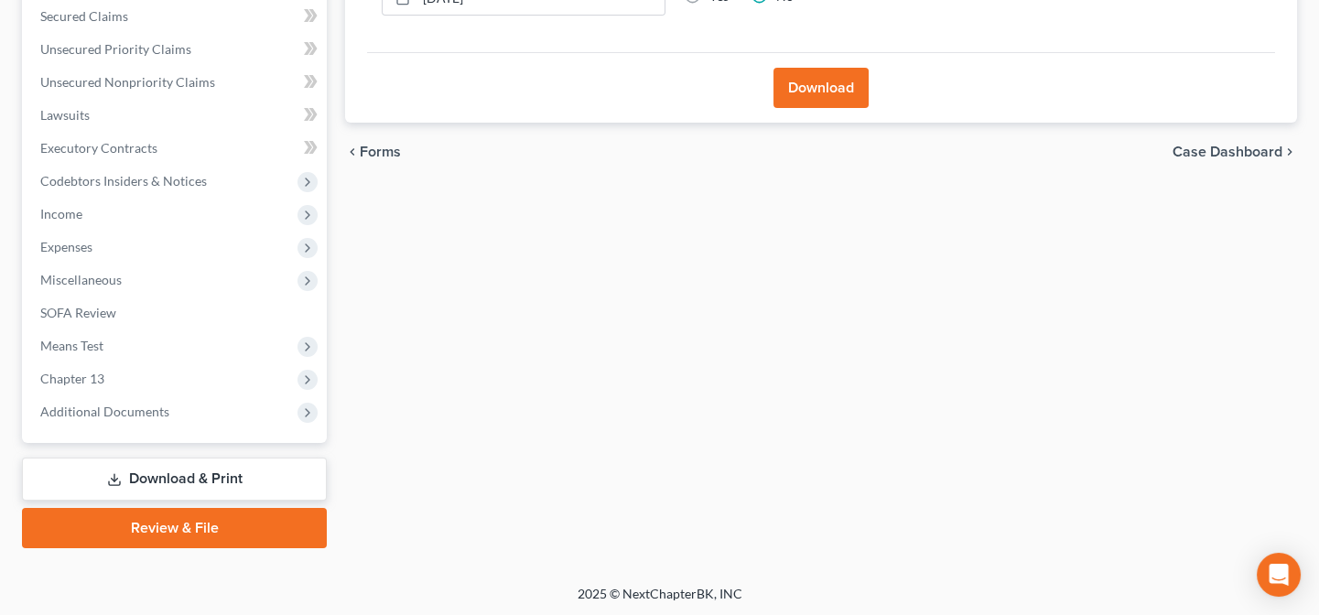
scroll to position [0, 0]
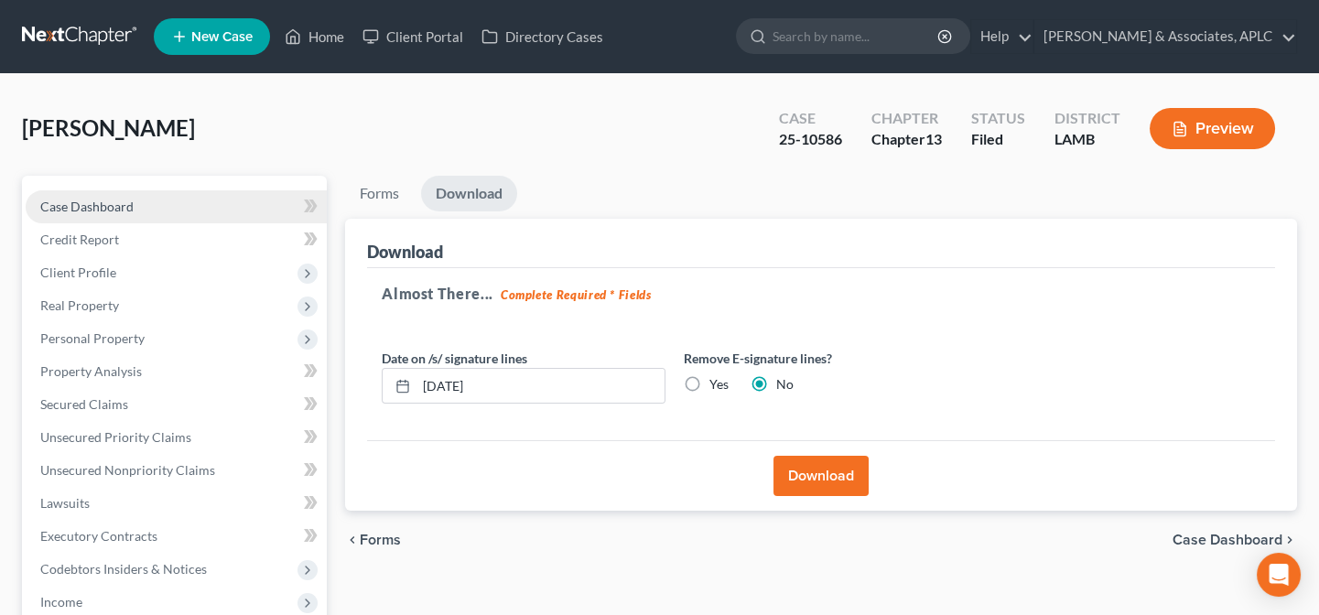
click at [159, 207] on link "Case Dashboard" at bounding box center [176, 206] width 301 height 33
select select "8"
select select "1"
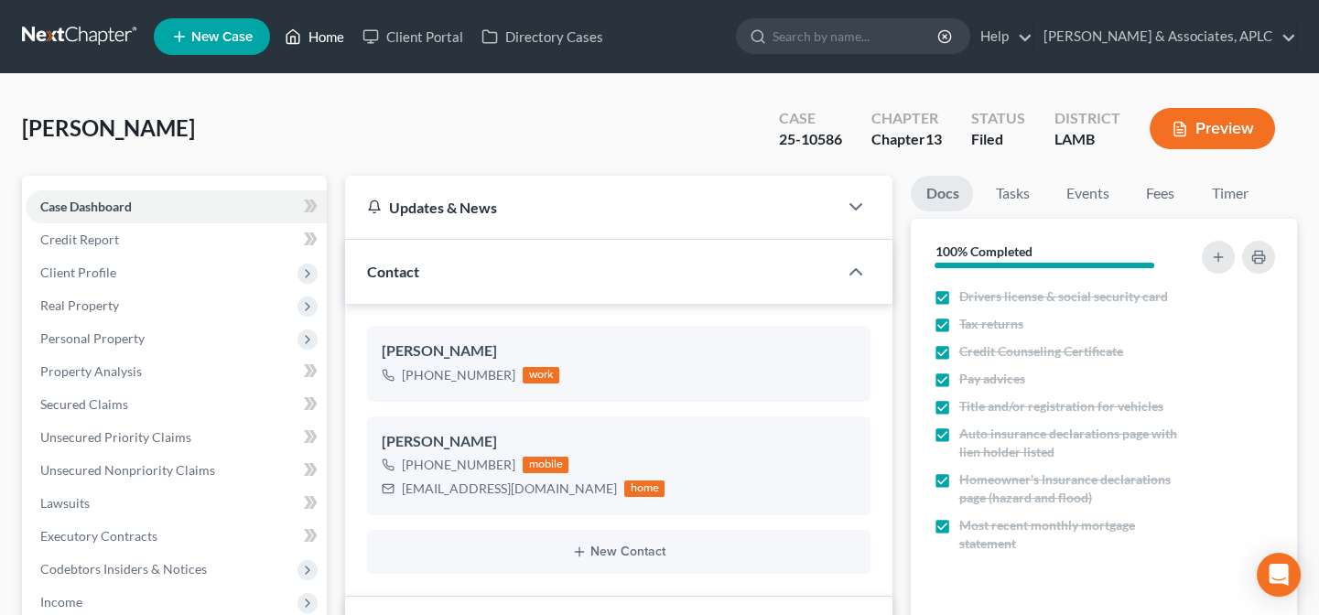
click at [325, 27] on link "Home" at bounding box center [314, 36] width 78 height 33
